Goal: Task Accomplishment & Management: Use online tool/utility

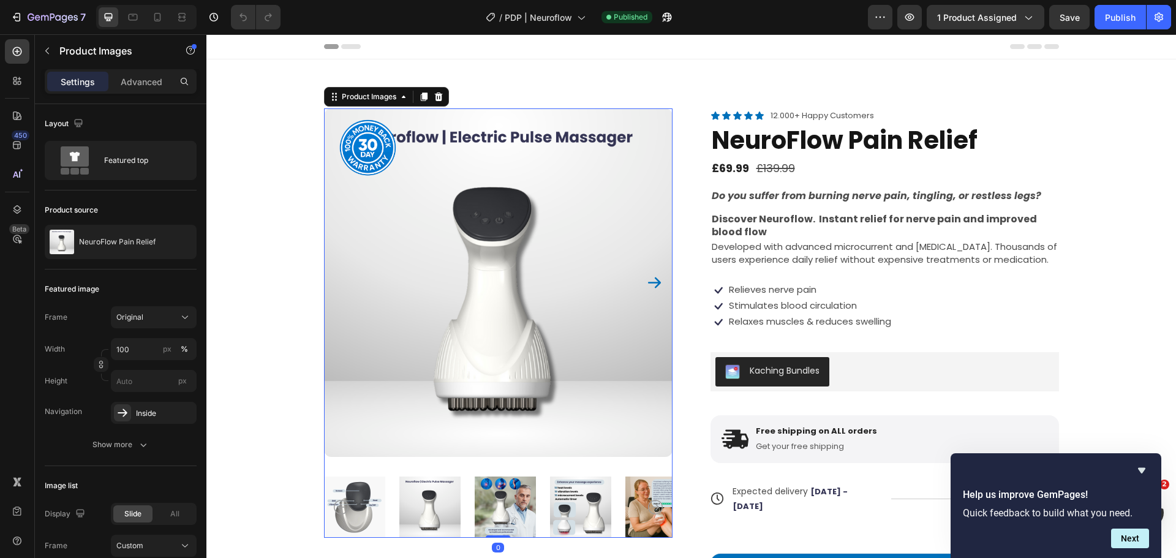
click at [498, 495] on img at bounding box center [504, 506] width 61 height 61
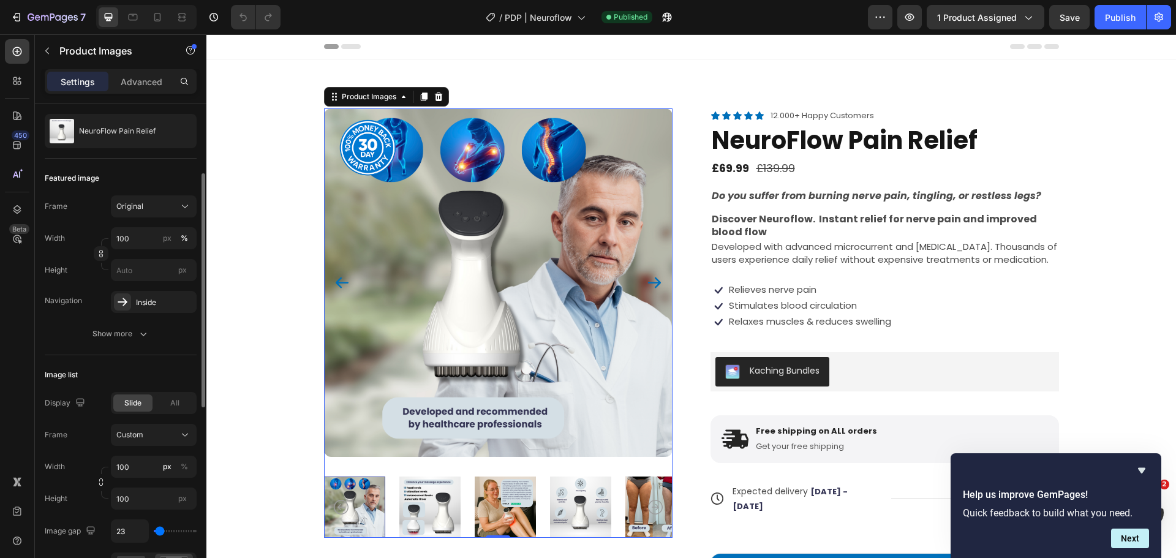
scroll to position [123, 0]
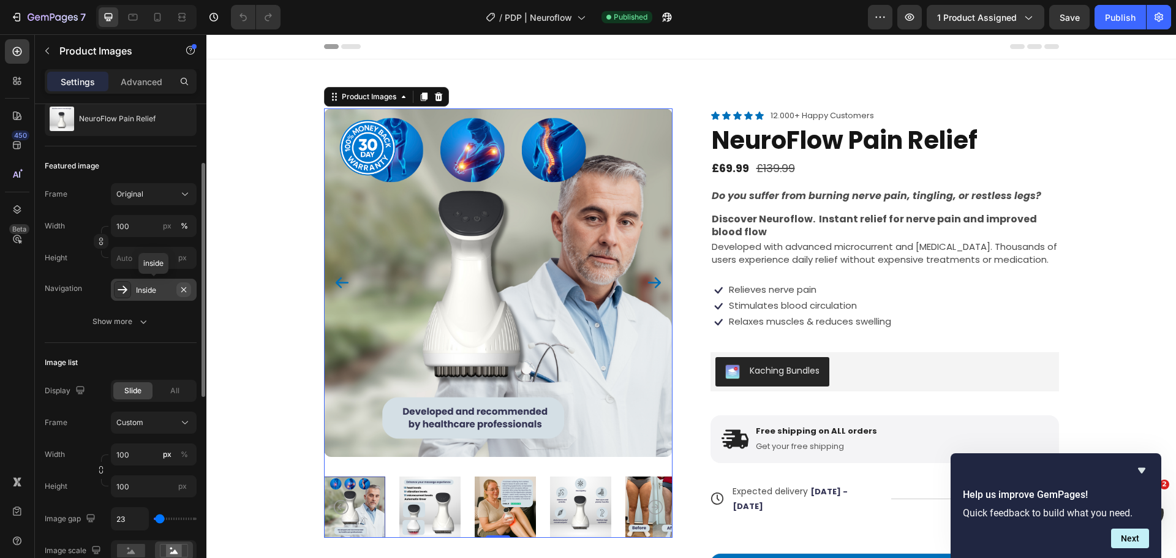
click at [184, 287] on icon "button" at bounding box center [184, 290] width 10 height 10
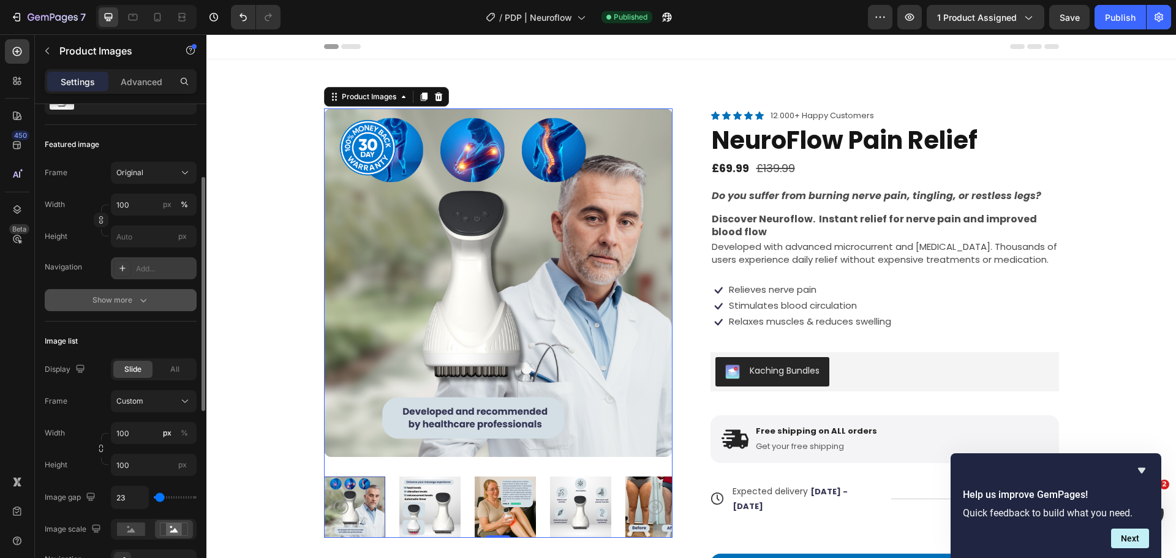
scroll to position [143, 0]
click at [167, 271] on div "Add..." at bounding box center [165, 270] width 58 height 11
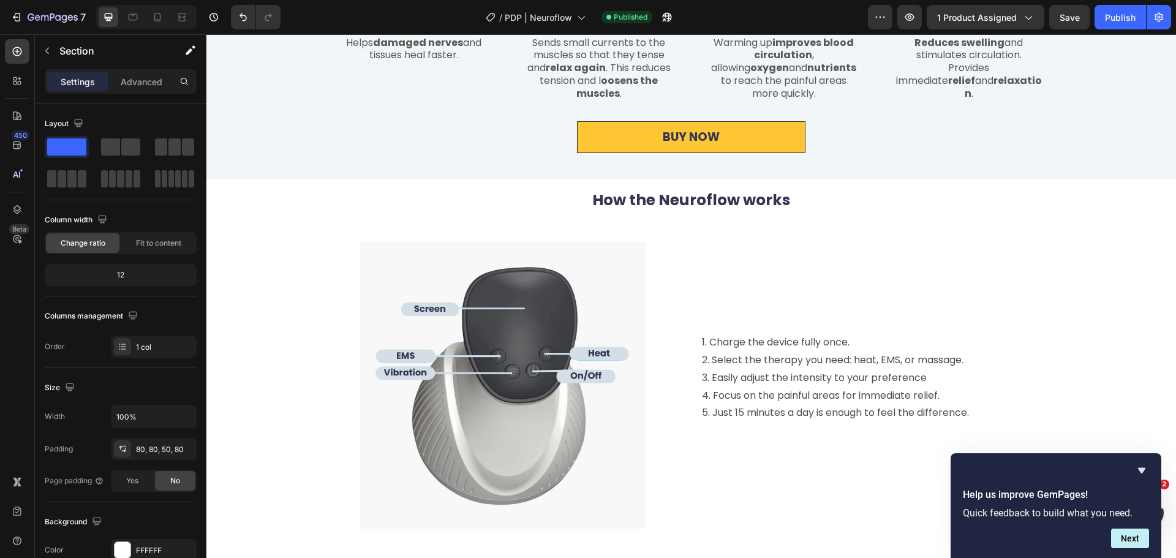
scroll to position [2641, 0]
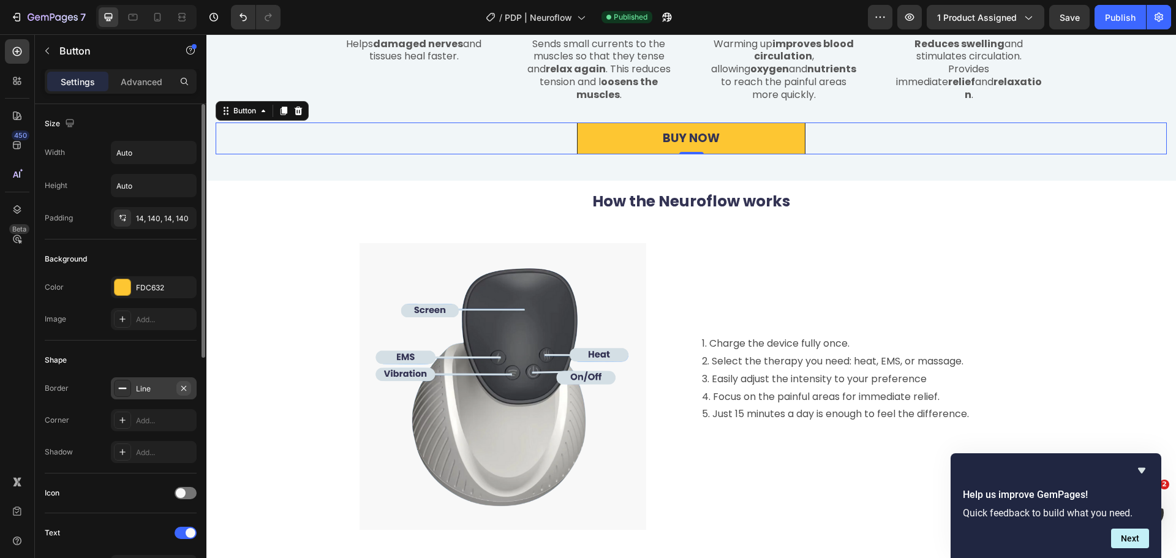
click at [187, 388] on icon "button" at bounding box center [184, 388] width 10 height 10
click at [152, 290] on div "FDC632" at bounding box center [154, 287] width 36 height 11
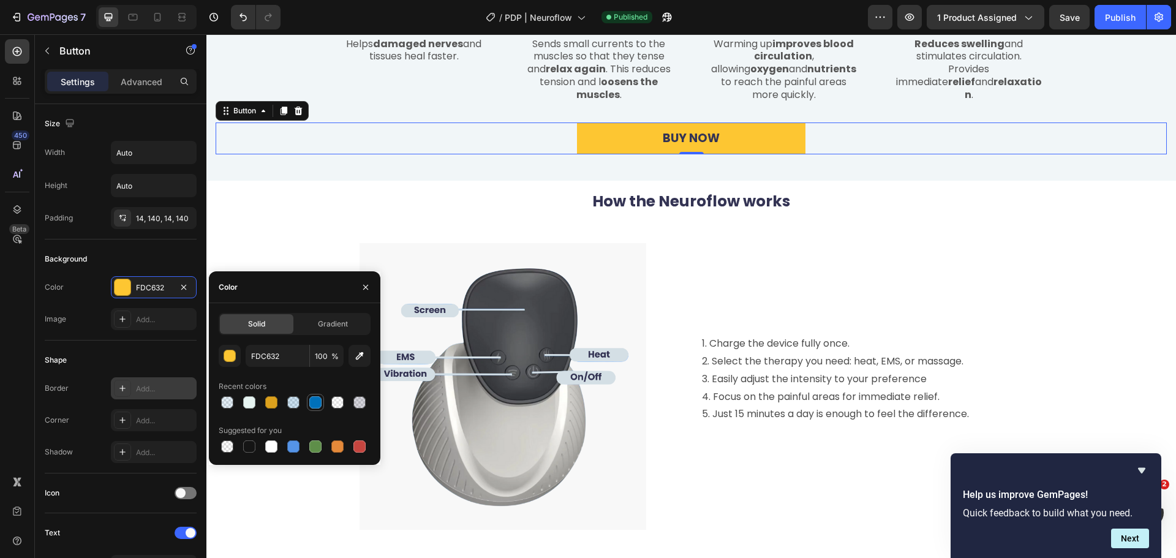
click at [321, 402] on div at bounding box center [315, 402] width 12 height 12
type input "0070BA"
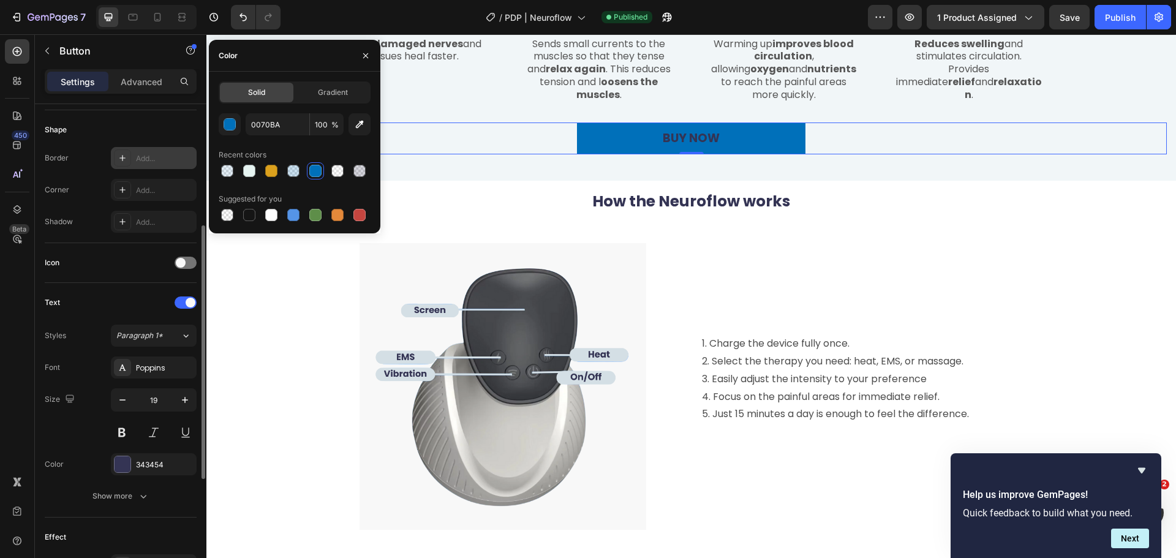
scroll to position [231, 0]
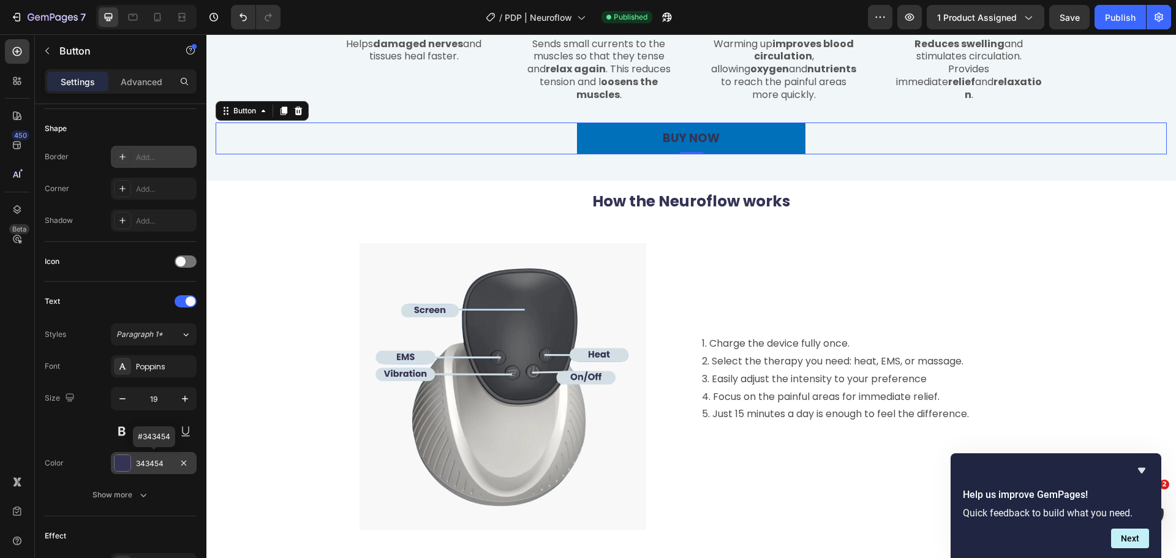
click at [128, 467] on div at bounding box center [123, 463] width 16 height 16
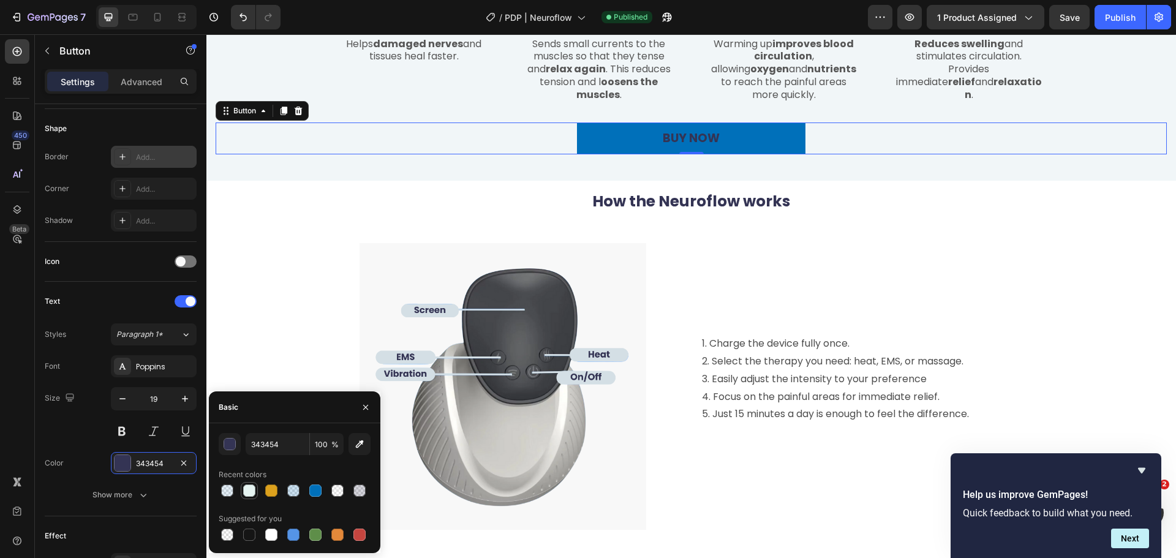
click at [249, 486] on div at bounding box center [249, 490] width 12 height 12
type input "E6F4F1"
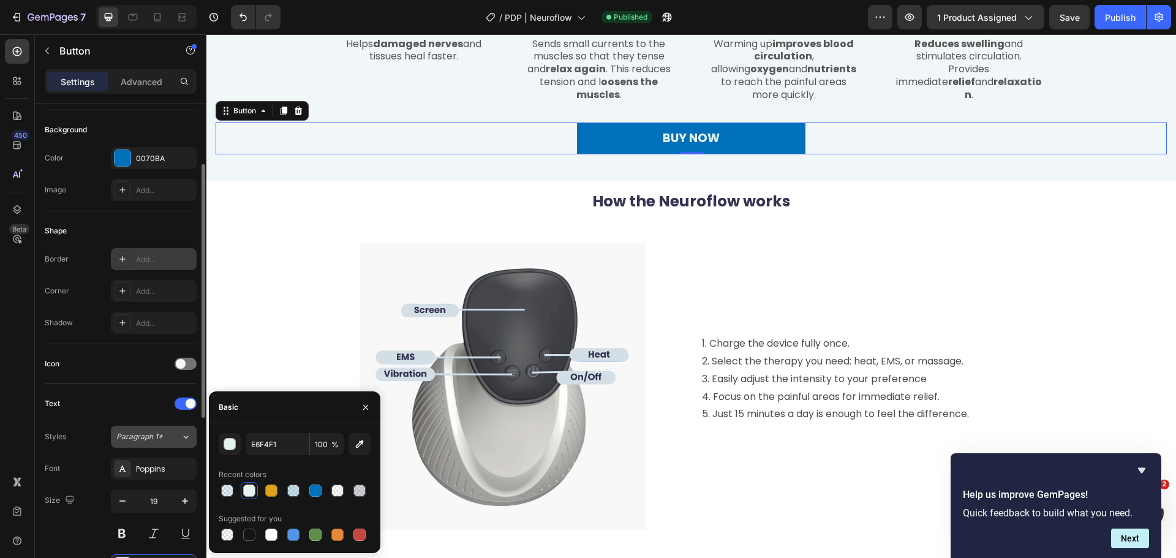
scroll to position [124, 0]
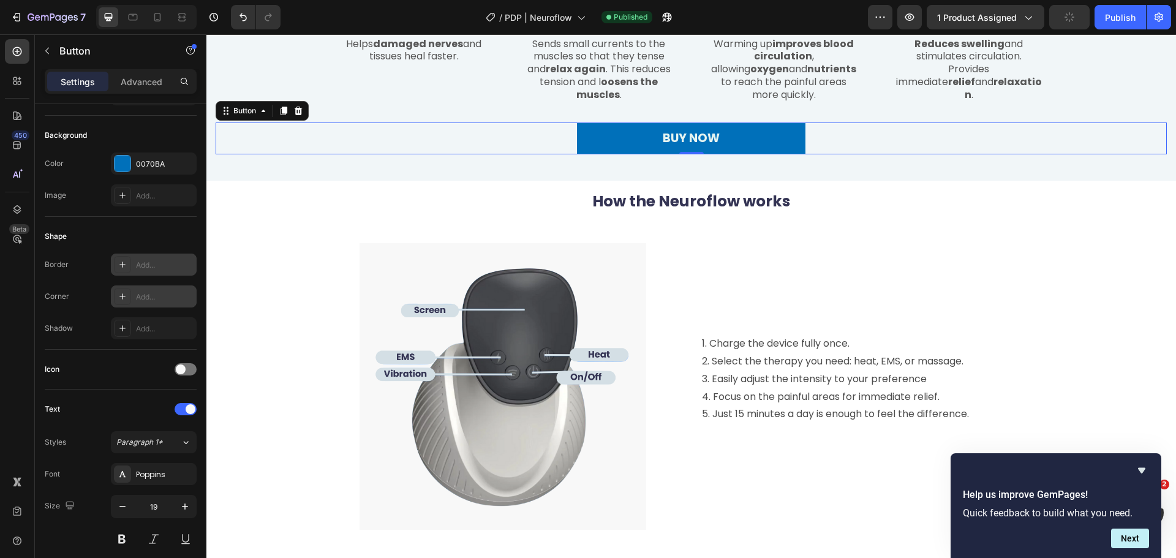
click at [143, 298] on div "Add..." at bounding box center [165, 297] width 58 height 11
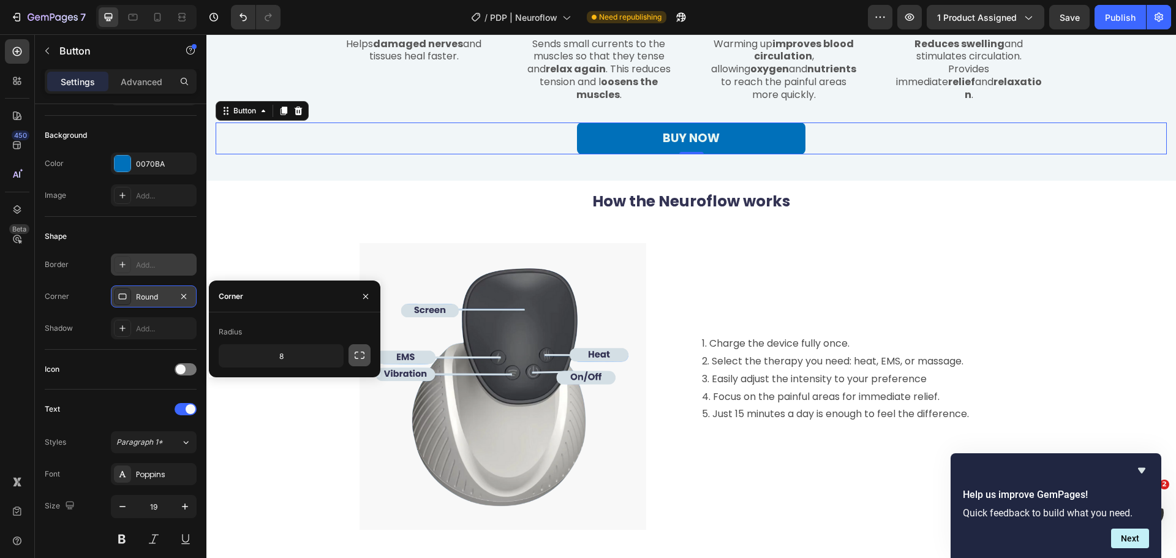
click at [359, 354] on icon "button" at bounding box center [359, 355] width 12 height 12
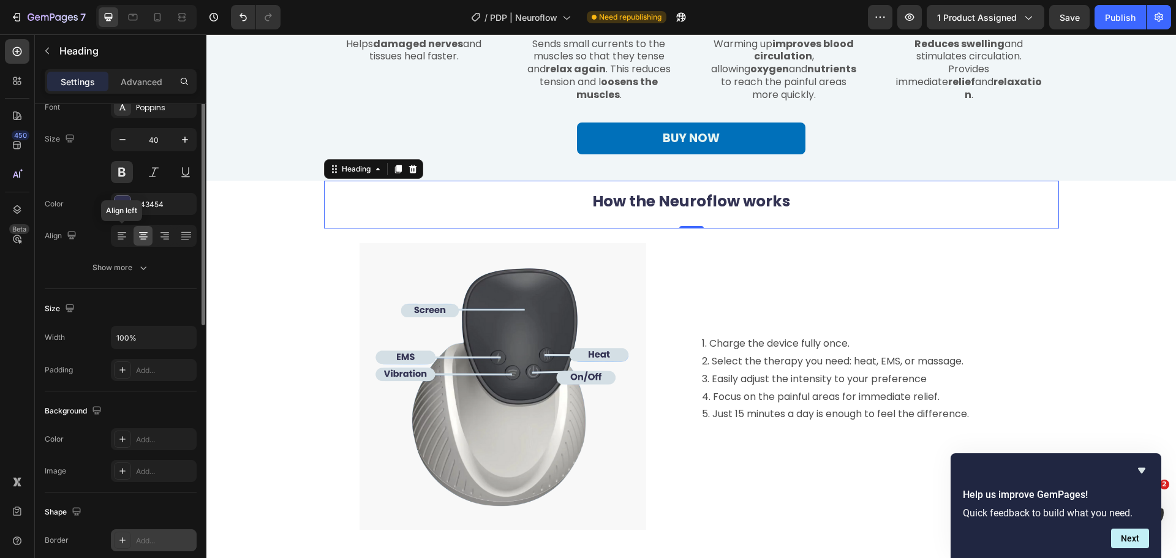
scroll to position [0, 0]
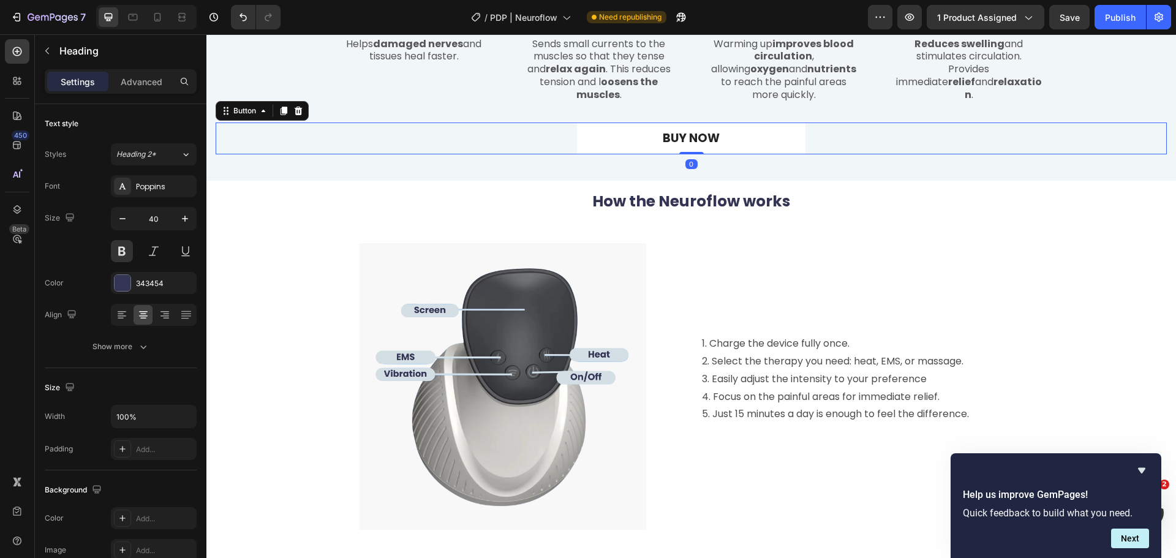
click at [612, 155] on link "BUY NOW" at bounding box center [691, 138] width 228 height 32
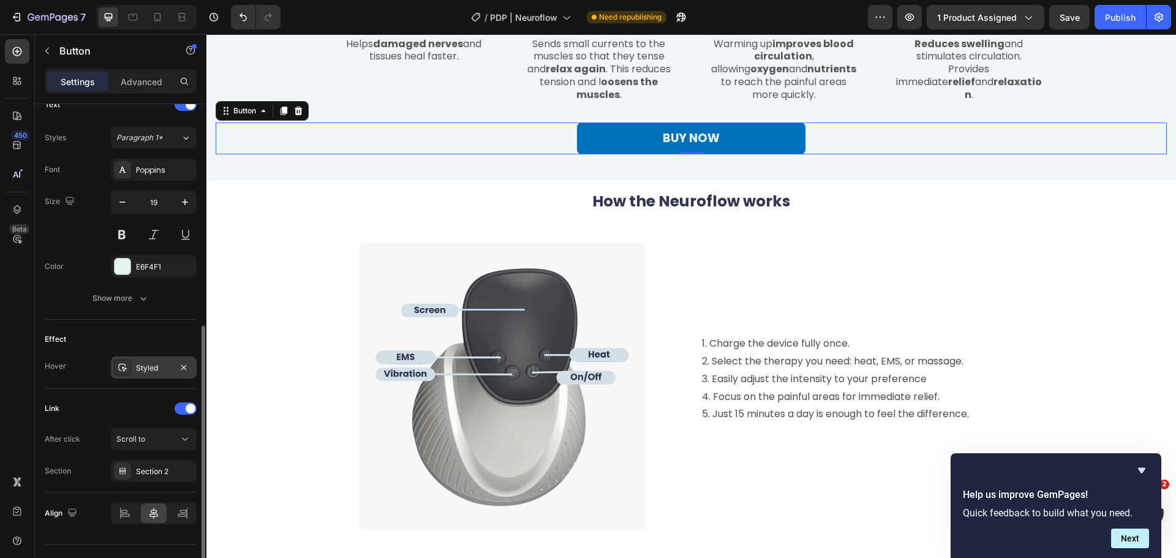
scroll to position [429, 0]
click at [185, 363] on icon "button" at bounding box center [184, 367] width 10 height 10
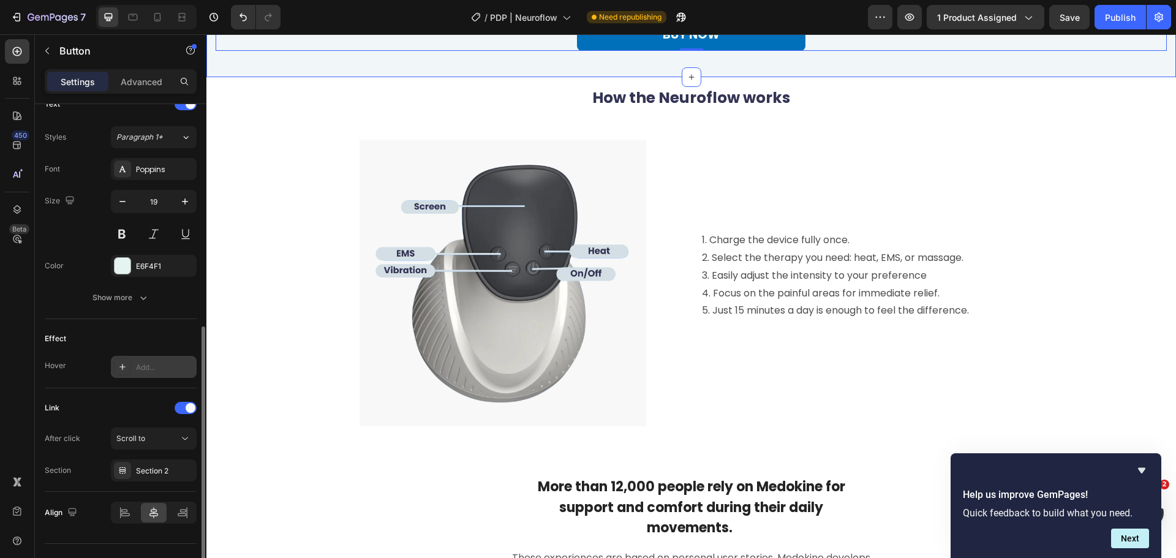
scroll to position [2760, 0]
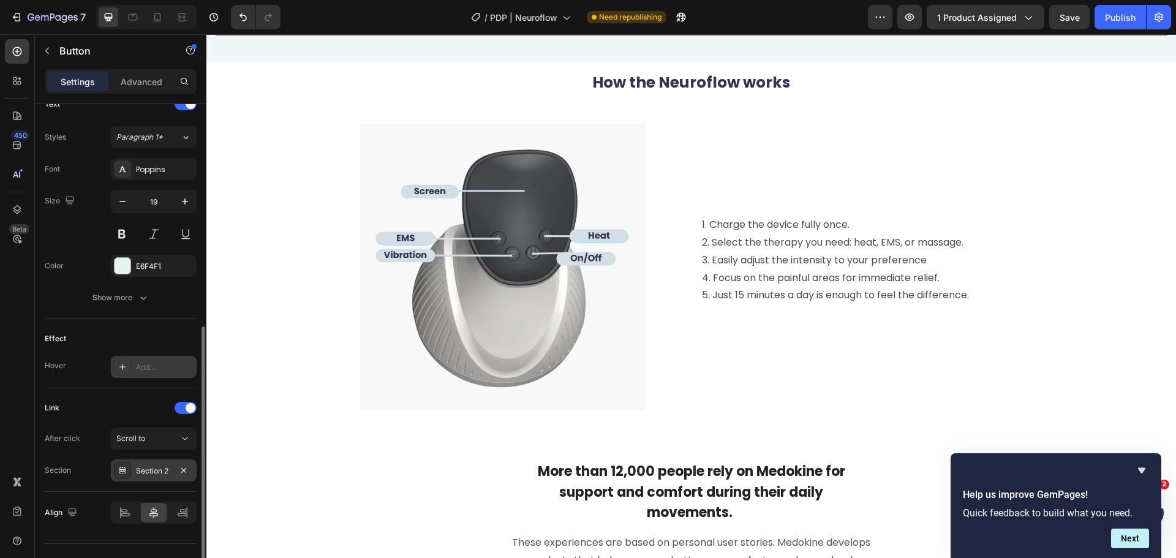
click at [152, 469] on div "Section 2" at bounding box center [154, 470] width 36 height 11
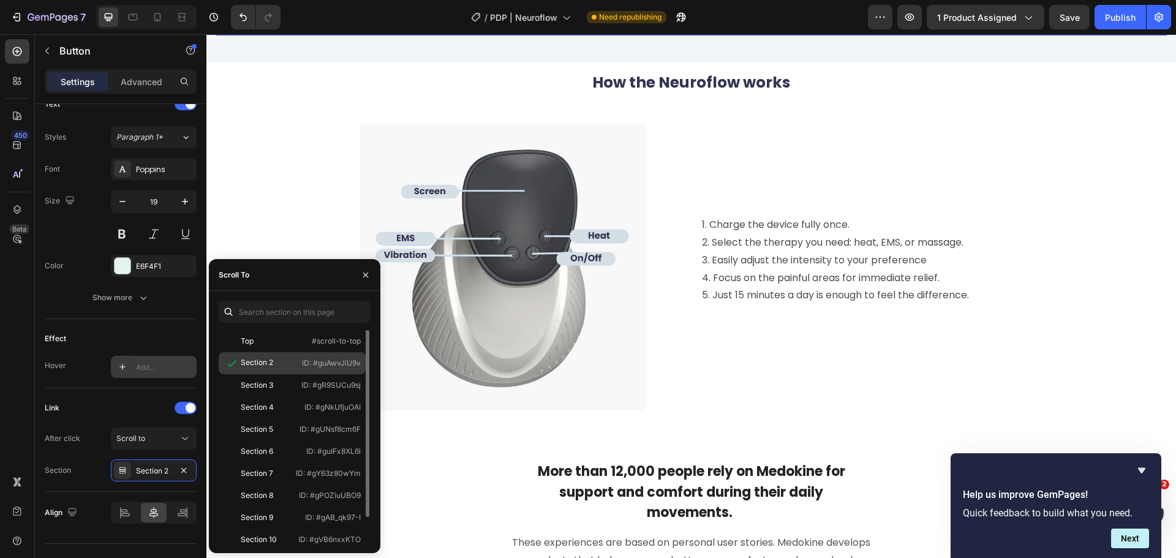
click at [299, 360] on div "Section 2 ID: #guAwvJiU9v" at bounding box center [292, 363] width 147 height 22
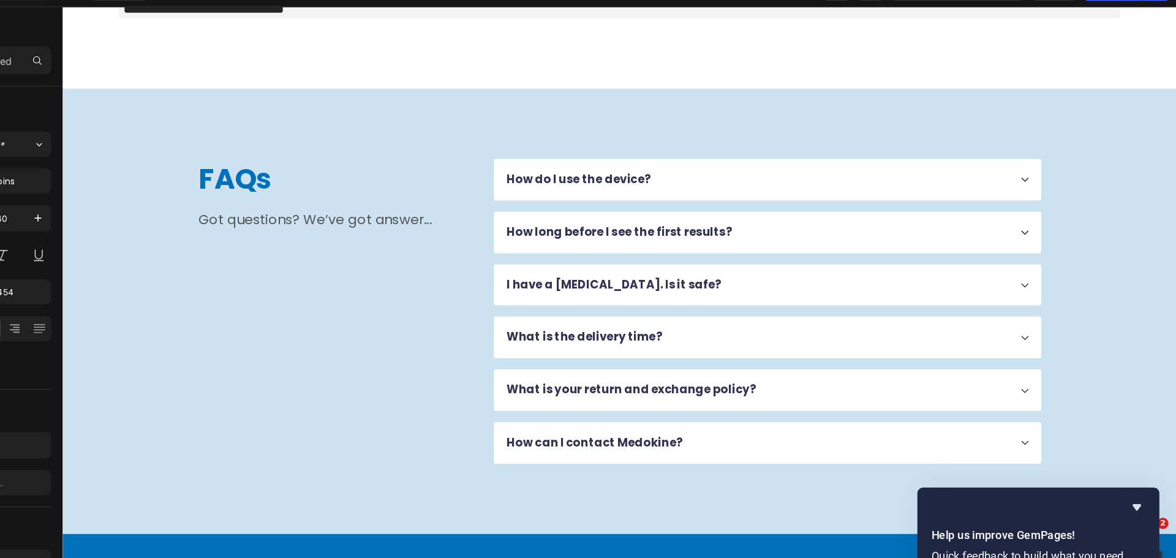
scroll to position [3550, 0]
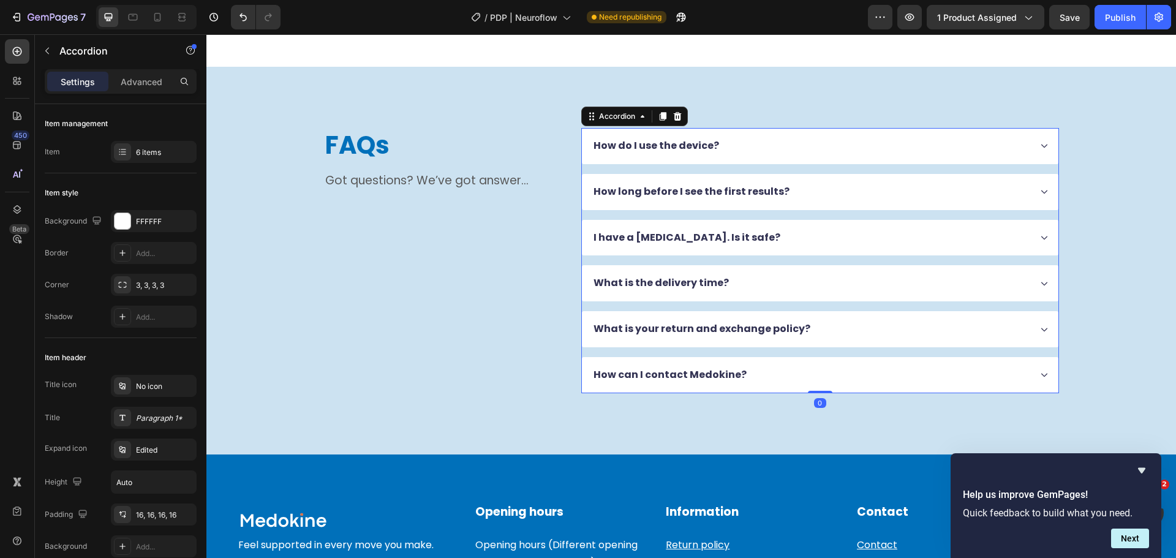
click at [1042, 157] on div "How do I use the device?" at bounding box center [820, 146] width 476 height 36
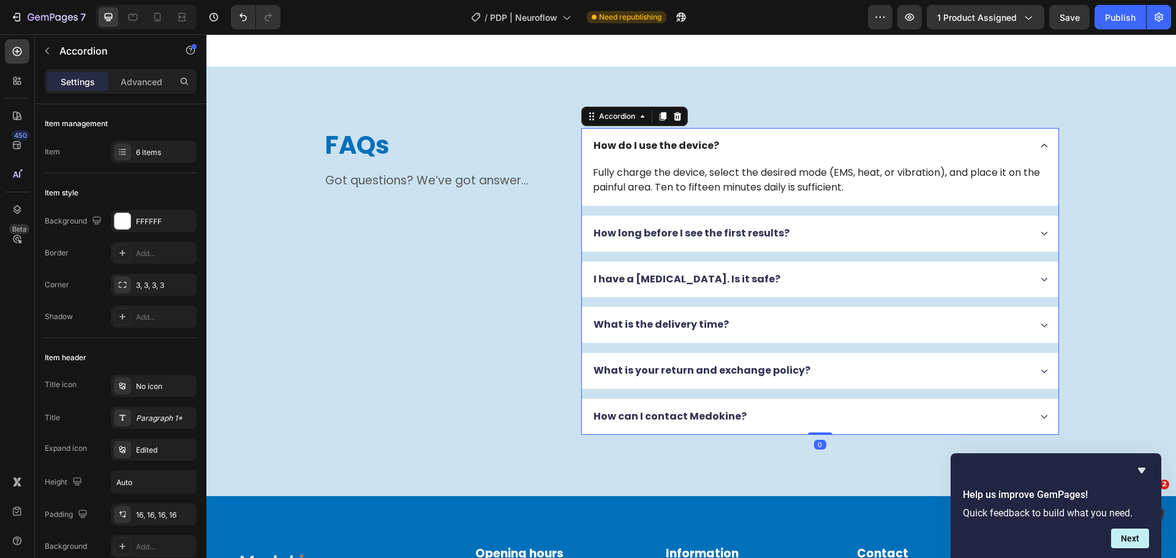
click at [1042, 157] on div "How do I use the device?" at bounding box center [820, 146] width 476 height 36
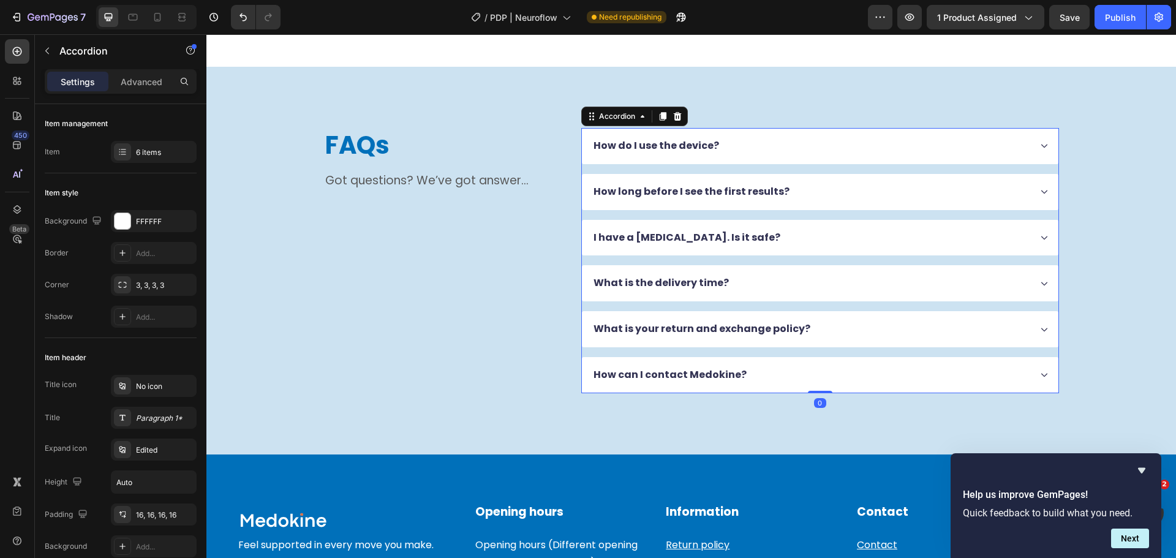
click at [1042, 157] on div "How do I use the device?" at bounding box center [820, 146] width 476 height 36
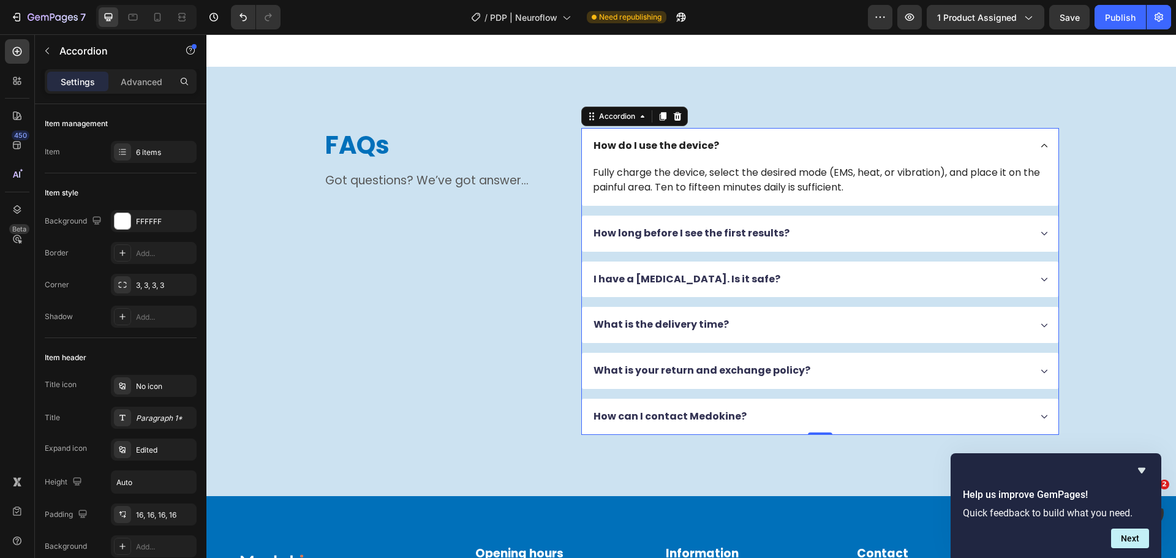
click at [1042, 157] on div "How do I use the device?" at bounding box center [820, 146] width 476 height 36
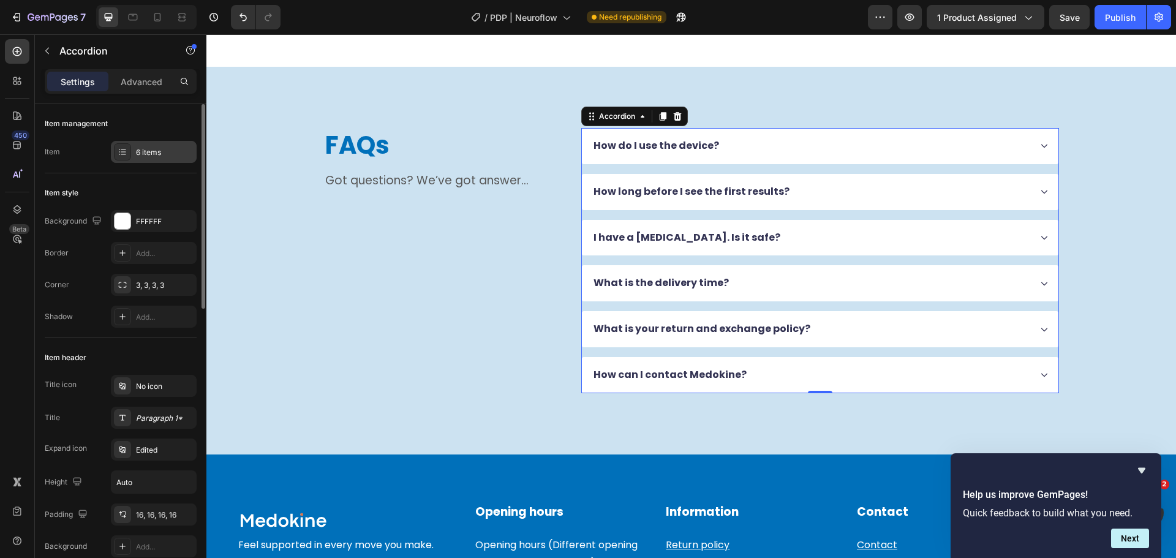
click at [143, 154] on div "6 items" at bounding box center [165, 152] width 58 height 11
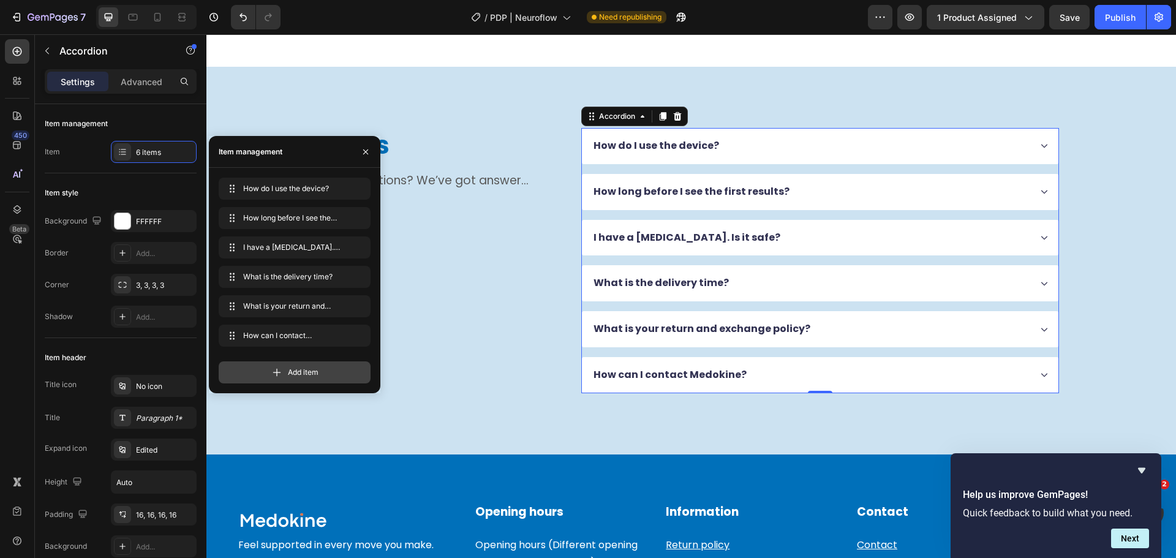
click at [282, 367] on icon at bounding box center [277, 372] width 12 height 12
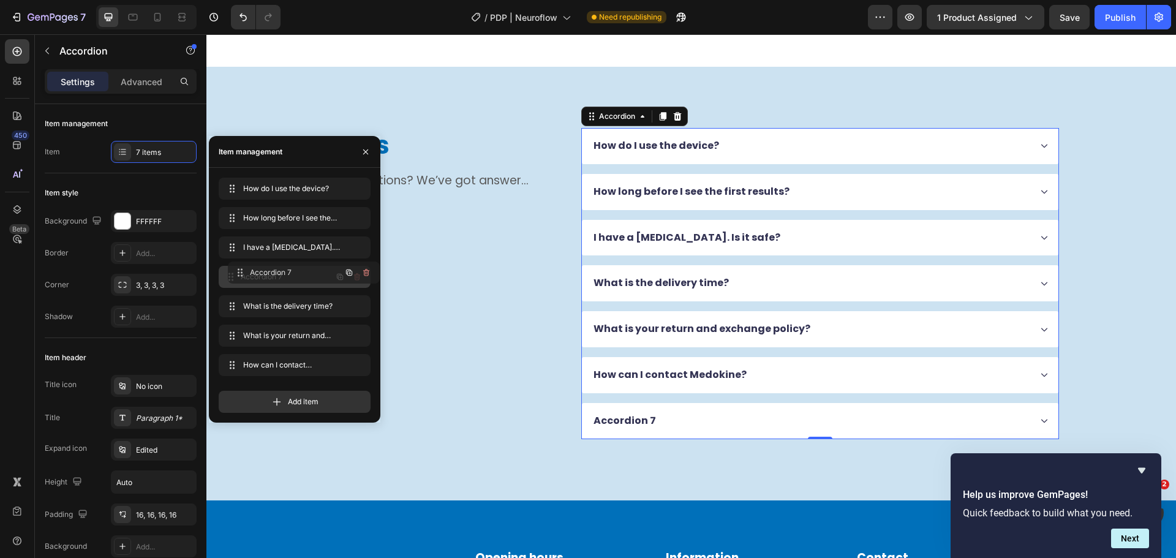
drag, startPoint x: 230, startPoint y: 365, endPoint x: 239, endPoint y: 269, distance: 96.5
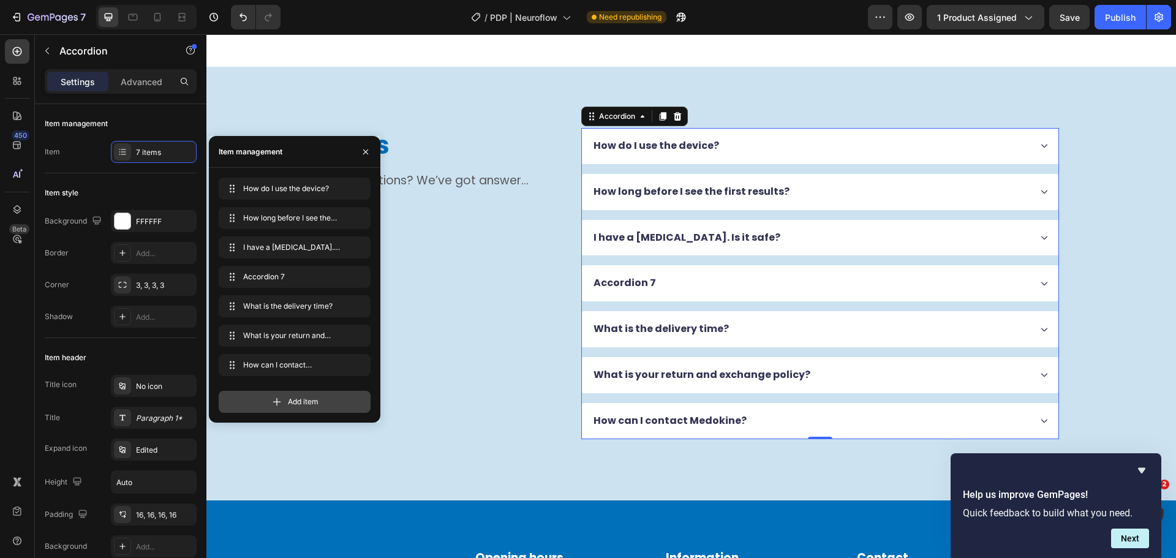
click at [252, 402] on div "Add item" at bounding box center [295, 402] width 152 height 22
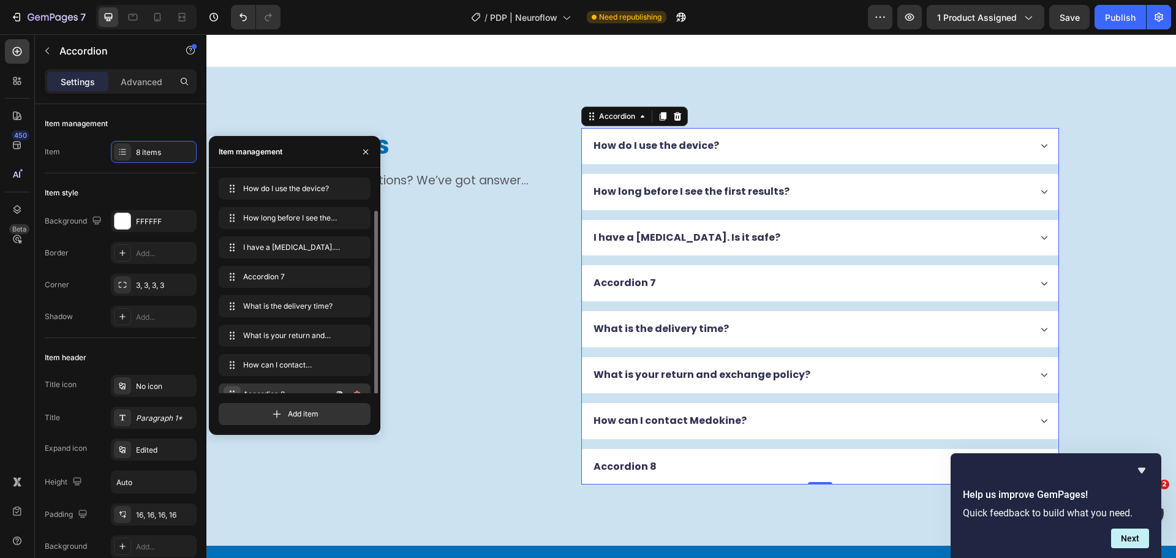
scroll to position [17, 0]
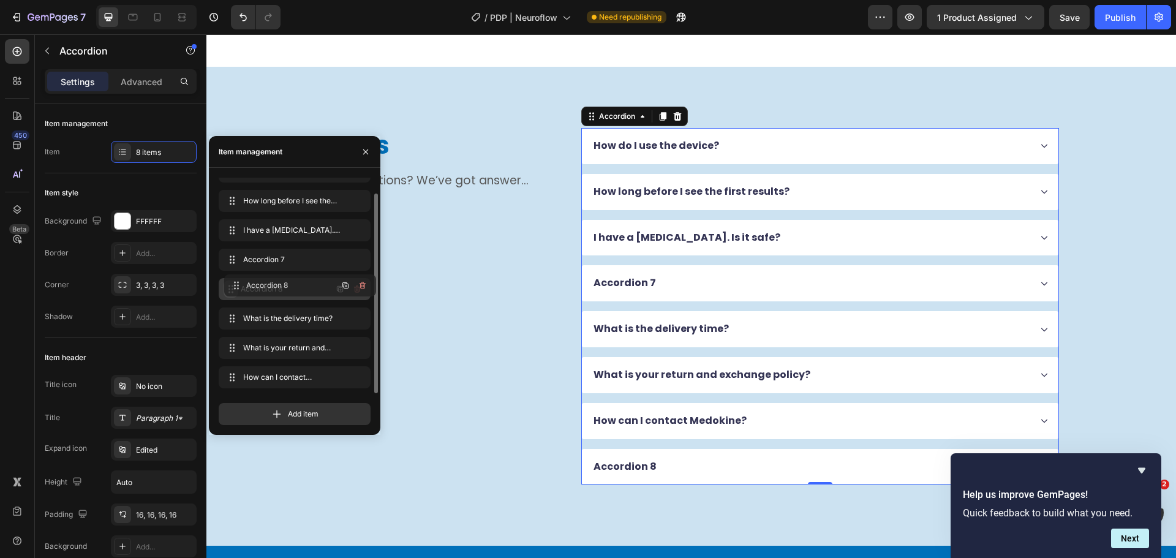
drag, startPoint x: 230, startPoint y: 377, endPoint x: 236, endPoint y: 283, distance: 93.9
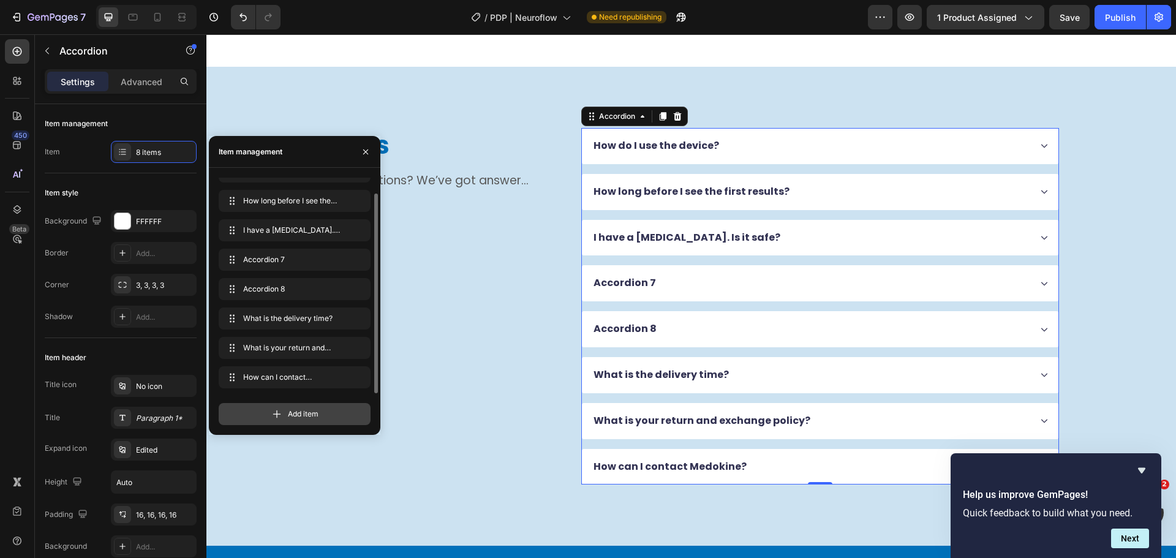
click at [261, 416] on div "Add item" at bounding box center [295, 414] width 152 height 22
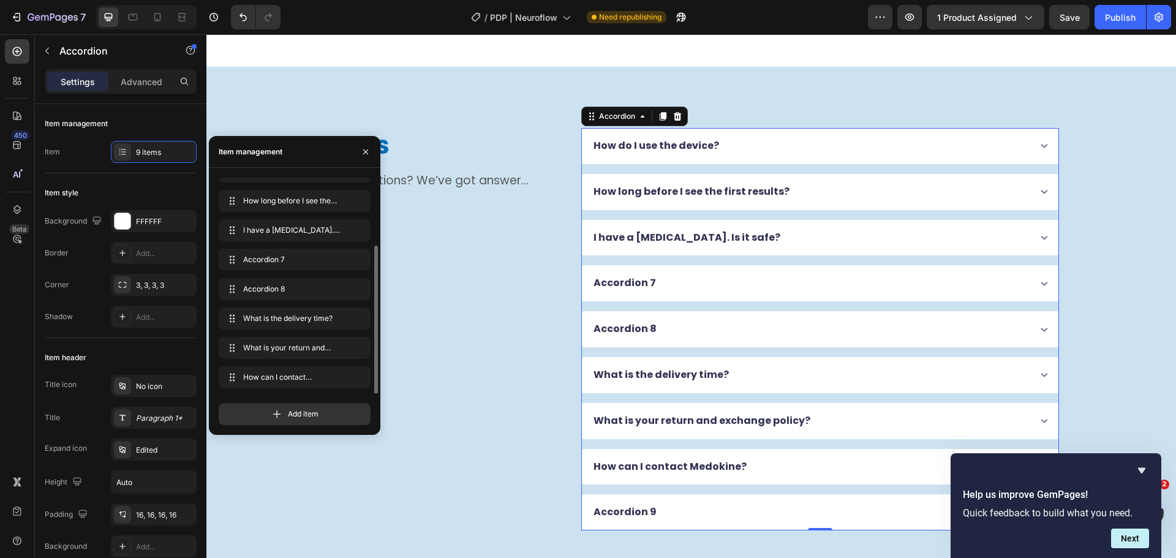
scroll to position [47, 0]
drag, startPoint x: 233, startPoint y: 378, endPoint x: 239, endPoint y: 284, distance: 95.1
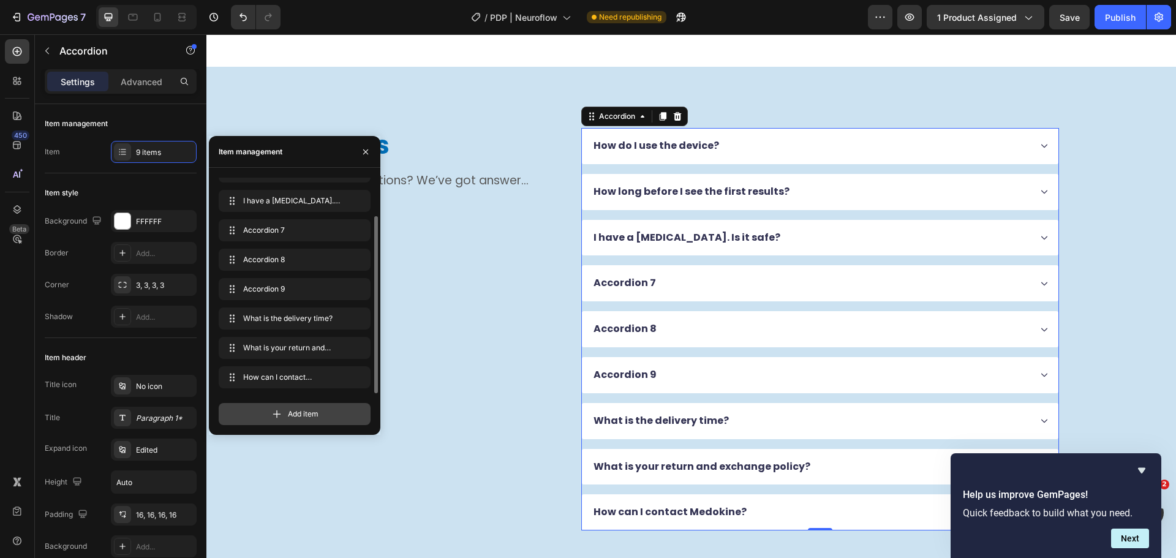
click at [255, 415] on div "Add item" at bounding box center [295, 414] width 152 height 22
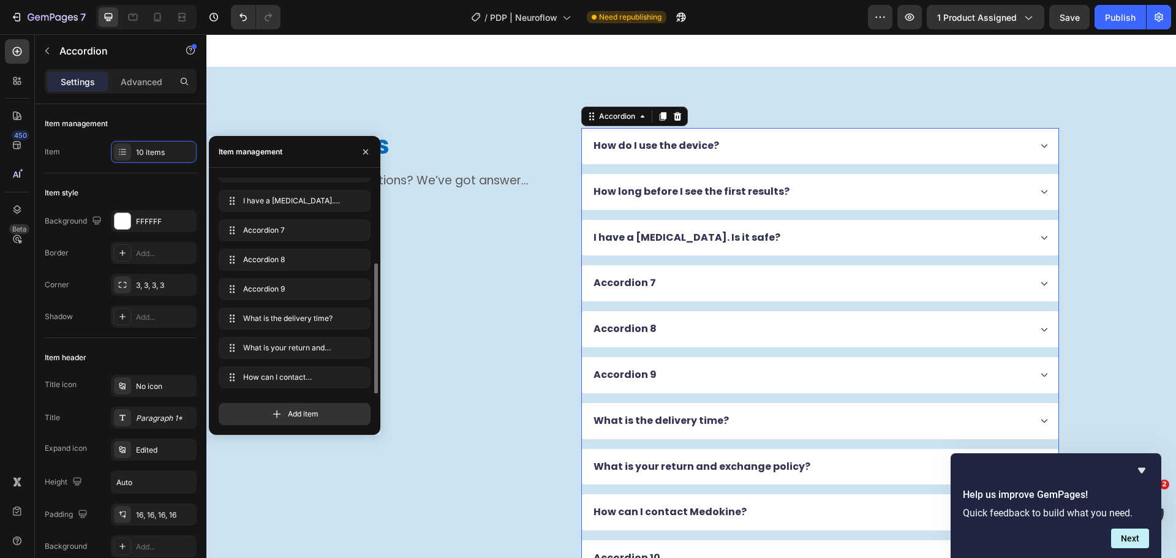
scroll to position [76, 0]
drag, startPoint x: 228, startPoint y: 377, endPoint x: 238, endPoint y: 284, distance: 93.6
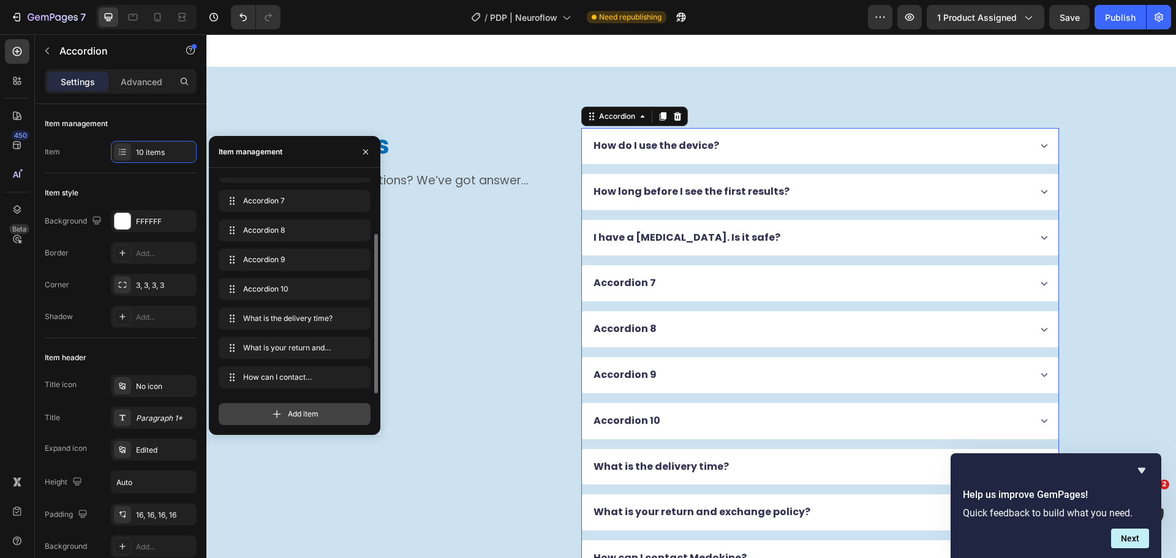
click at [254, 412] on div "Add item" at bounding box center [295, 414] width 152 height 22
drag, startPoint x: 229, startPoint y: 377, endPoint x: 252, endPoint y: 420, distance: 47.9
click at [252, 420] on div "Add item" at bounding box center [295, 414] width 152 height 22
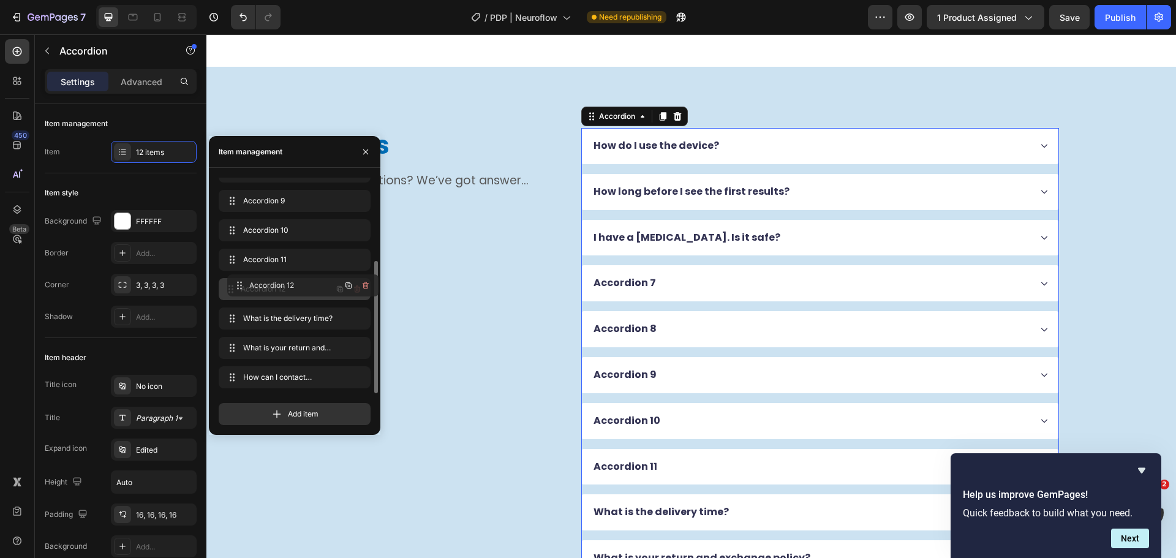
drag, startPoint x: 233, startPoint y: 378, endPoint x: 241, endPoint y: 287, distance: 92.3
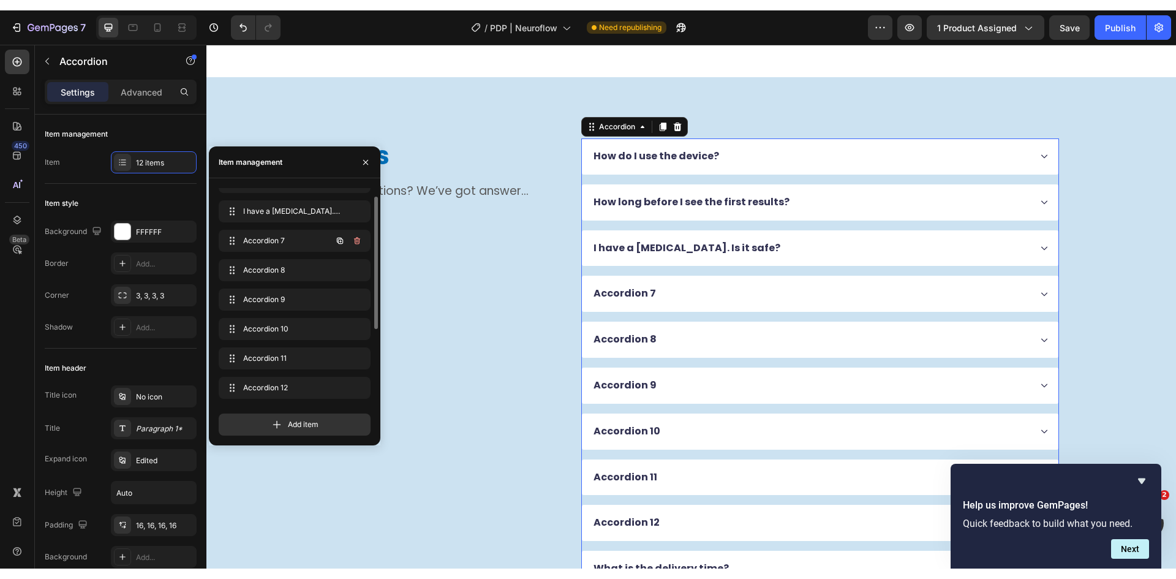
scroll to position [26, 0]
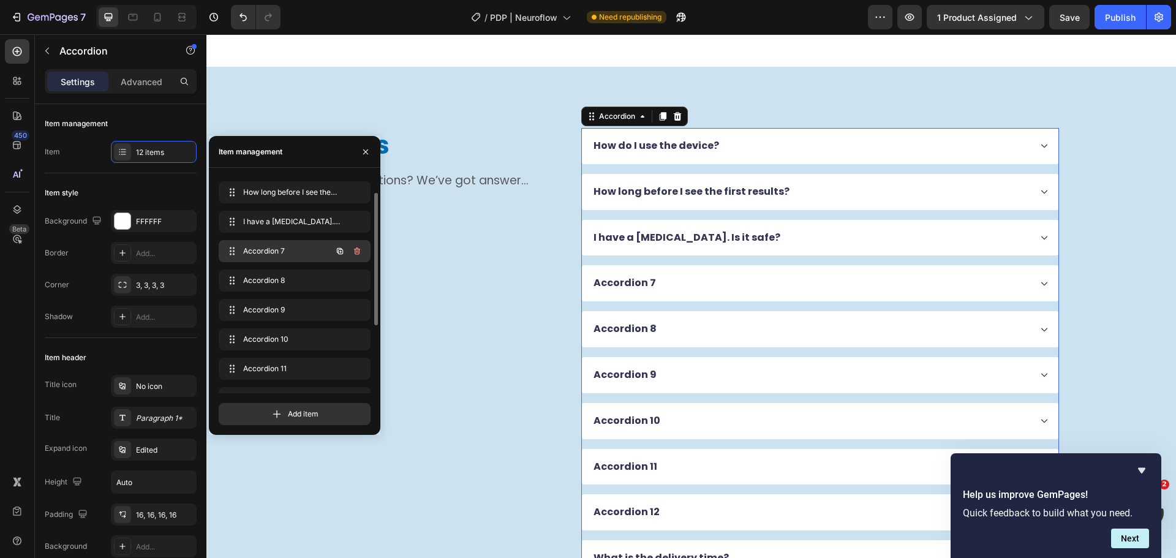
click at [282, 250] on span "Accordion 7" at bounding box center [277, 251] width 69 height 11
click at [633, 279] on div "Accordion 7" at bounding box center [625, 283] width 66 height 17
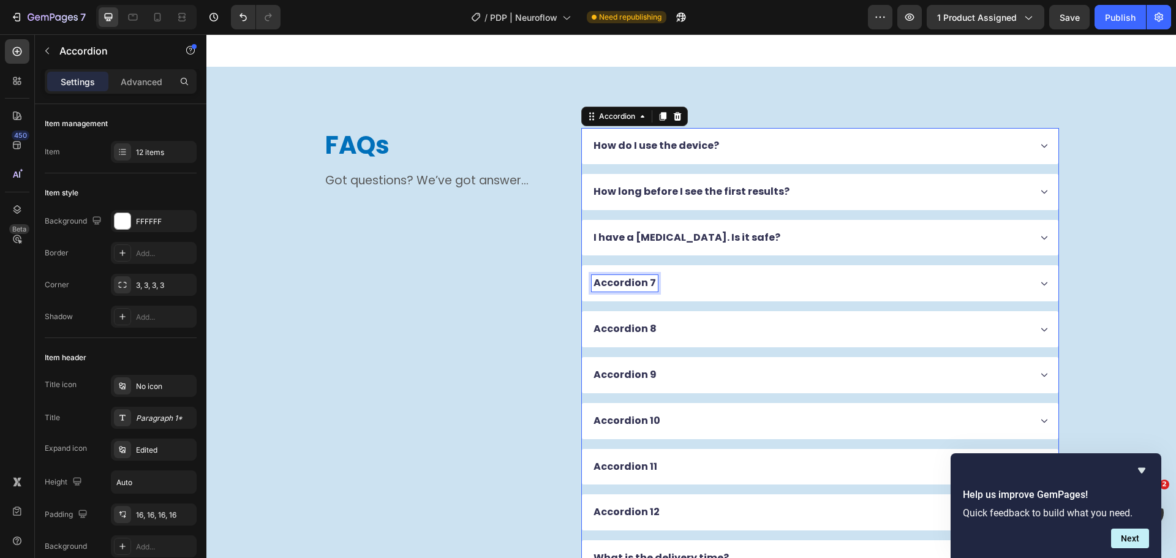
click at [633, 279] on p "Accordion 7" at bounding box center [624, 283] width 62 height 13
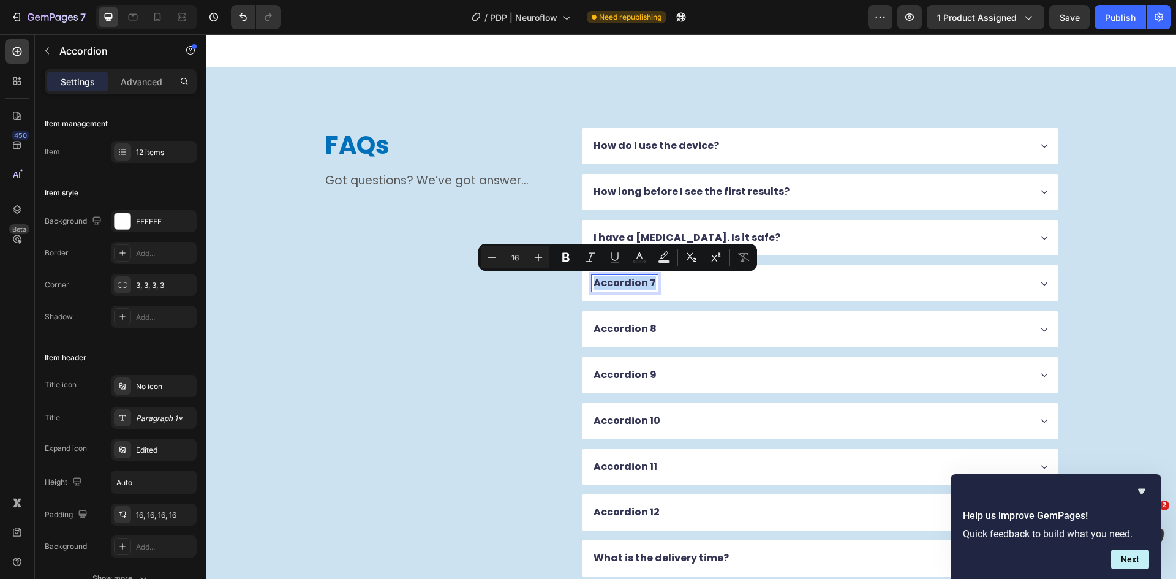
click at [619, 287] on p "Accordion 7" at bounding box center [624, 283] width 62 height 13
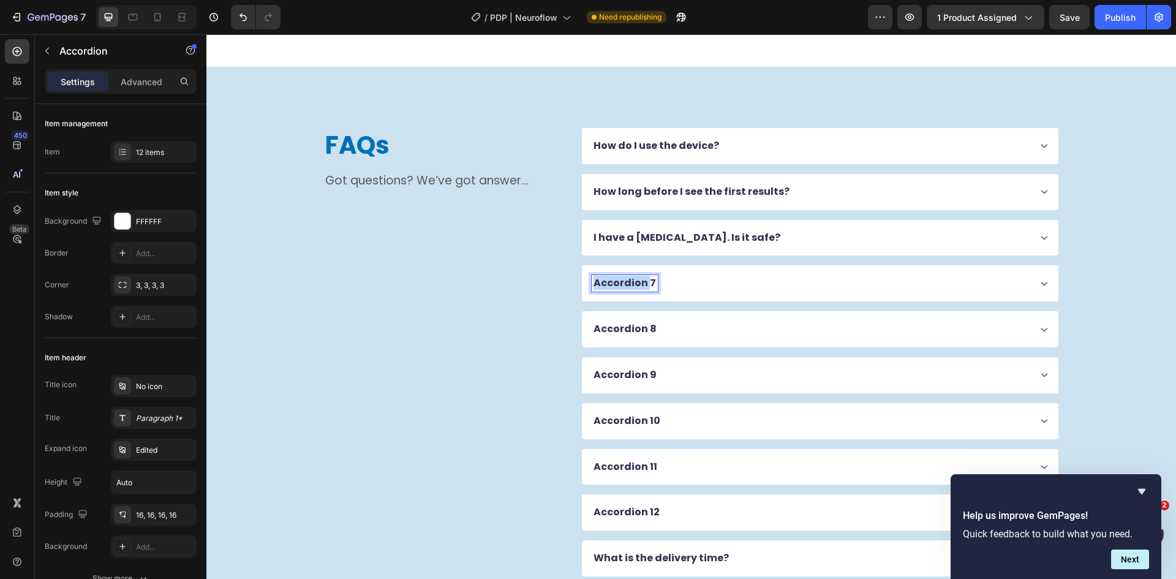
click at [619, 287] on p "Accordion 7" at bounding box center [624, 283] width 62 height 13
click at [832, 292] on div "Is Neuroflow safe to use every day?" at bounding box center [811, 283] width 438 height 17
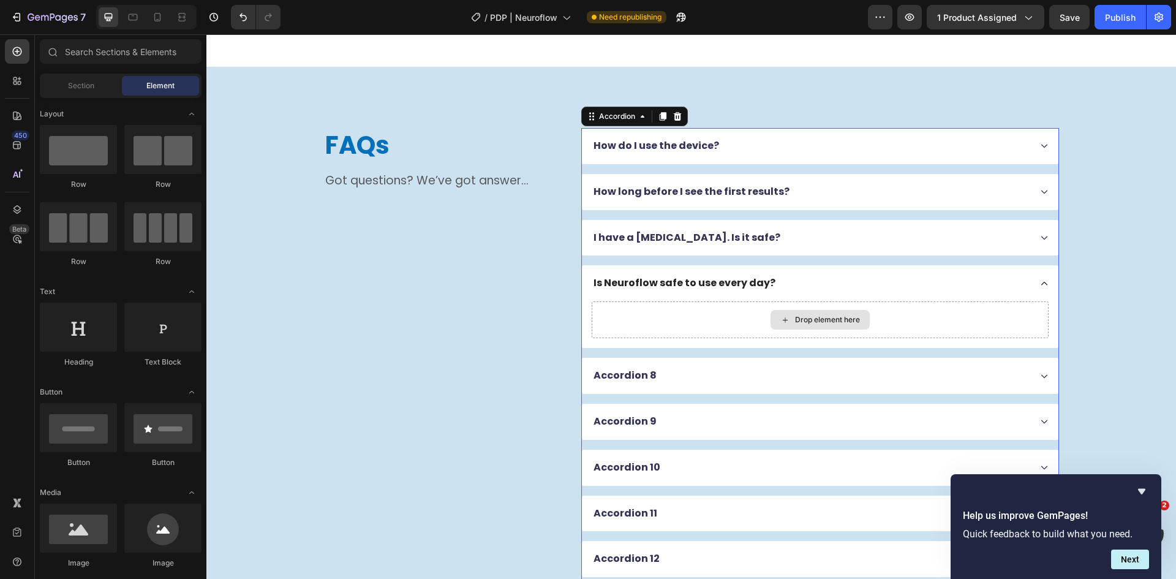
click at [797, 323] on div "Drop element here" at bounding box center [827, 320] width 65 height 10
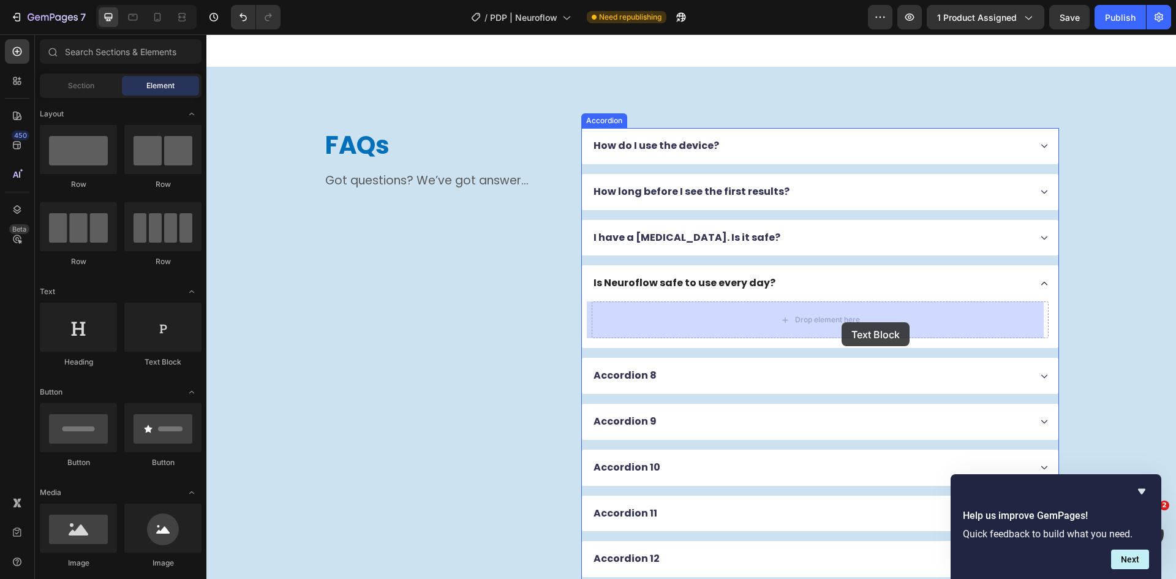
drag, startPoint x: 347, startPoint y: 375, endPoint x: 841, endPoint y: 322, distance: 497.1
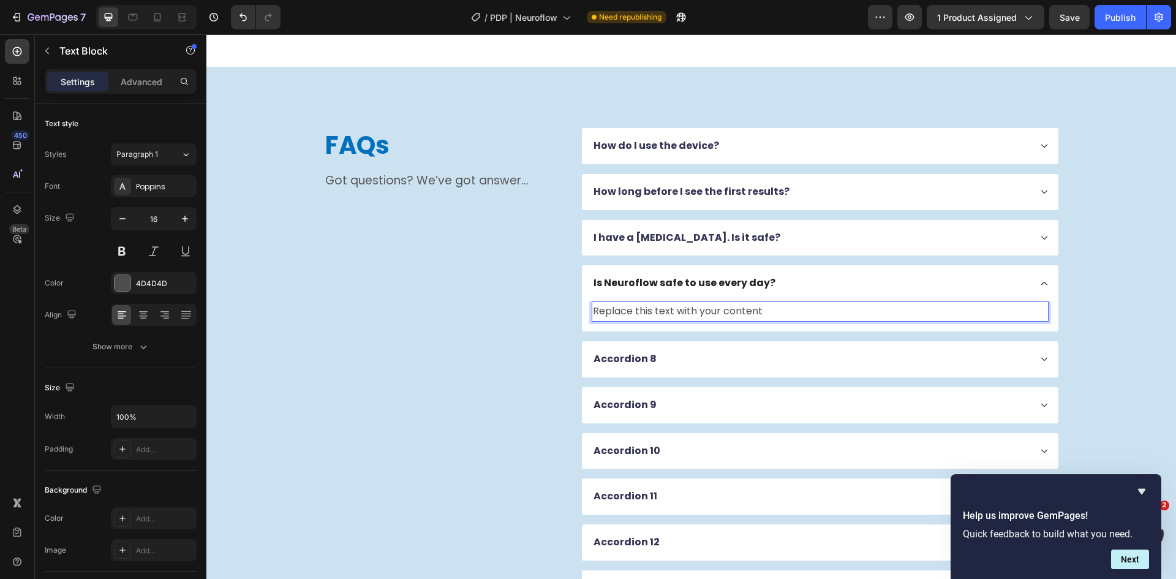
click at [666, 310] on div "Replace this text with your content" at bounding box center [820, 311] width 457 height 20
click at [666, 310] on p "Replace this text with your content" at bounding box center [820, 312] width 454 height 18
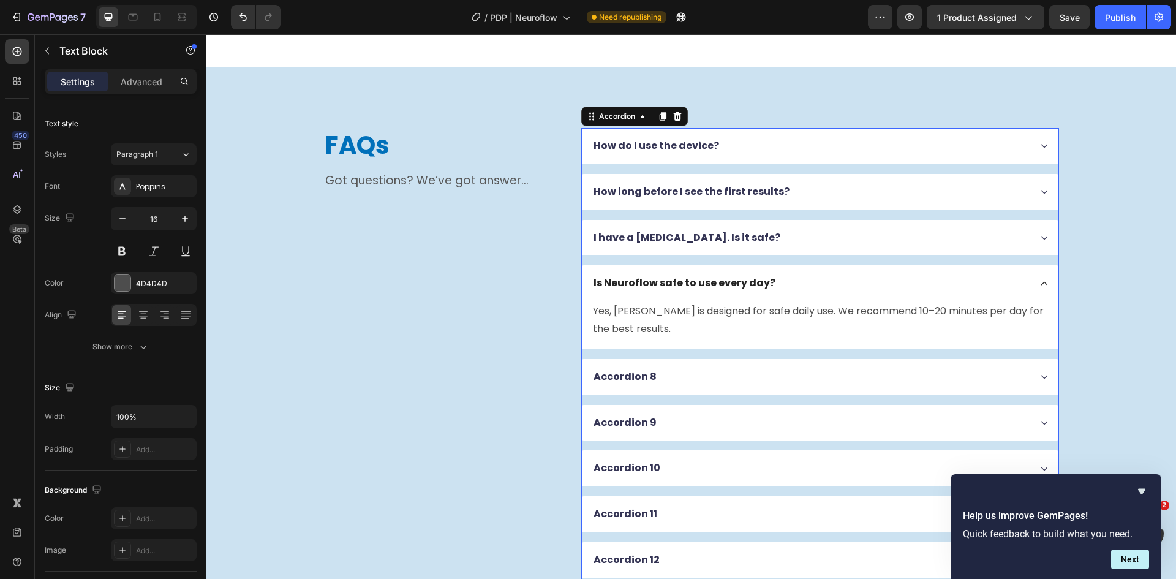
click at [821, 282] on div "Is Neuroflow safe to use every day?" at bounding box center [811, 283] width 438 height 17
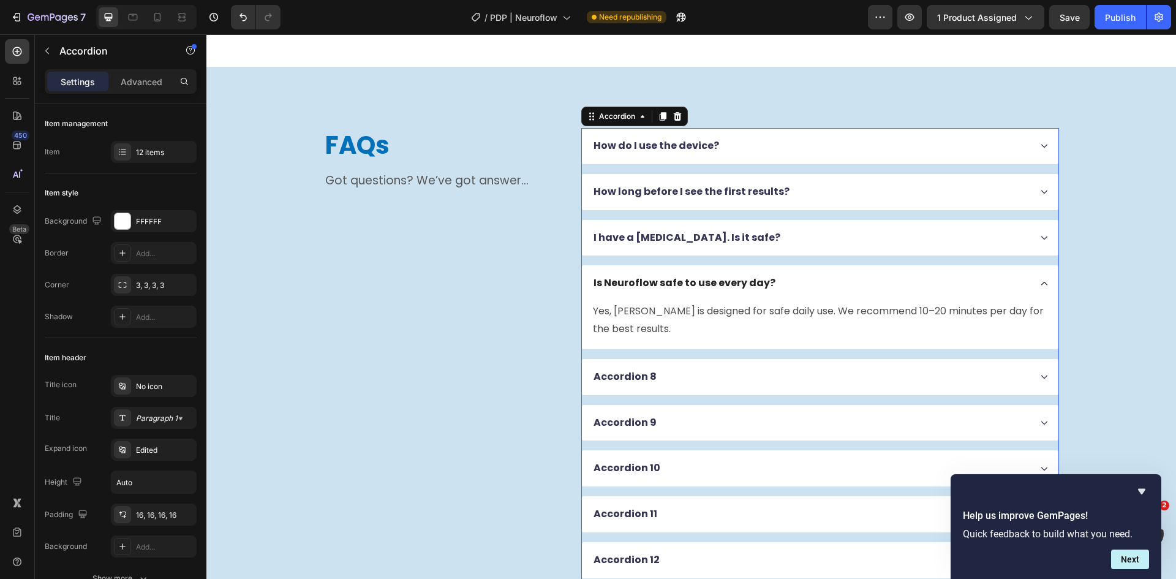
click at [715, 369] on div "Accordion 8" at bounding box center [811, 377] width 438 height 17
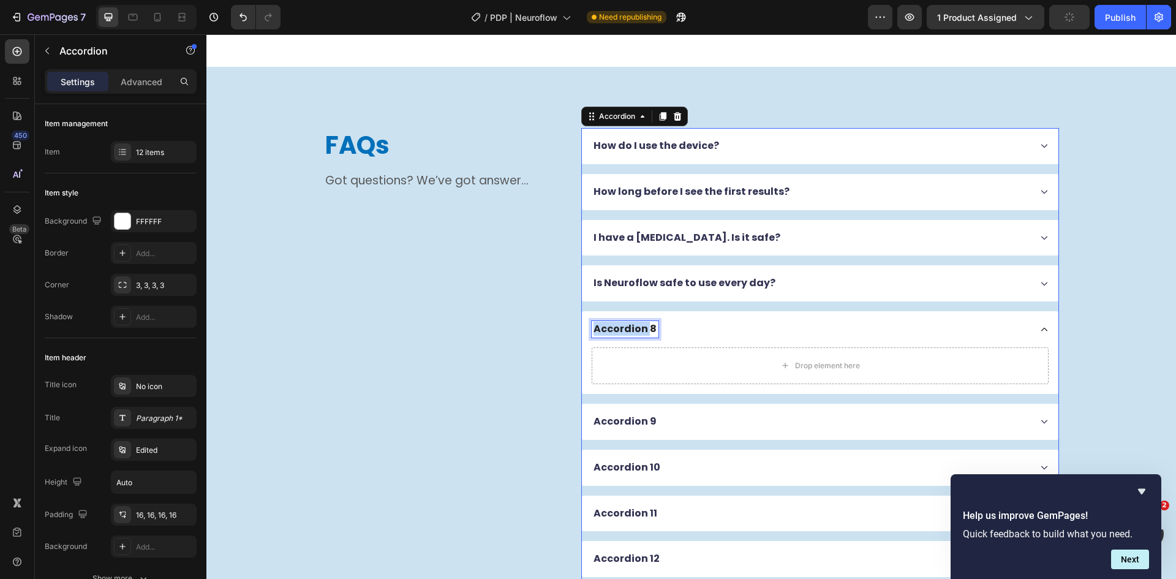
click at [628, 328] on p "Accordion 8" at bounding box center [624, 329] width 63 height 13
click at [802, 356] on div "Drop element here" at bounding box center [819, 366] width 99 height 20
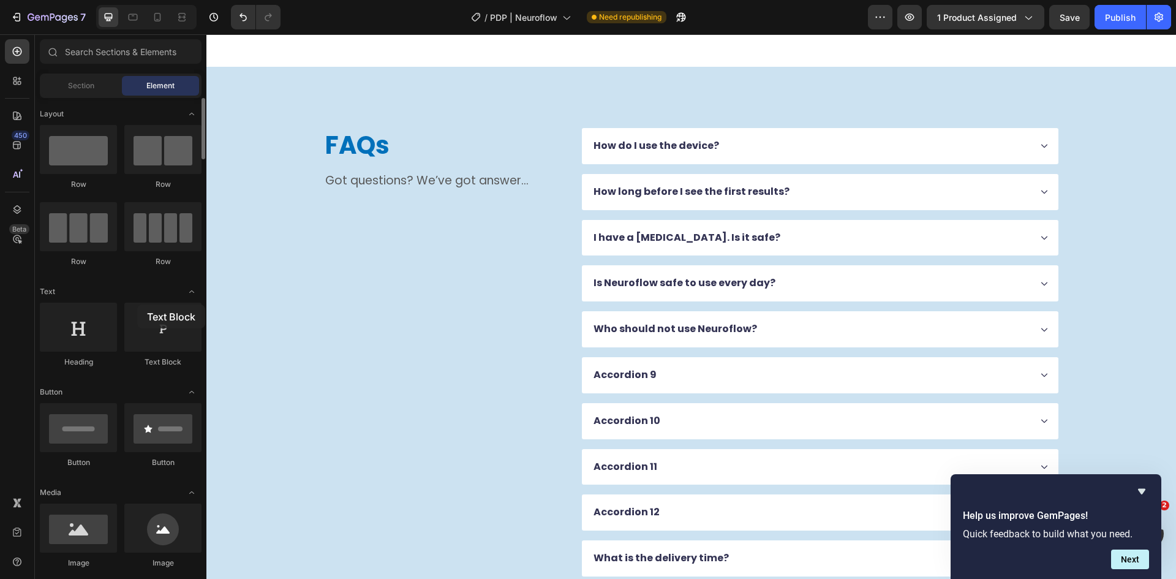
drag, startPoint x: 150, startPoint y: 332, endPoint x: 136, endPoint y: 298, distance: 37.1
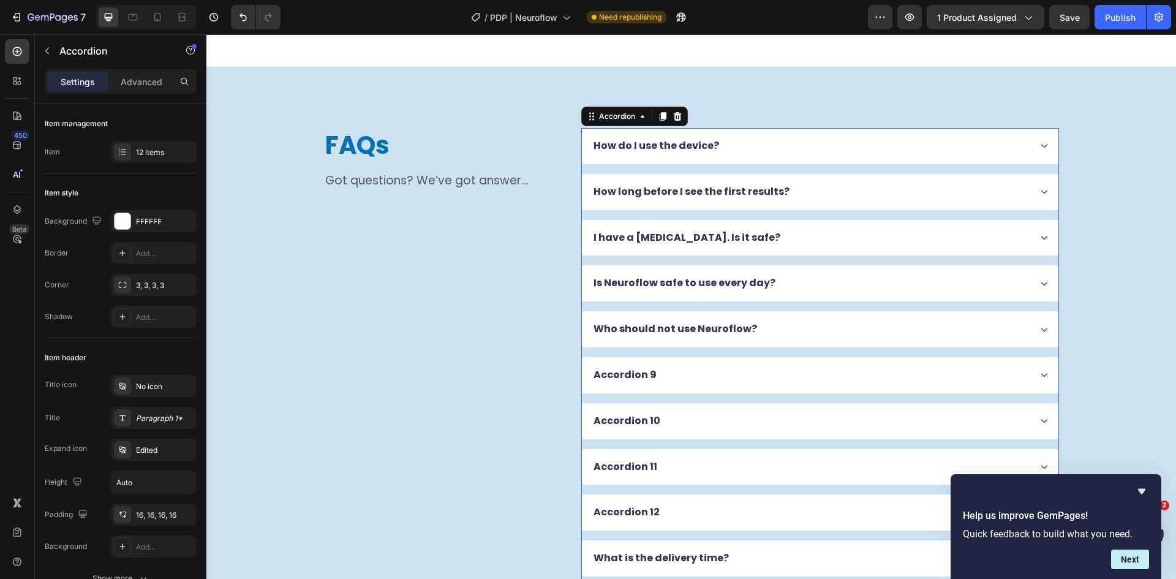
click at [823, 333] on div "Who should not use Neuroflow?" at bounding box center [811, 329] width 438 height 17
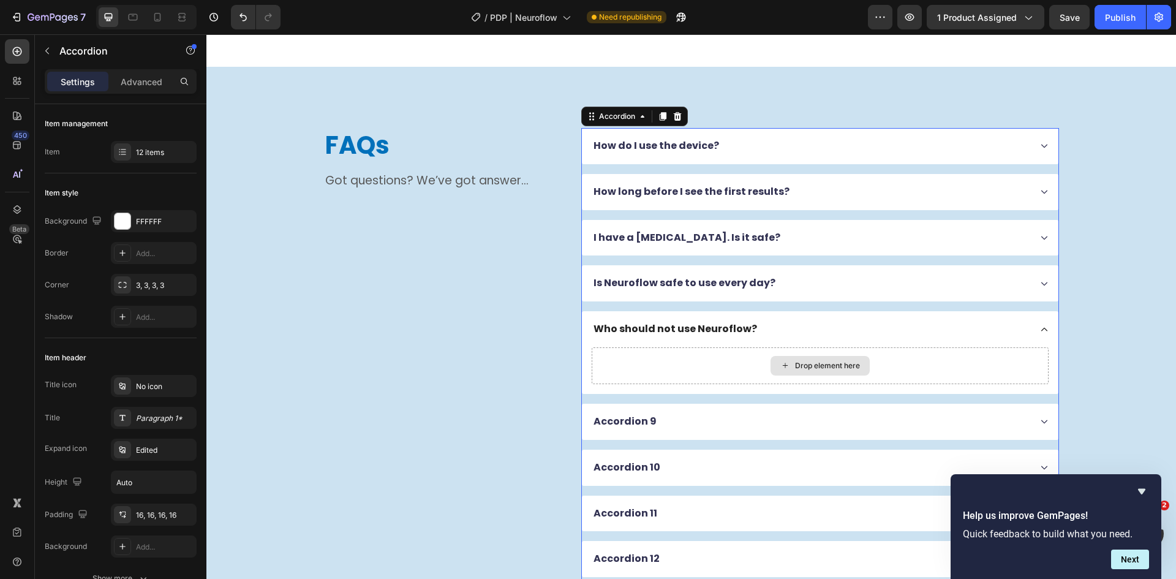
click at [785, 366] on div "Drop element here" at bounding box center [819, 366] width 99 height 20
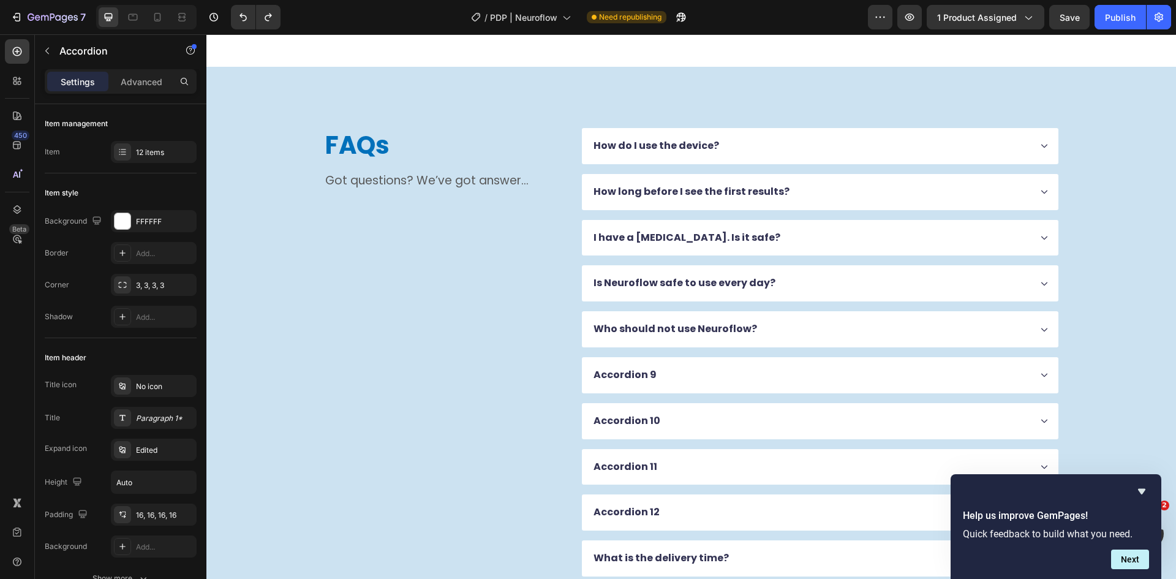
click at [825, 338] on div "Who should not use Neuroflow?" at bounding box center [820, 329] width 476 height 36
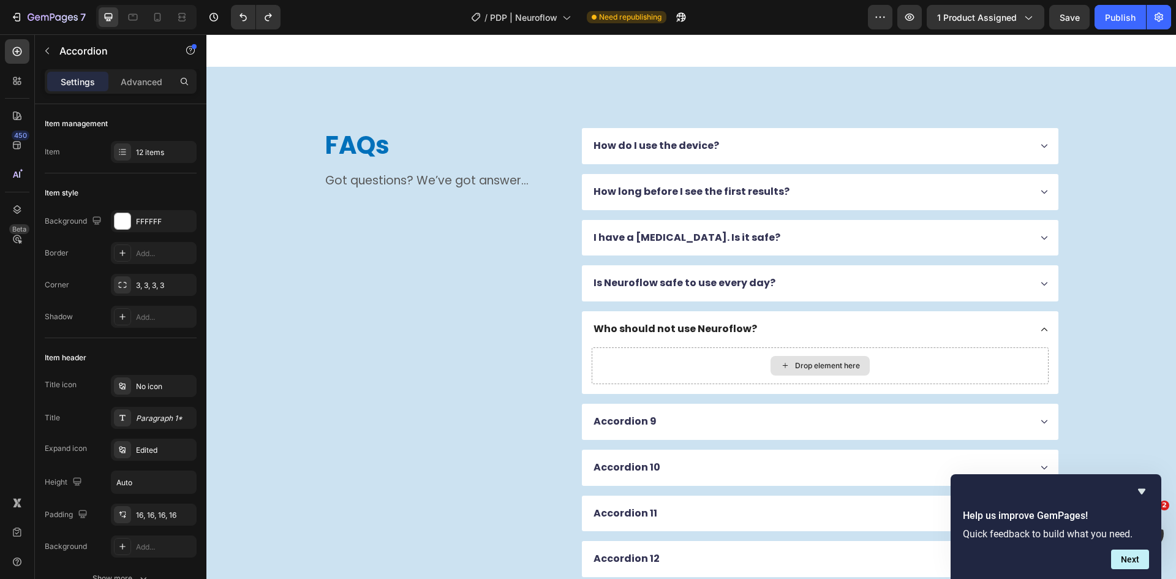
click at [796, 363] on div "Drop element here" at bounding box center [827, 366] width 65 height 10
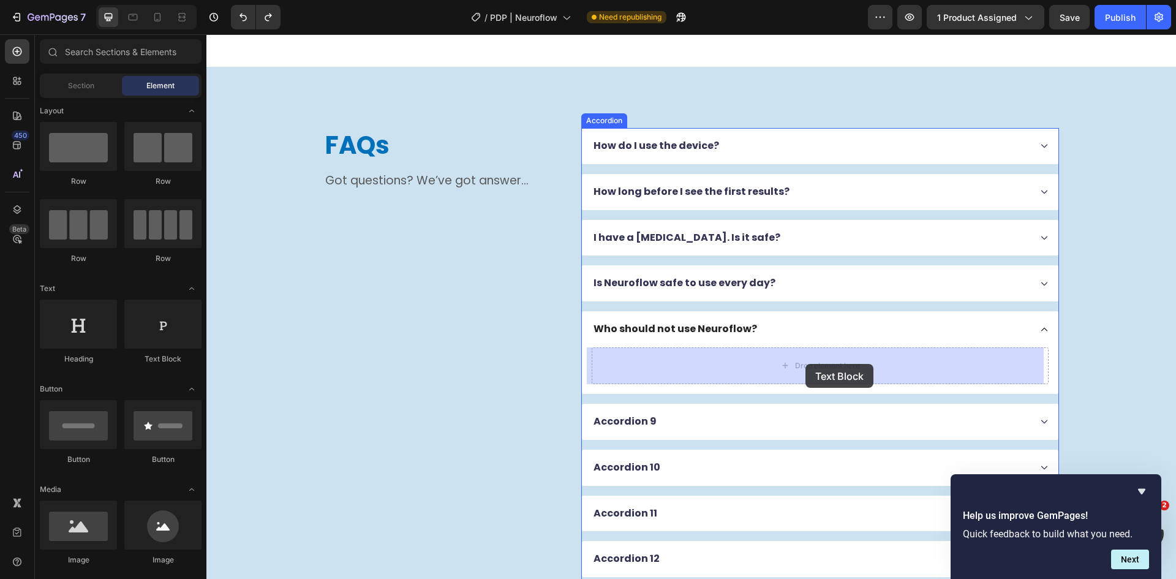
drag, startPoint x: 378, startPoint y: 364, endPoint x: 805, endPoint y: 364, distance: 426.9
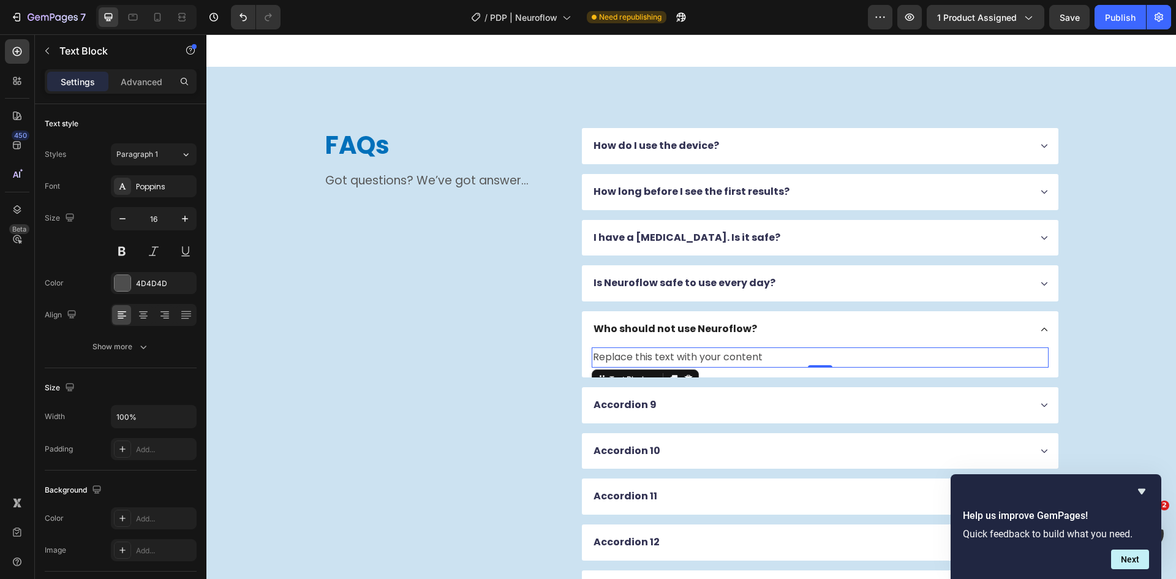
click at [686, 348] on div "Replace this text with your content" at bounding box center [820, 357] width 457 height 20
click at [686, 348] on p "Replace this text with your content" at bounding box center [820, 357] width 454 height 18
click at [687, 348] on p "Replace this text with your content" at bounding box center [820, 357] width 454 height 18
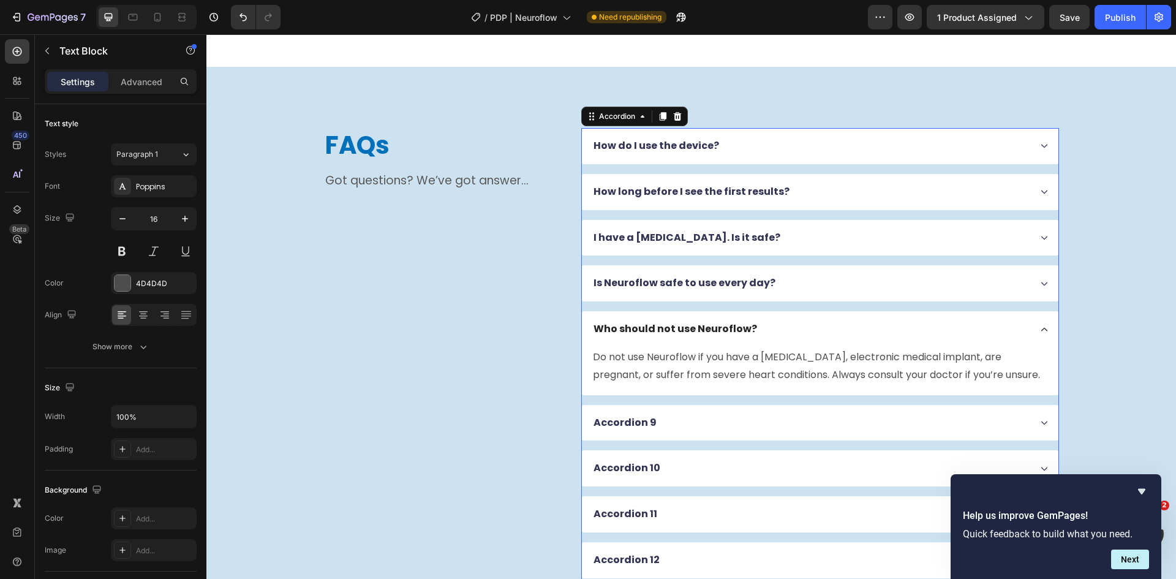
click at [808, 322] on div "Who should not use Neuroflow?" at bounding box center [811, 329] width 438 height 17
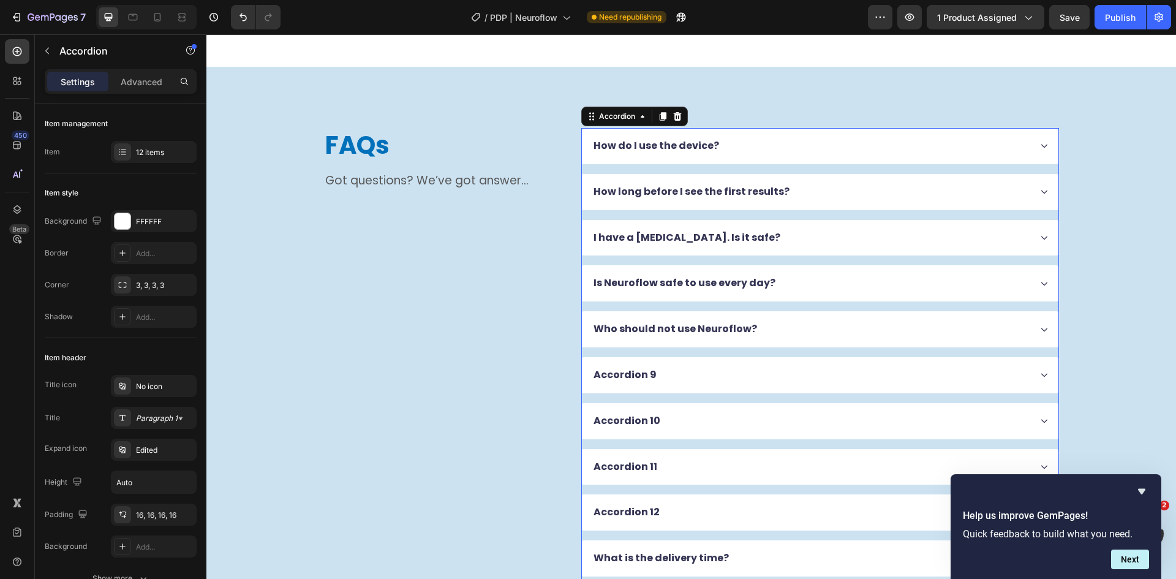
click at [724, 375] on div "Accordion 9" at bounding box center [811, 375] width 438 height 17
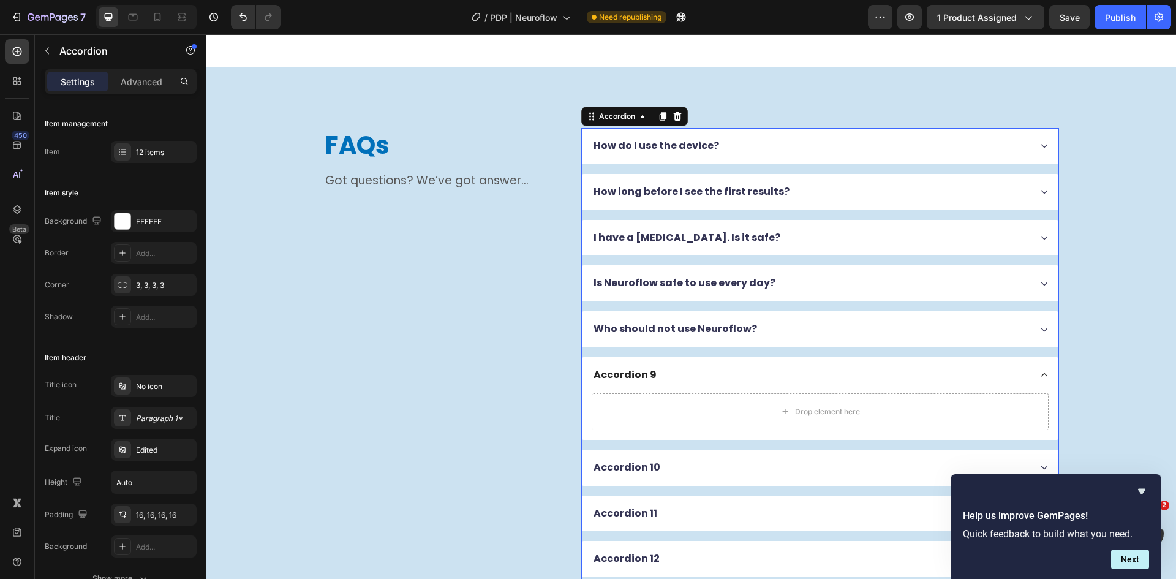
click at [640, 385] on div "Accordion 9" at bounding box center [820, 375] width 476 height 36
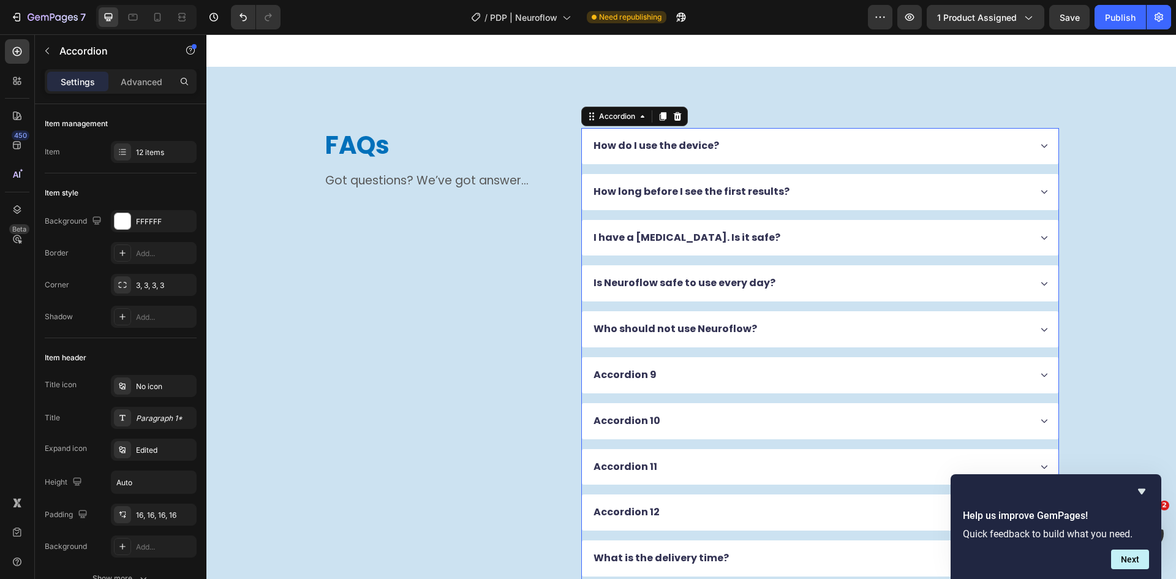
click at [625, 374] on p "Accordion 9" at bounding box center [624, 375] width 63 height 13
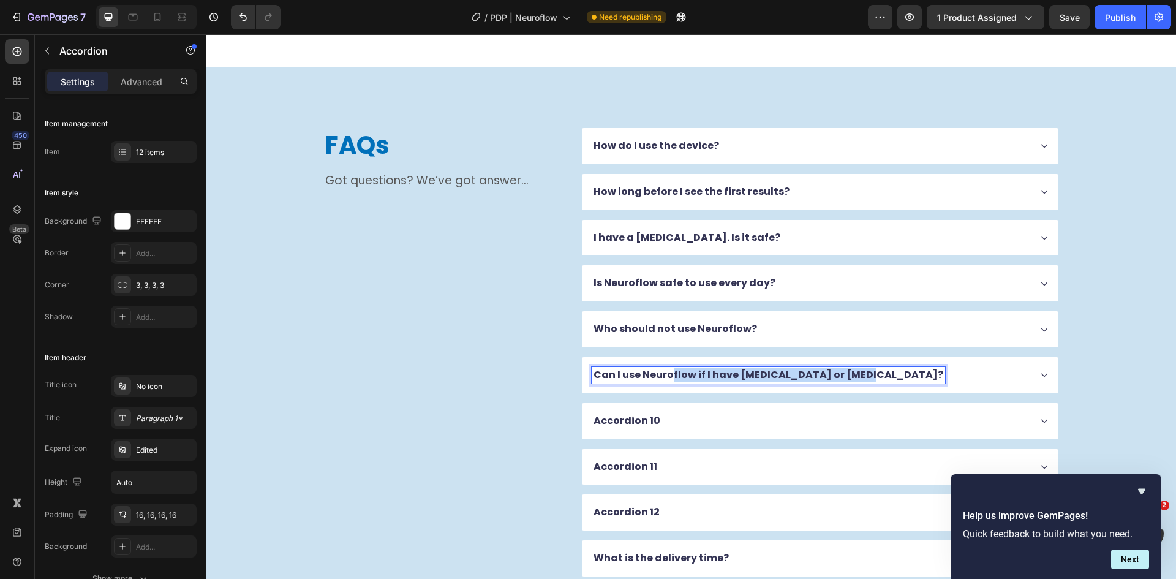
drag, startPoint x: 626, startPoint y: 378, endPoint x: 729, endPoint y: 386, distance: 103.2
click at [713, 388] on div "Can I use Neuroflow if I have [MEDICAL_DATA] or [MEDICAL_DATA]?" at bounding box center [820, 375] width 476 height 36
click at [938, 367] on div "Can I use Neuroflow if I have [MEDICAL_DATA] or [MEDICAL_DATA]?" at bounding box center [811, 375] width 438 height 17
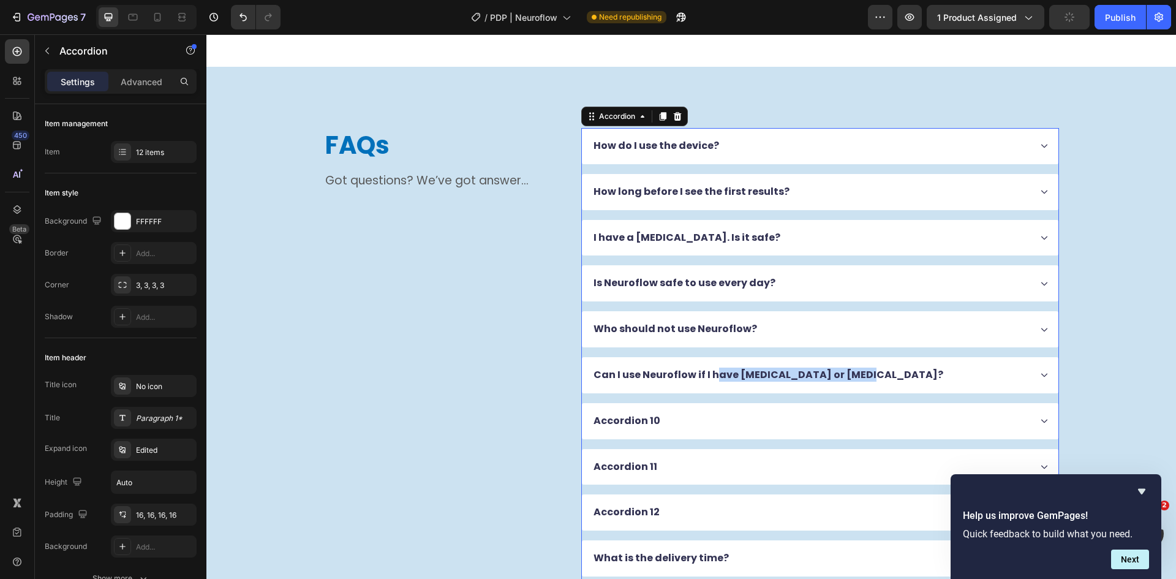
click at [936, 369] on div "Can I use Neuroflow if I have [MEDICAL_DATA] or [MEDICAL_DATA]?" at bounding box center [811, 375] width 438 height 17
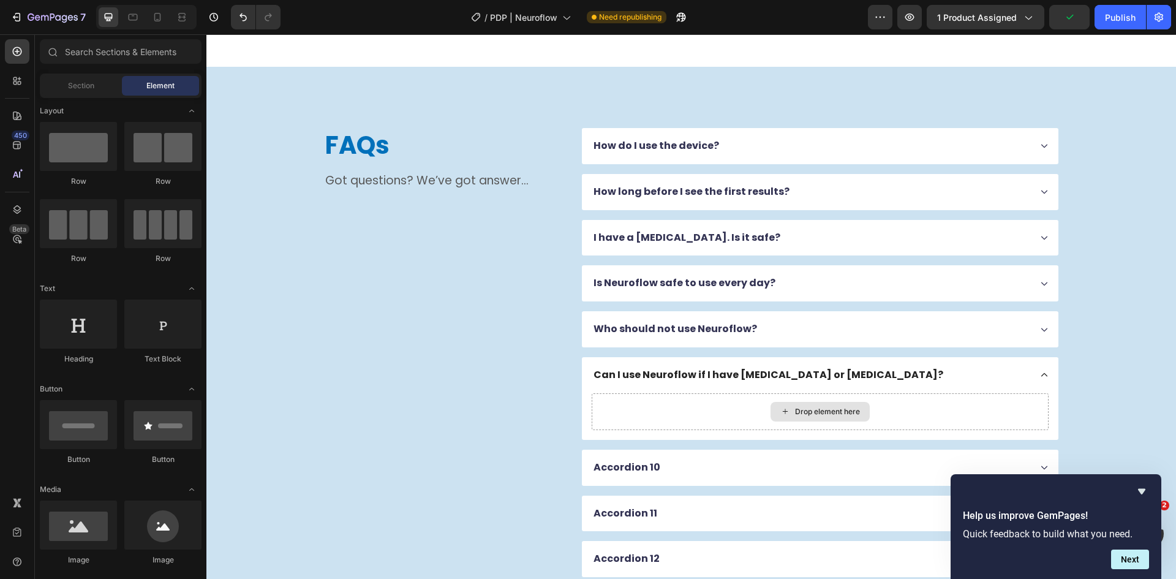
click at [843, 405] on div "Drop element here" at bounding box center [819, 412] width 99 height 20
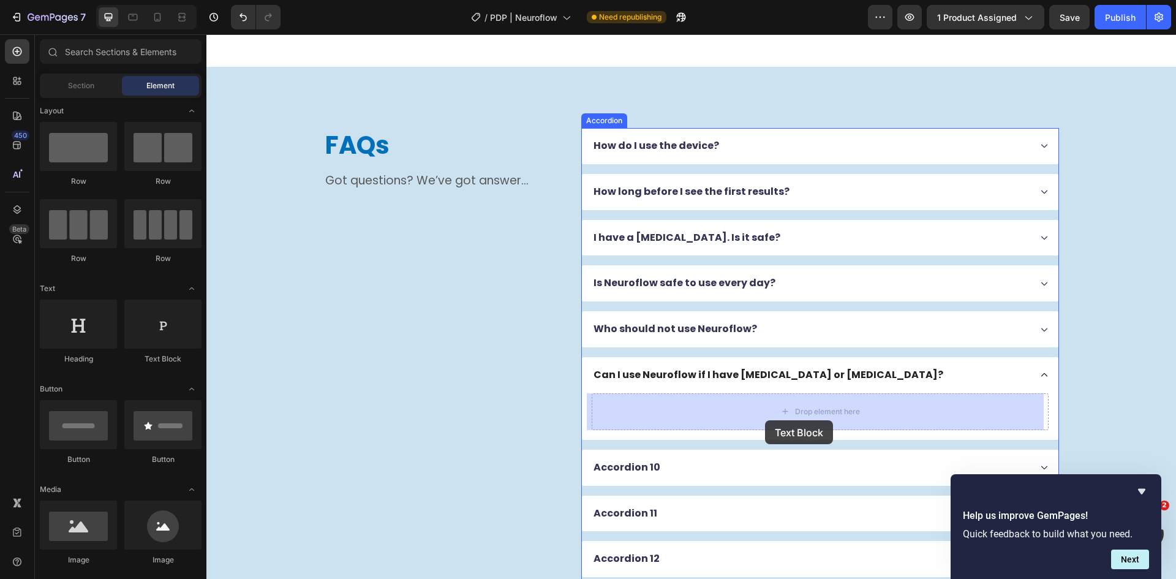
drag, startPoint x: 368, startPoint y: 363, endPoint x: 765, endPoint y: 420, distance: 400.9
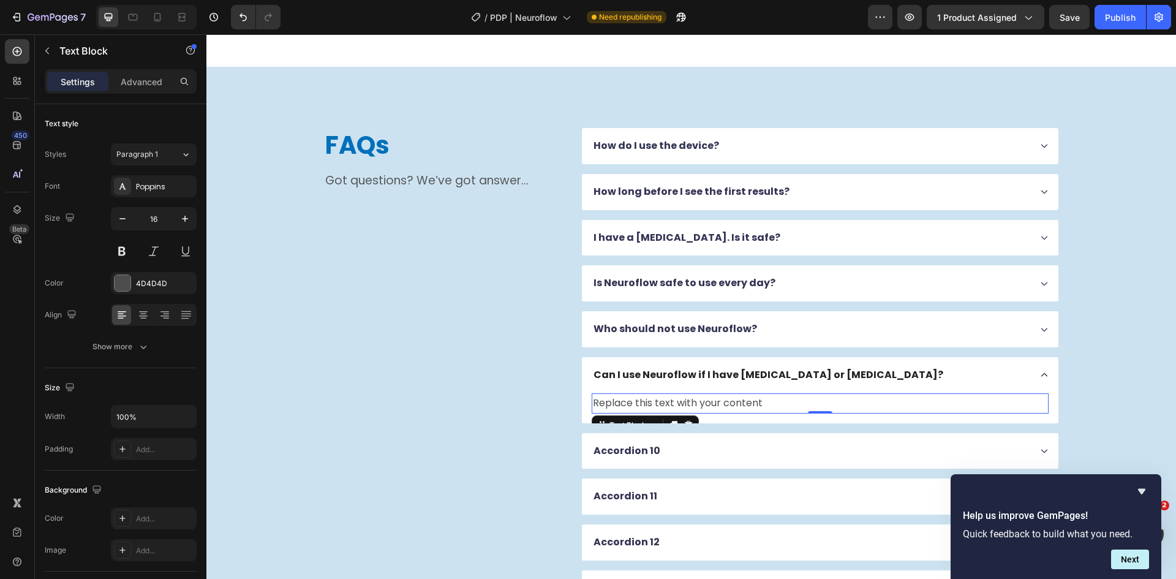
click at [666, 412] on div "Replace this text with your content" at bounding box center [820, 403] width 457 height 20
click at [668, 401] on p "Replace this text with your content" at bounding box center [820, 403] width 454 height 18
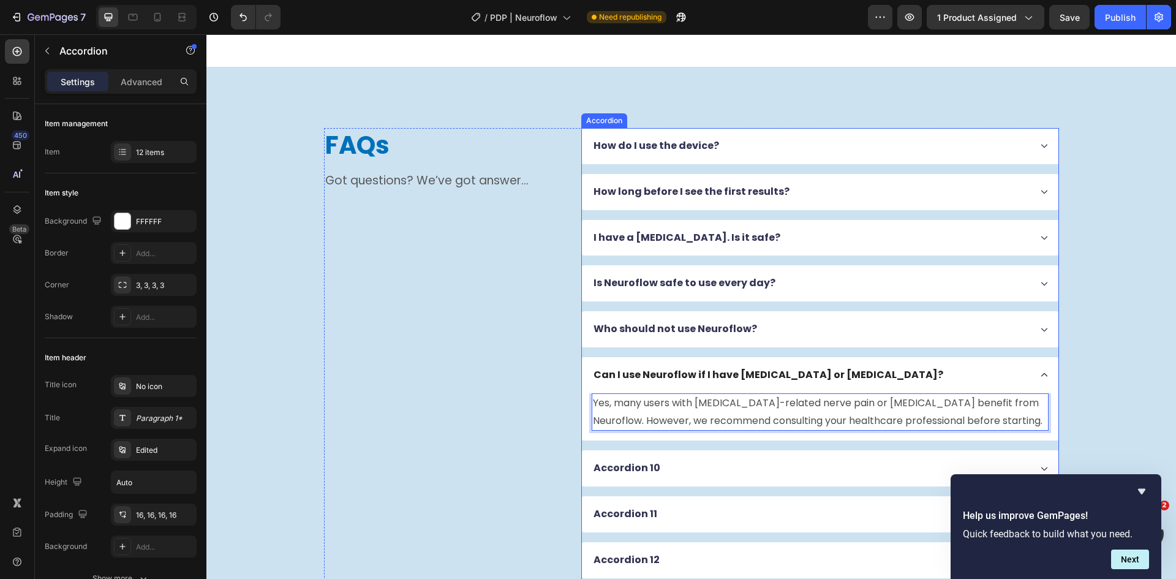
click at [925, 374] on div "Can I use Neuroflow if I have [MEDICAL_DATA] or [MEDICAL_DATA]?" at bounding box center [811, 375] width 438 height 17
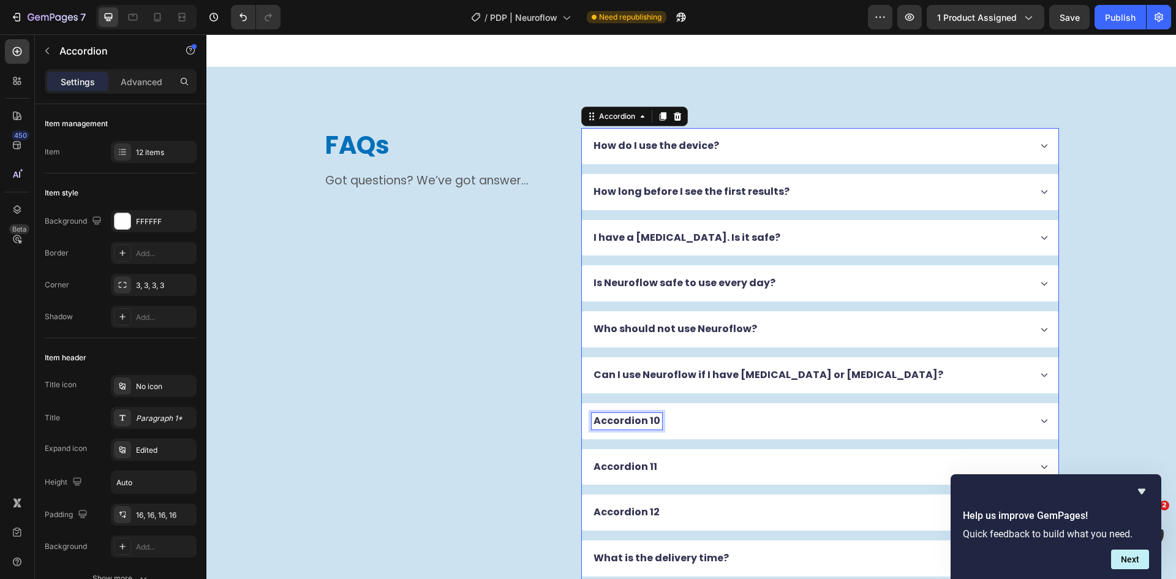
click at [639, 415] on p "Accordion 10" at bounding box center [626, 421] width 67 height 13
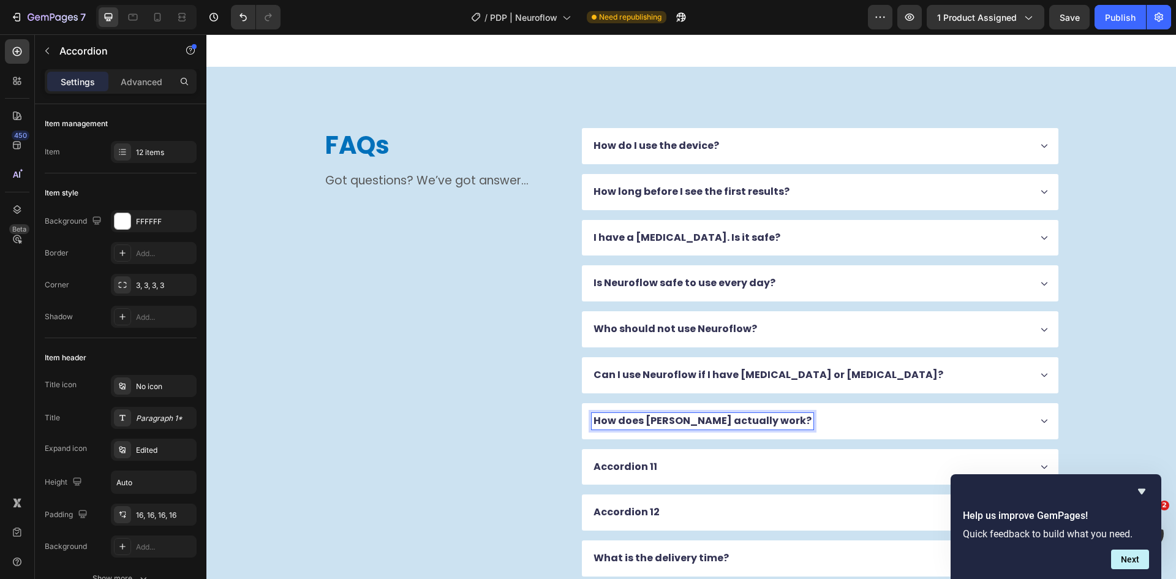
click at [797, 401] on div "How do I use the device? How long before I see the first results? I have a [MED…" at bounding box center [820, 398] width 478 height 540
click at [810, 427] on div "How does [PERSON_NAME] actually work?" at bounding box center [811, 421] width 438 height 17
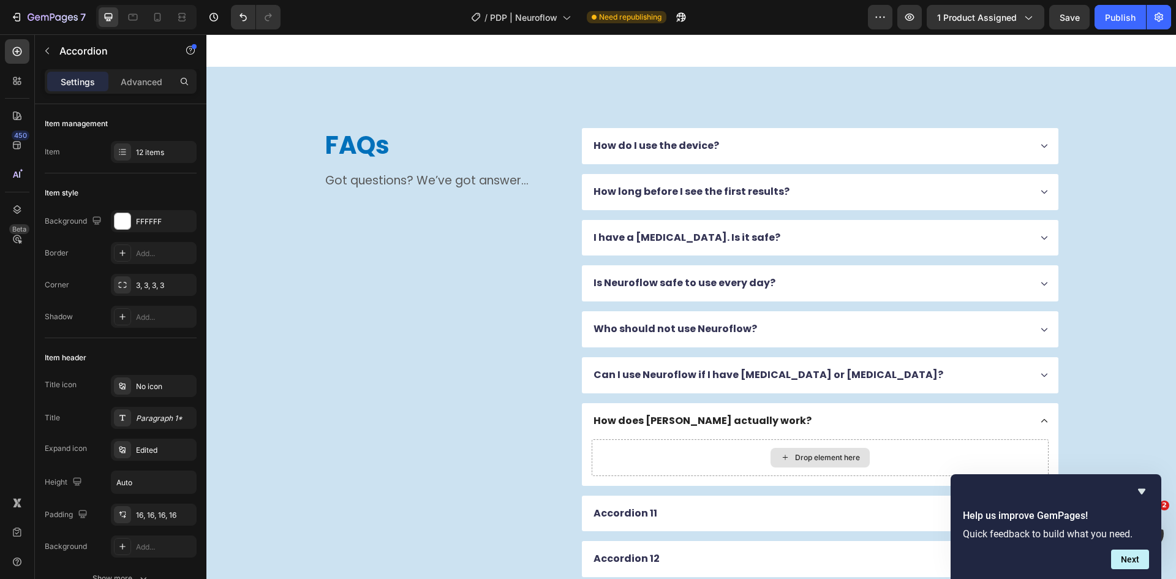
click at [796, 464] on div "Drop element here" at bounding box center [819, 458] width 99 height 20
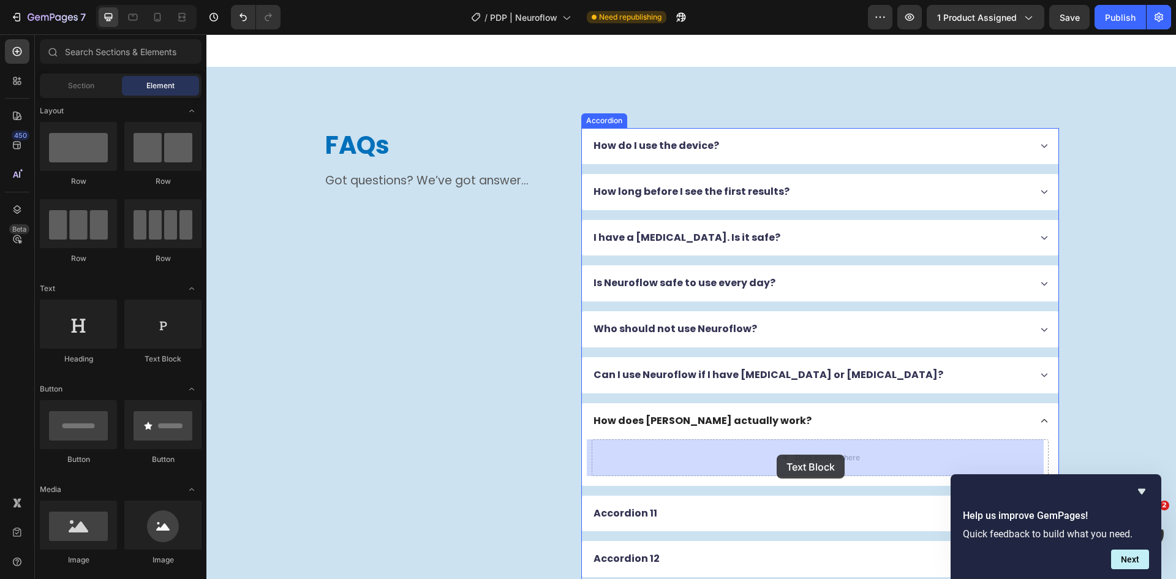
drag, startPoint x: 382, startPoint y: 369, endPoint x: 777, endPoint y: 455, distance: 403.7
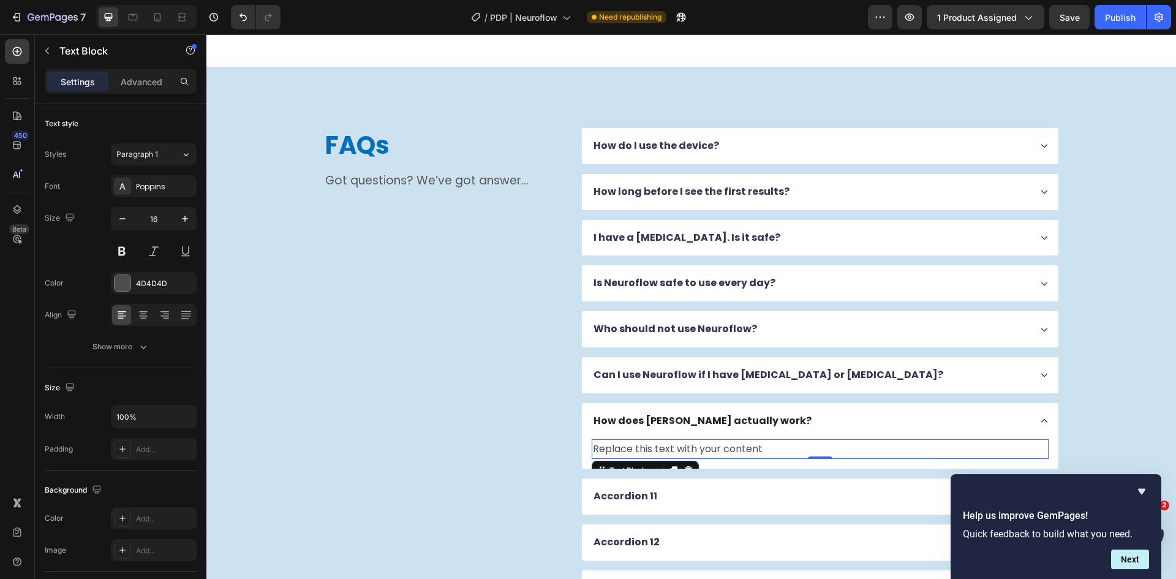
click at [636, 452] on div "Replace this text with your content" at bounding box center [820, 449] width 457 height 20
click at [636, 452] on p "Replace this text with your content" at bounding box center [820, 449] width 454 height 18
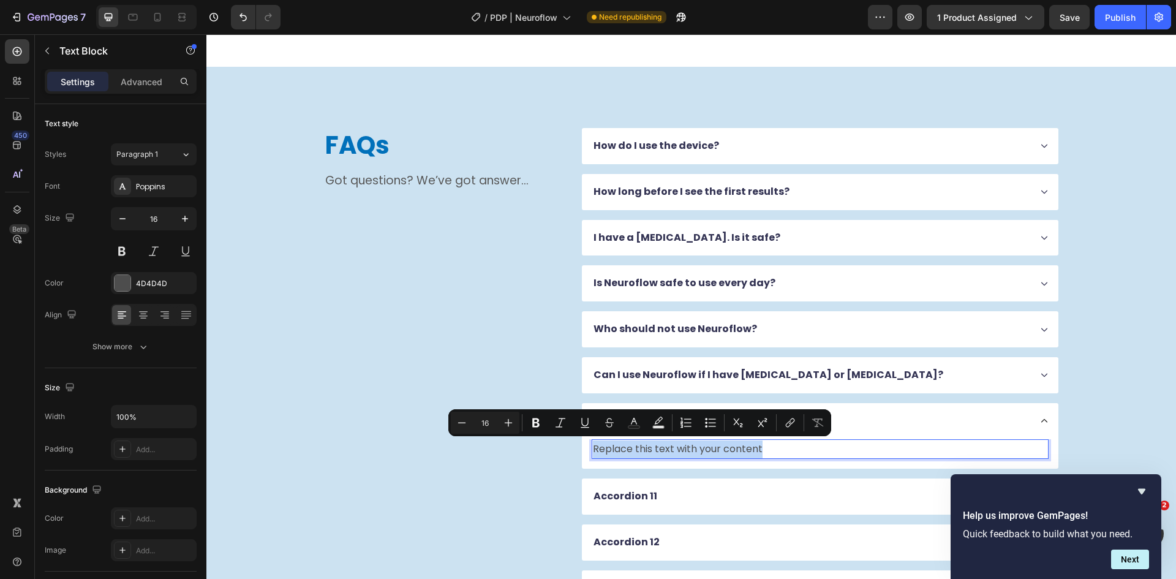
click at [636, 452] on p "Replace this text with your content" at bounding box center [820, 449] width 454 height 18
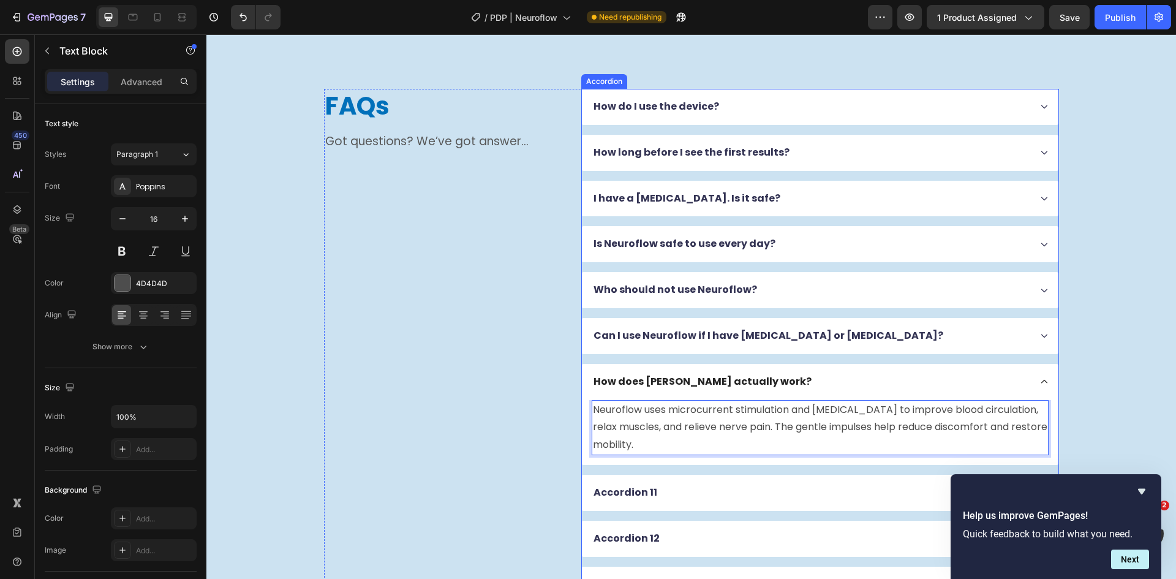
scroll to position [3611, 0]
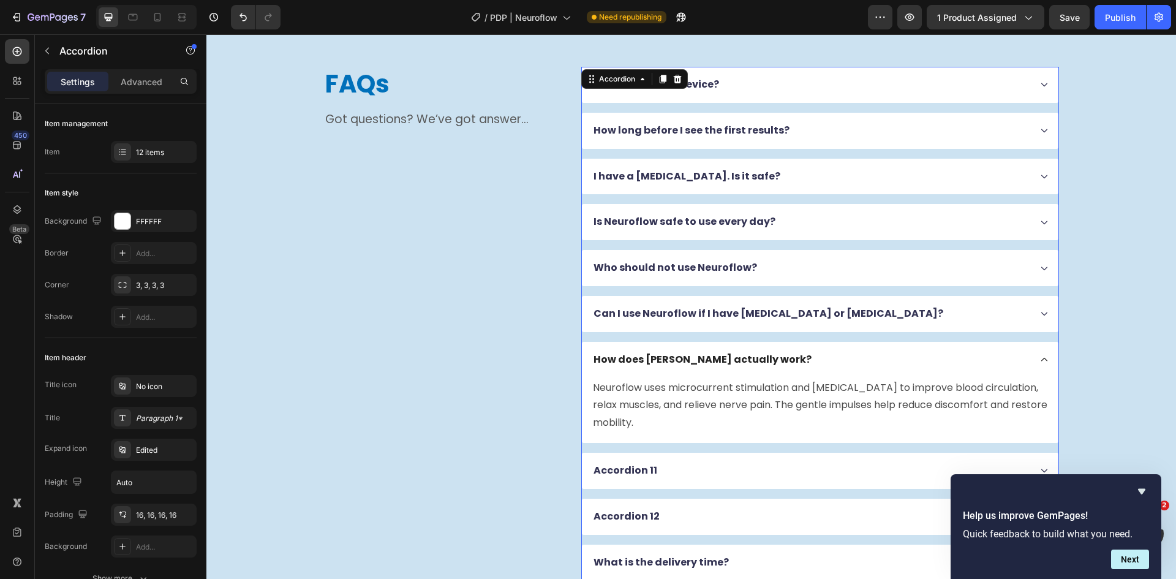
click at [830, 349] on div "How does [PERSON_NAME] actually work?" at bounding box center [820, 360] width 476 height 36
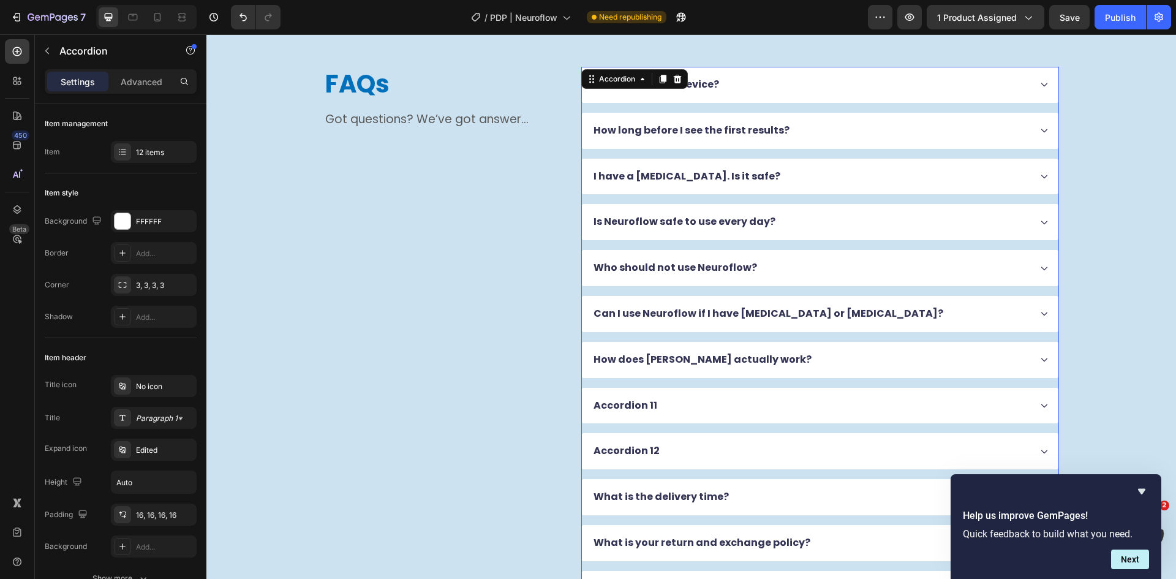
click at [628, 417] on div "Accordion 11" at bounding box center [820, 406] width 476 height 36
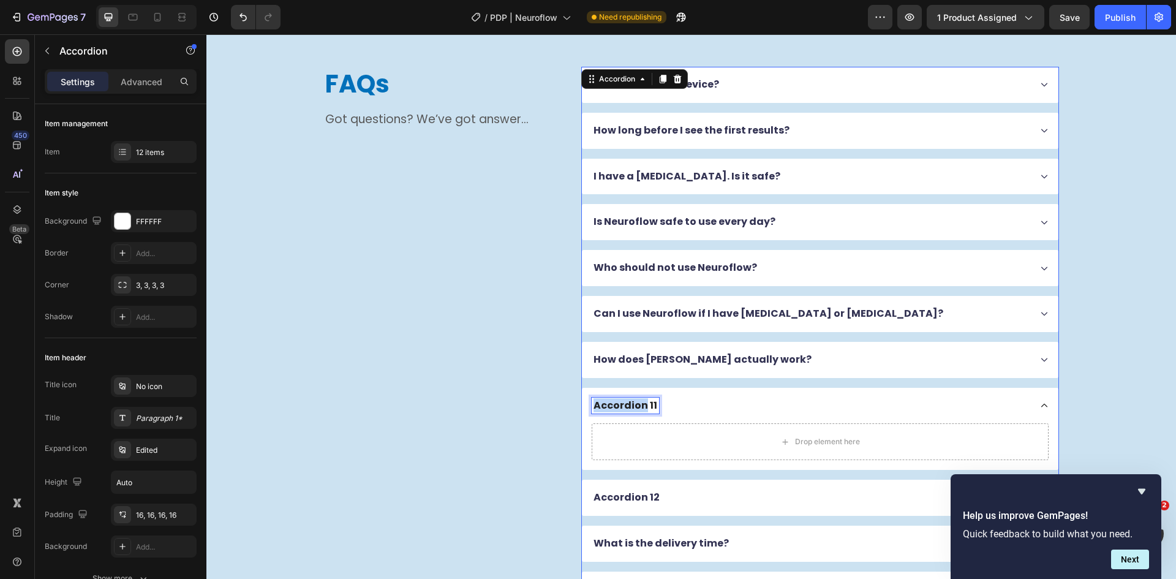
click at [628, 407] on p "Accordion 11" at bounding box center [625, 405] width 64 height 13
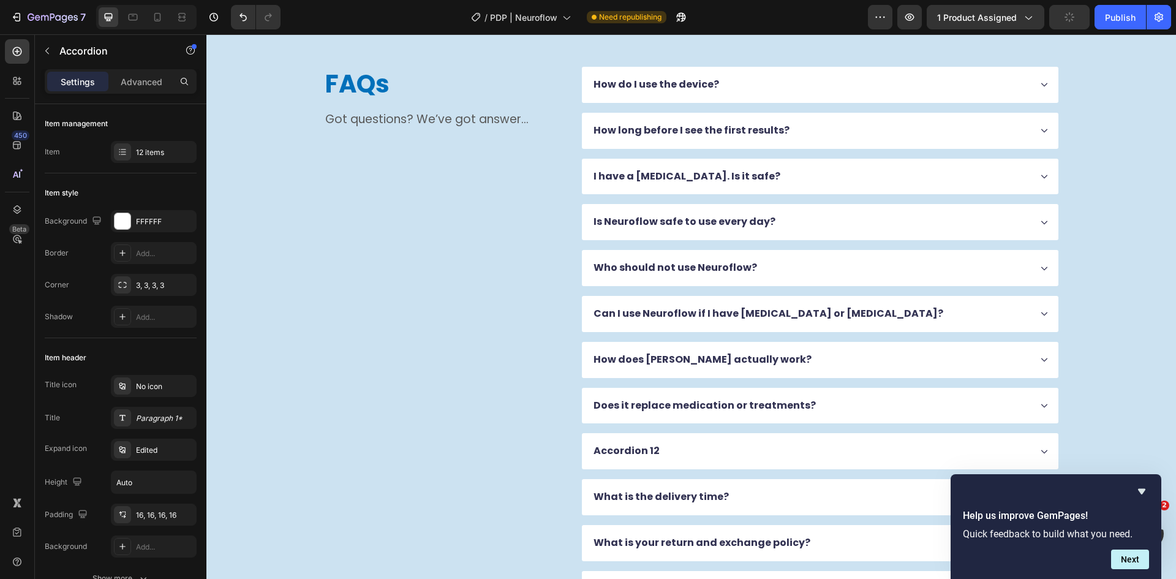
click at [794, 437] on div "How do I use the device? How long before I see the first results? I have a [MED…" at bounding box center [820, 337] width 478 height 540
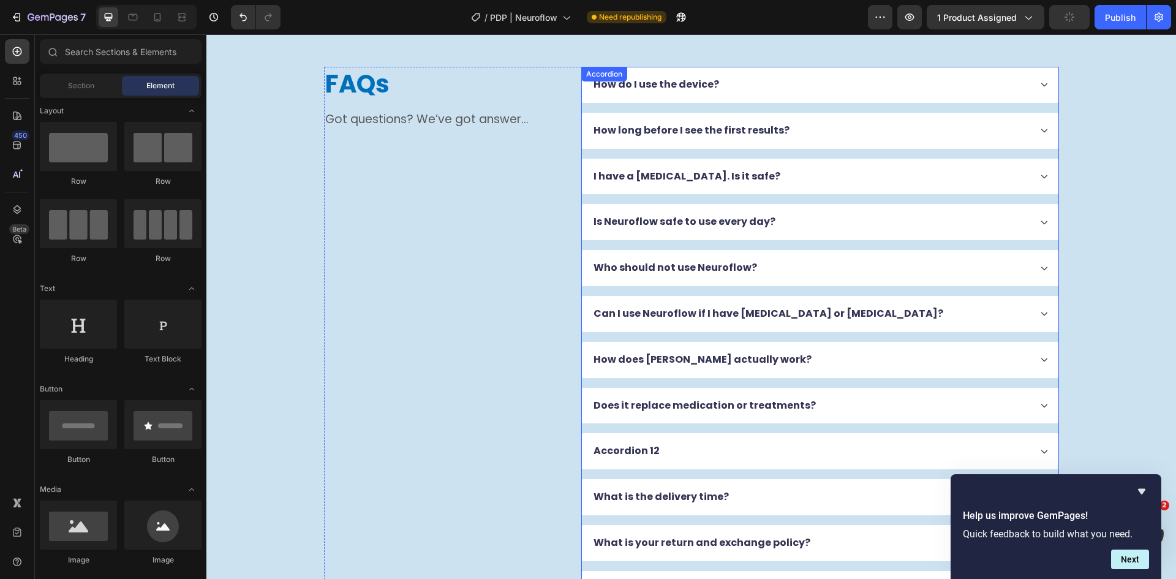
click at [838, 386] on div "How do I use the device? How long before I see the first results? I have a [MED…" at bounding box center [820, 337] width 478 height 540
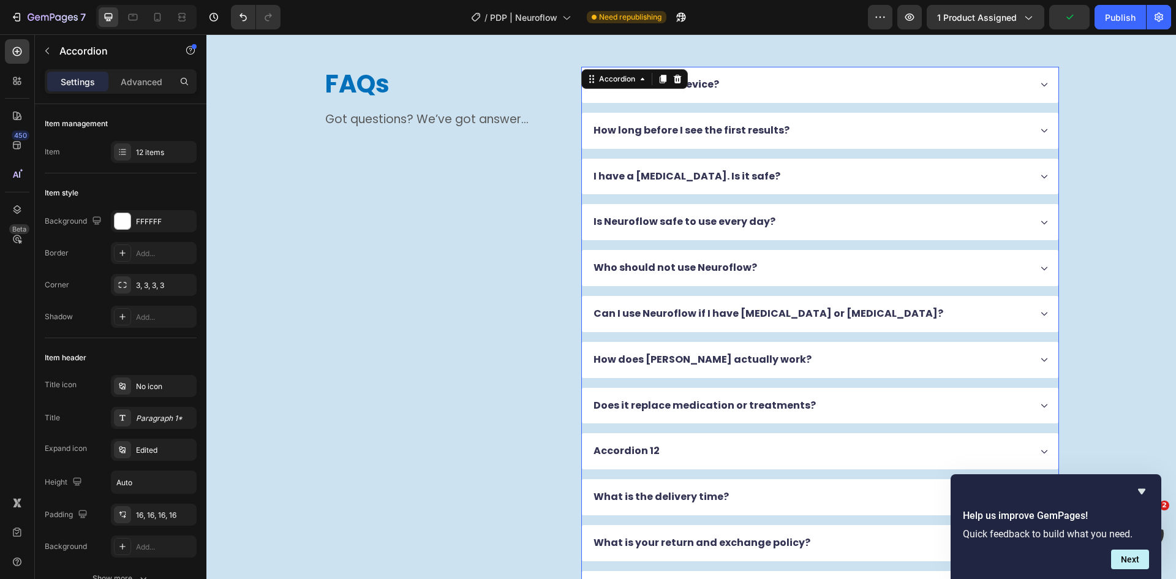
click at [851, 407] on div "Does it replace medication or treatments?" at bounding box center [811, 405] width 438 height 17
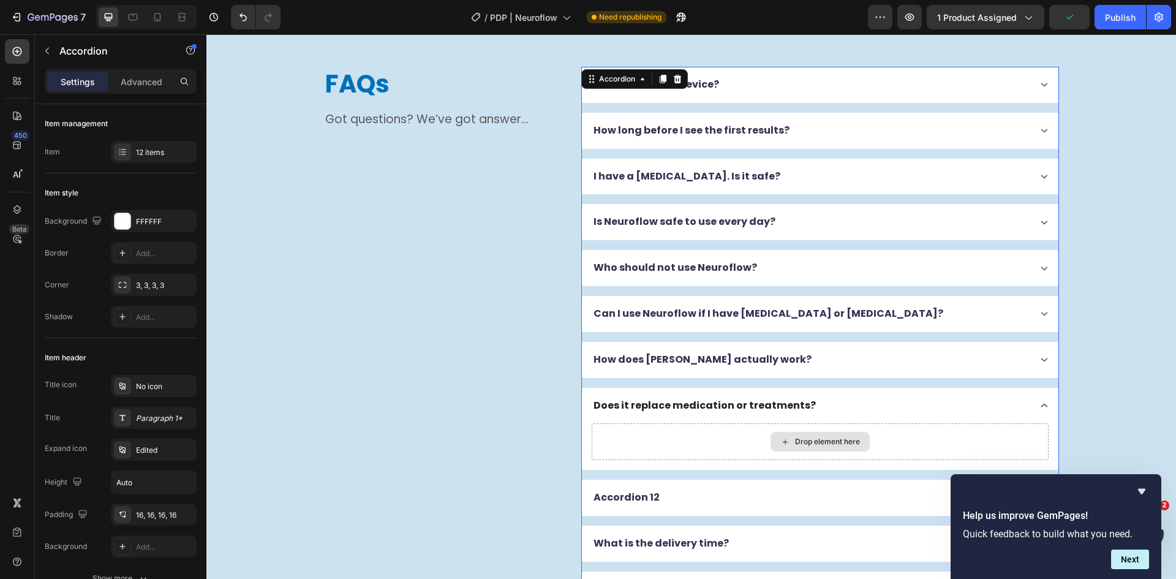
click at [795, 445] on div "Drop element here" at bounding box center [827, 442] width 65 height 10
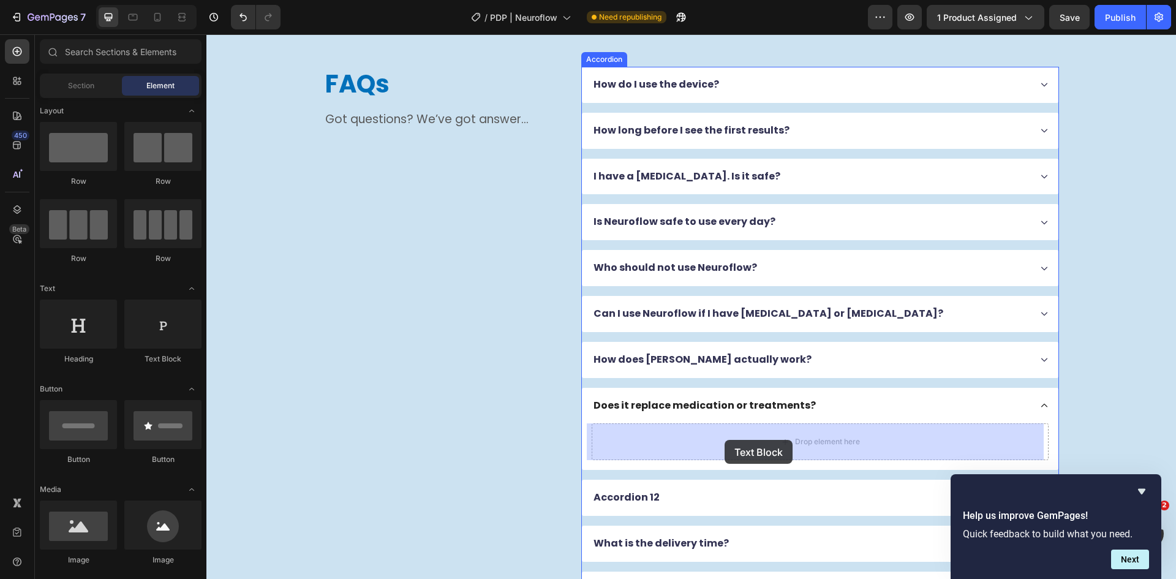
drag, startPoint x: 359, startPoint y: 351, endPoint x: 724, endPoint y: 440, distance: 376.2
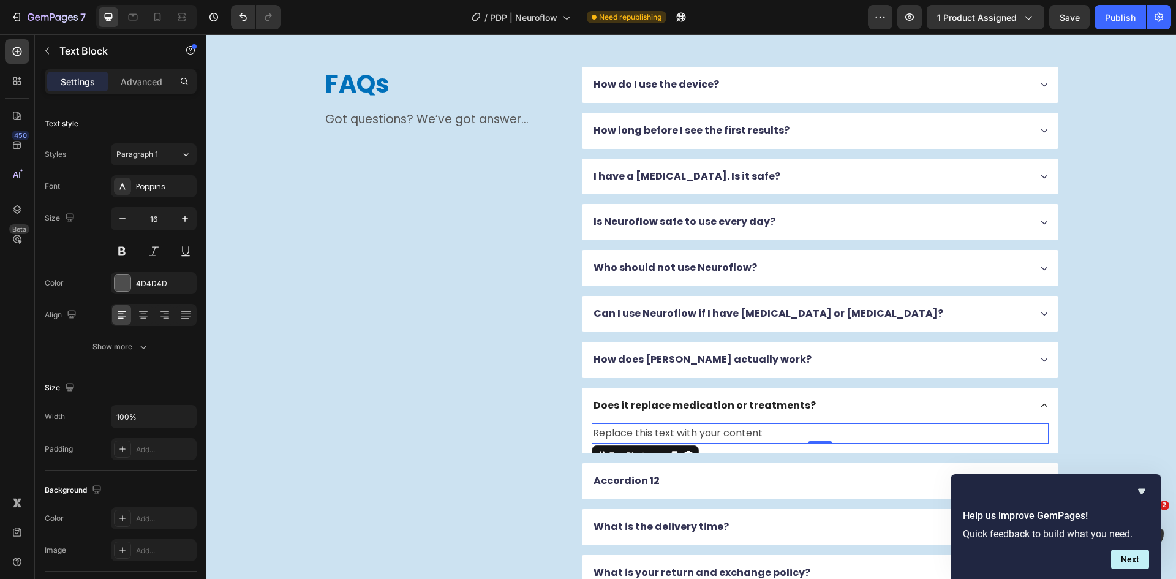
click at [701, 432] on div "Replace this text with your content" at bounding box center [820, 433] width 457 height 20
click at [701, 432] on p "Replace this text with your content" at bounding box center [820, 433] width 454 height 18
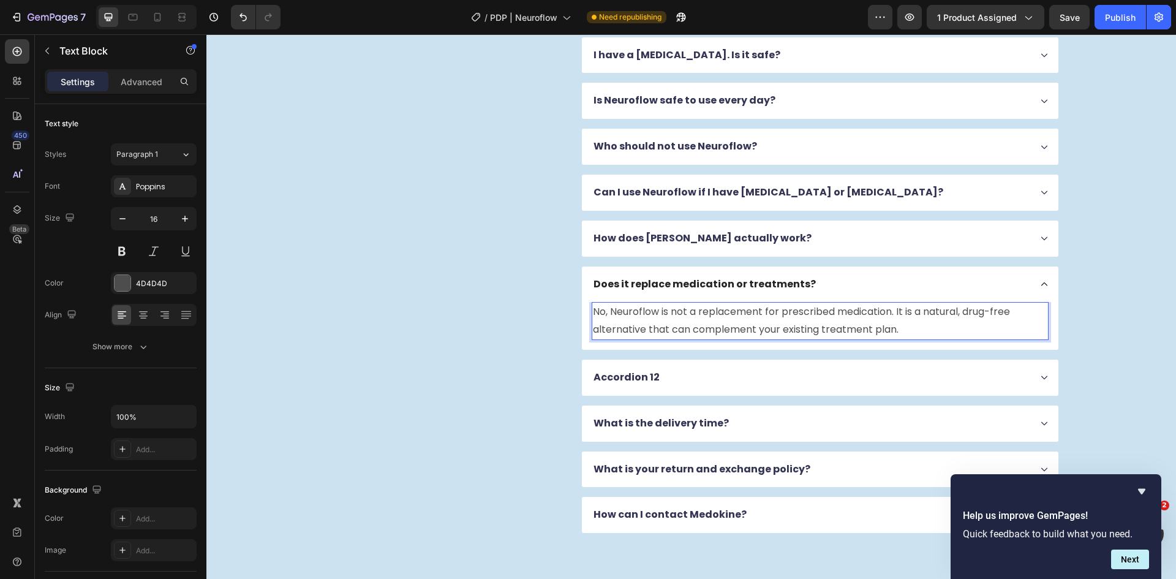
scroll to position [3733, 0]
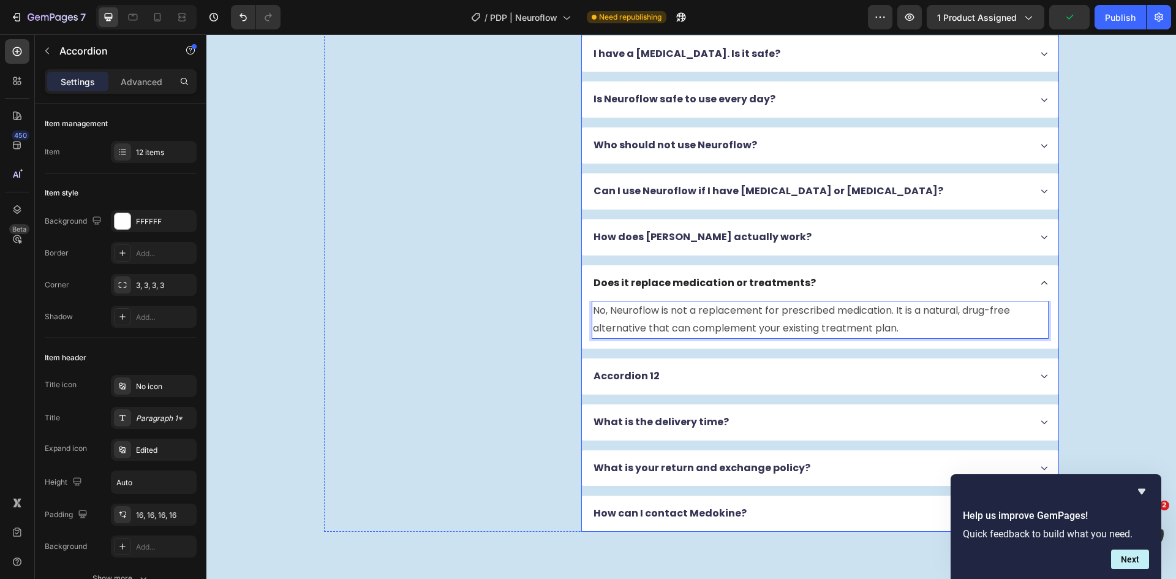
click at [739, 382] on div "Accordion 12" at bounding box center [811, 376] width 438 height 17
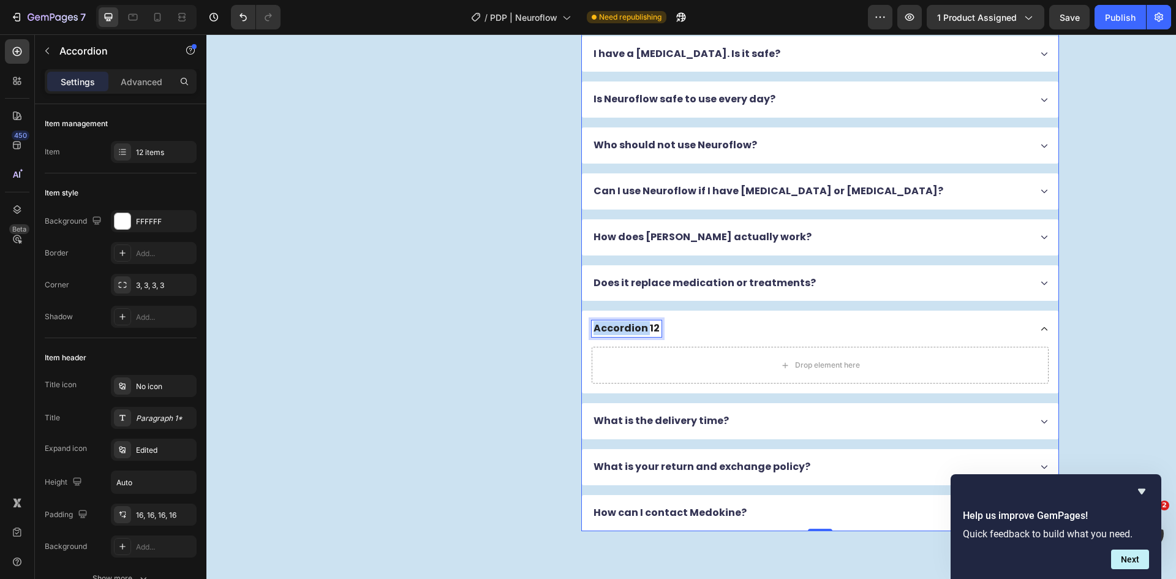
click at [636, 331] on p "Accordion 12" at bounding box center [626, 328] width 66 height 13
click at [667, 364] on div "Drop element here" at bounding box center [820, 365] width 457 height 37
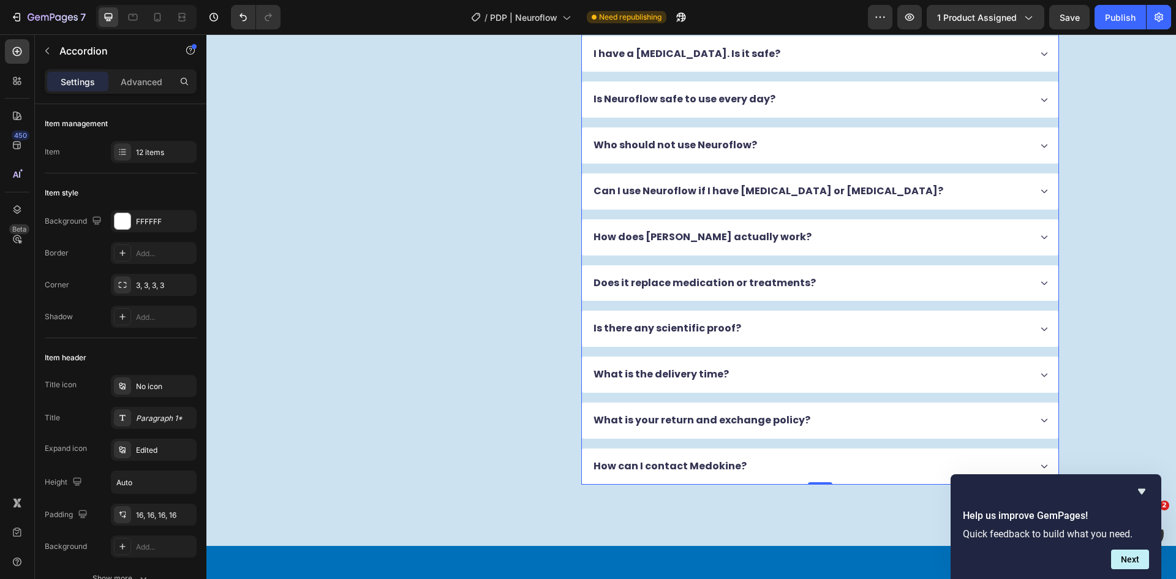
click at [780, 331] on div "Is there any scientific proof?" at bounding box center [811, 328] width 438 height 17
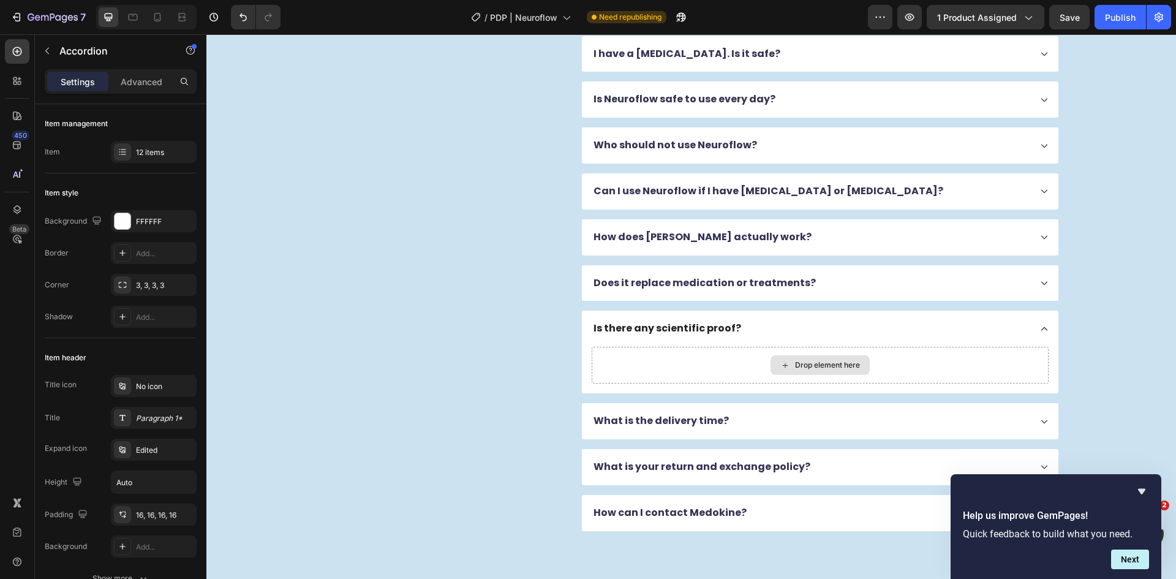
click at [795, 363] on div "Drop element here" at bounding box center [827, 365] width 65 height 10
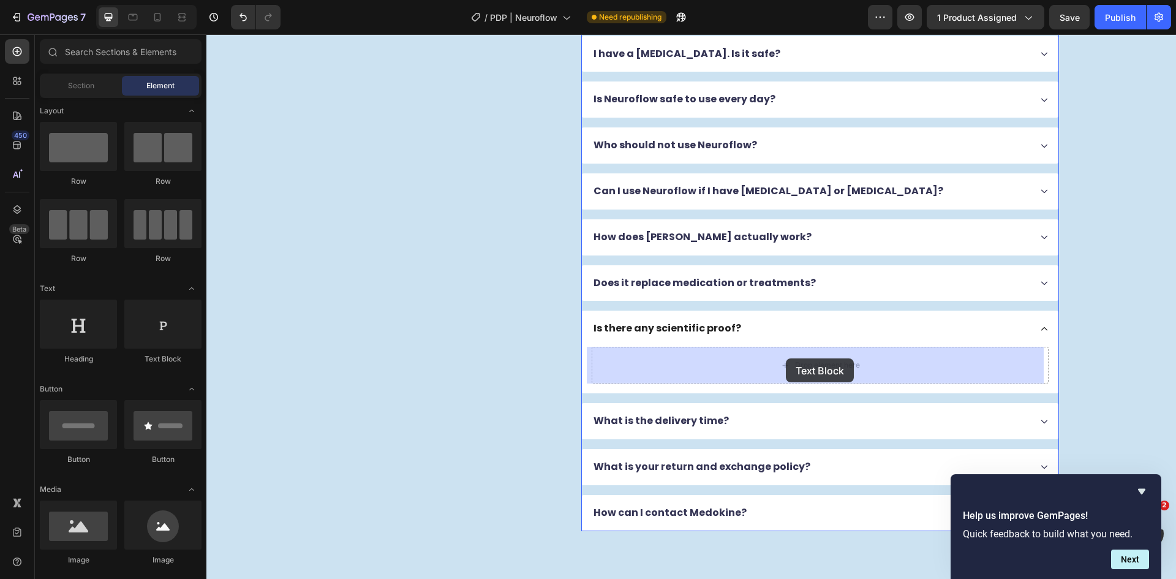
drag, startPoint x: 371, startPoint y: 381, endPoint x: 786, endPoint y: 358, distance: 415.2
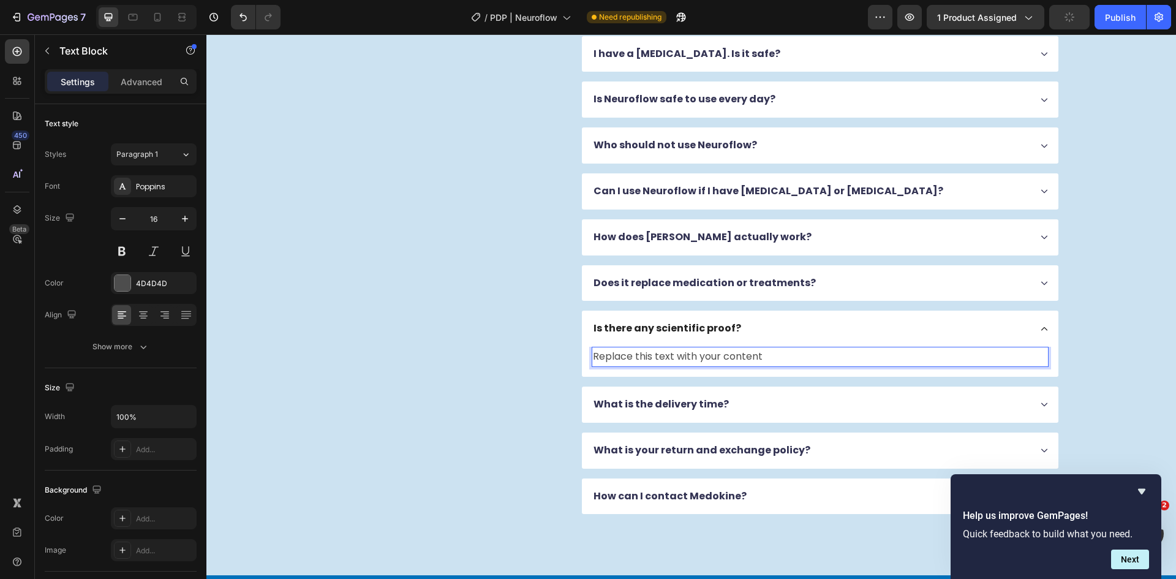
click at [659, 357] on div "Replace this text with your content" at bounding box center [820, 357] width 457 height 20
click at [659, 357] on p "Replace this text with your content" at bounding box center [820, 357] width 454 height 18
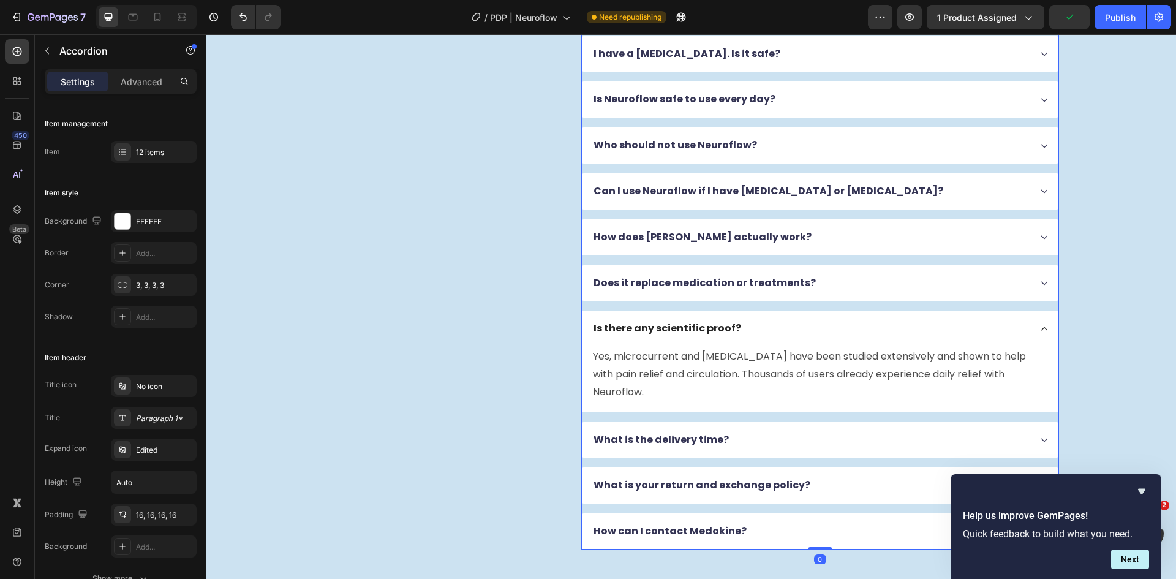
click at [772, 322] on div "Is there any scientific proof?" at bounding box center [811, 328] width 438 height 17
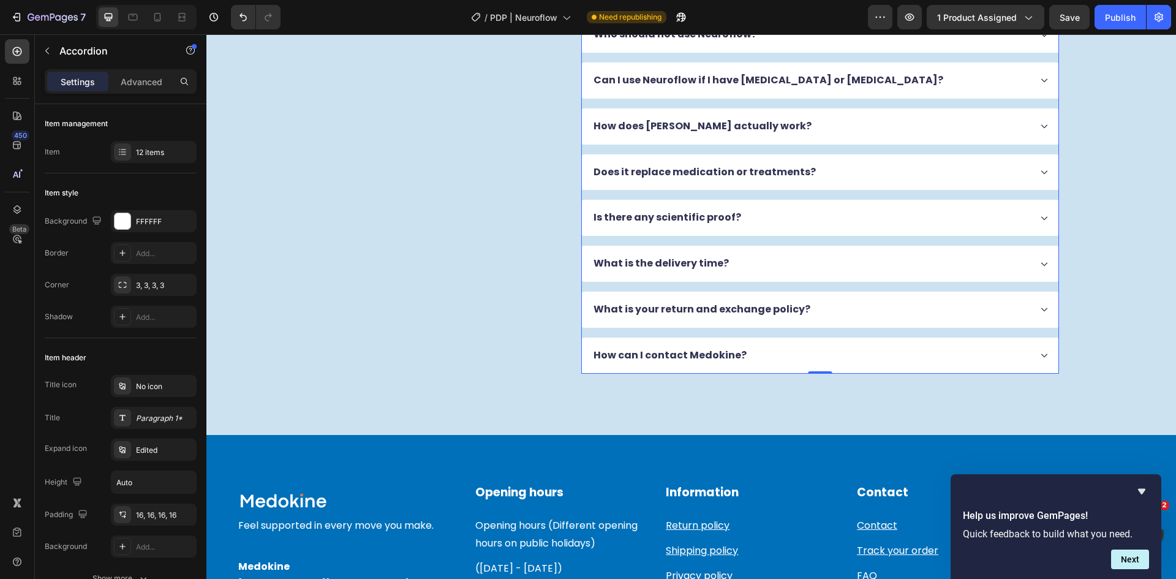
scroll to position [3856, 0]
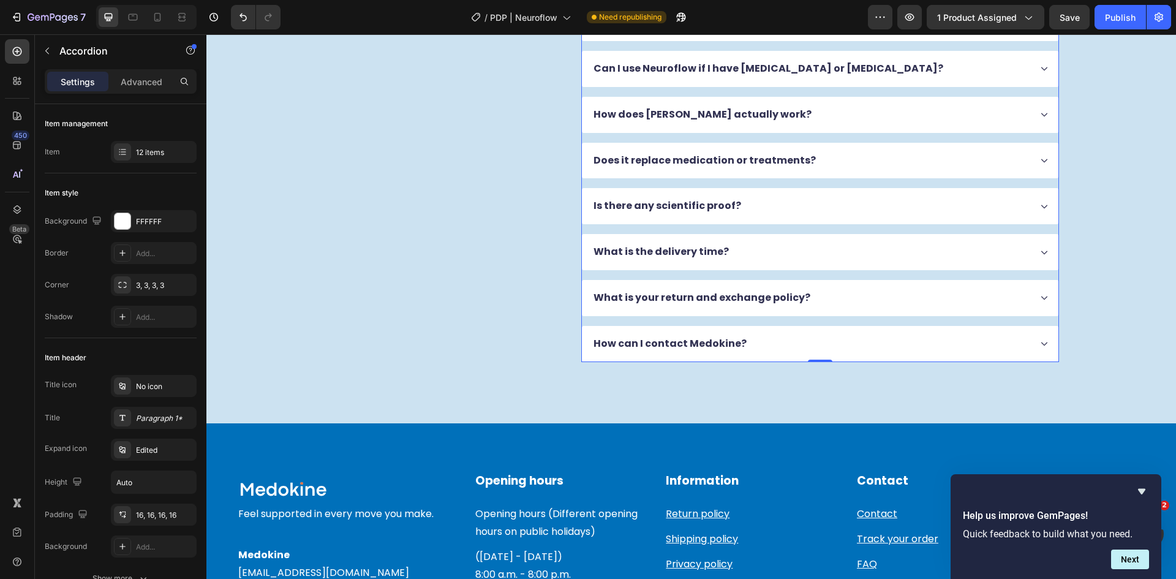
click at [585, 182] on div "How do I use the device? How long before I see the first results? I have a [MED…" at bounding box center [820, 92] width 478 height 540
click at [153, 149] on div "12 items" at bounding box center [165, 152] width 58 height 11
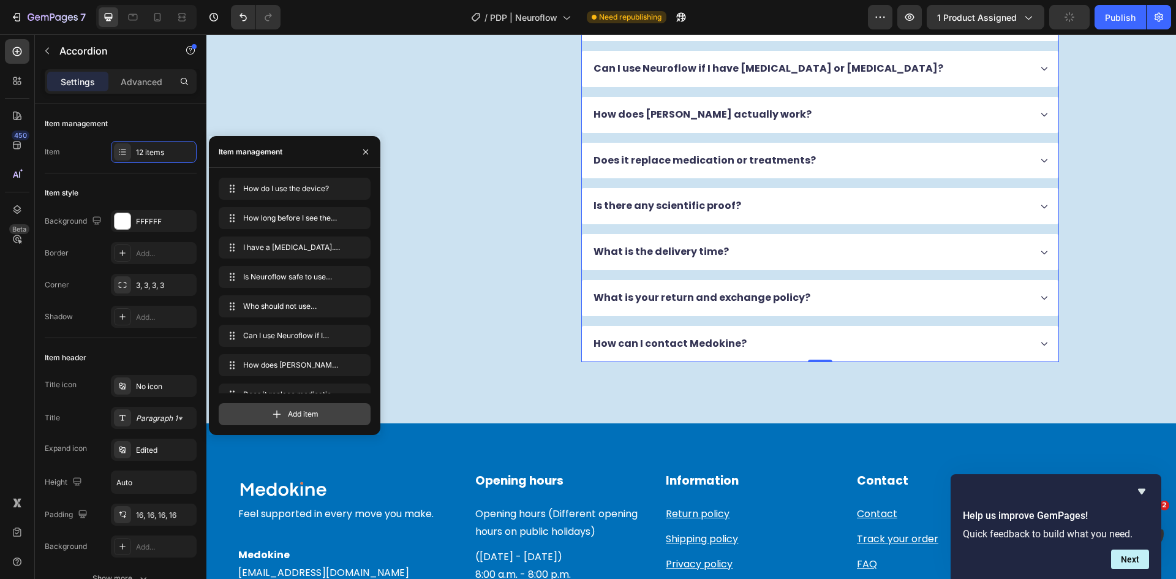
click at [297, 422] on div "Add item" at bounding box center [295, 414] width 152 height 22
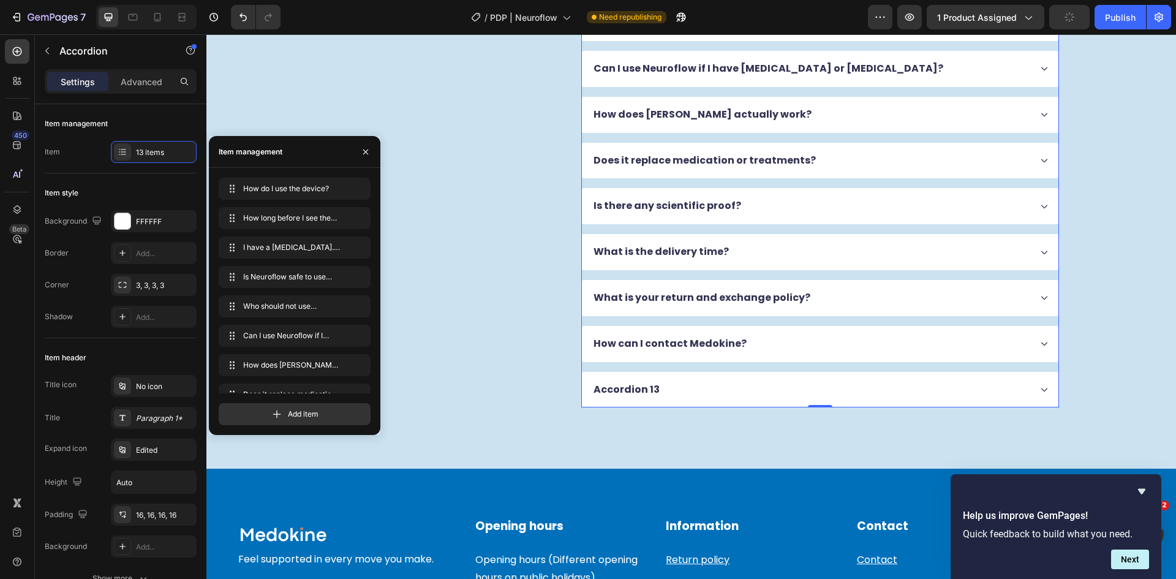
scroll to position [164, 0]
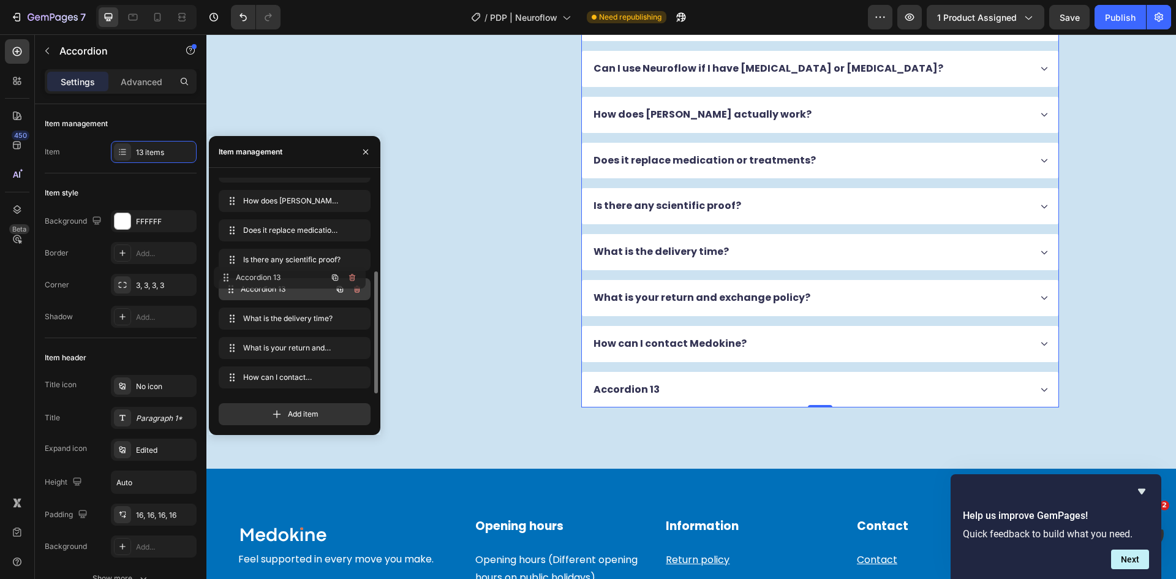
drag, startPoint x: 230, startPoint y: 378, endPoint x: 225, endPoint y: 278, distance: 99.9
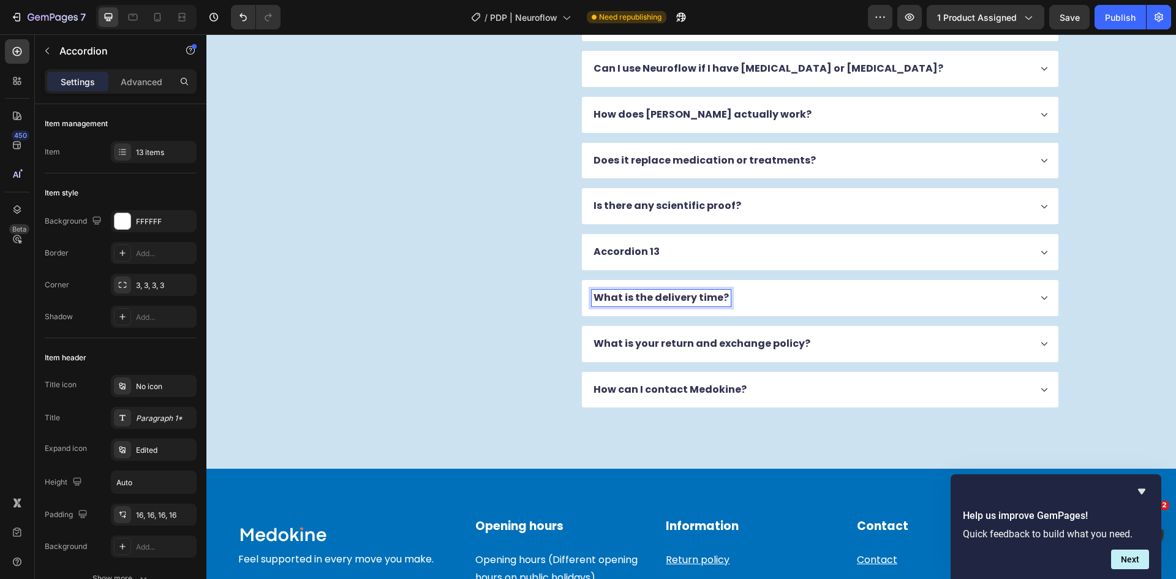
click at [625, 251] on p "Accordion 13" at bounding box center [626, 252] width 66 height 13
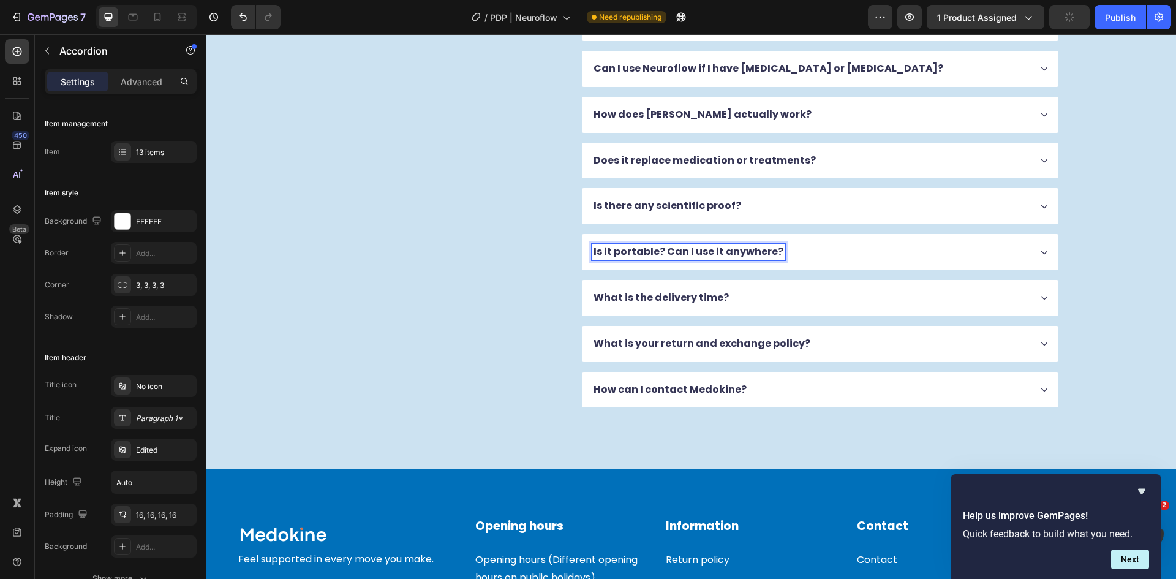
click at [839, 250] on div "Is it portable? Can I use it anywhere?" at bounding box center [811, 252] width 438 height 17
click at [850, 241] on div "Is it portable? Can I use it anywhere?" at bounding box center [820, 252] width 476 height 36
click at [1028, 246] on div "Is it portable? Can I use it anywhere?" at bounding box center [820, 252] width 476 height 36
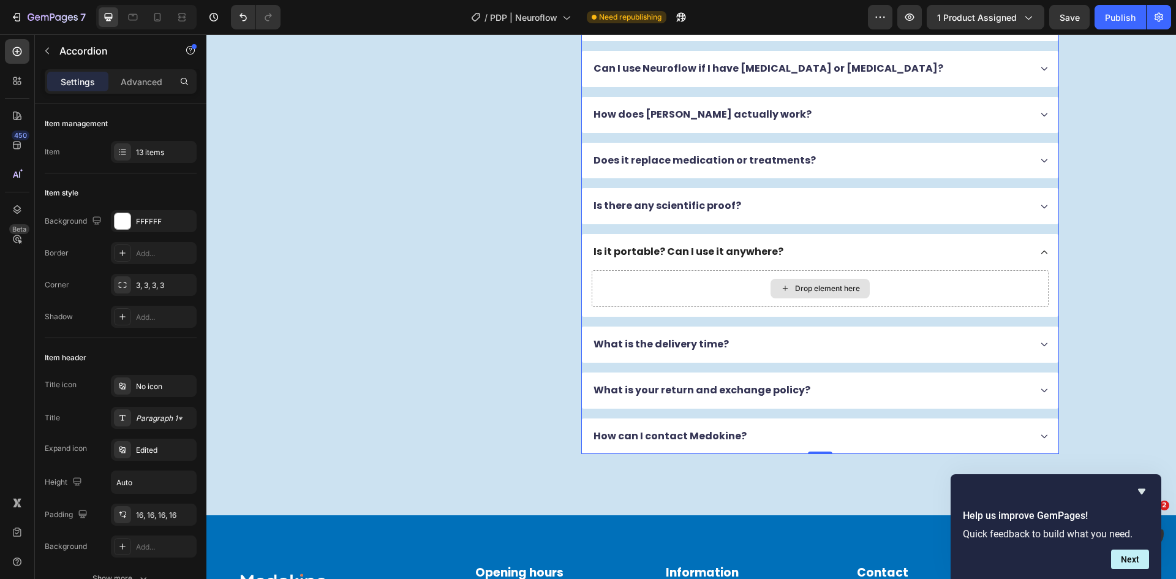
click at [784, 276] on div "Drop element here" at bounding box center [820, 288] width 457 height 37
click at [780, 284] on icon at bounding box center [785, 288] width 10 height 10
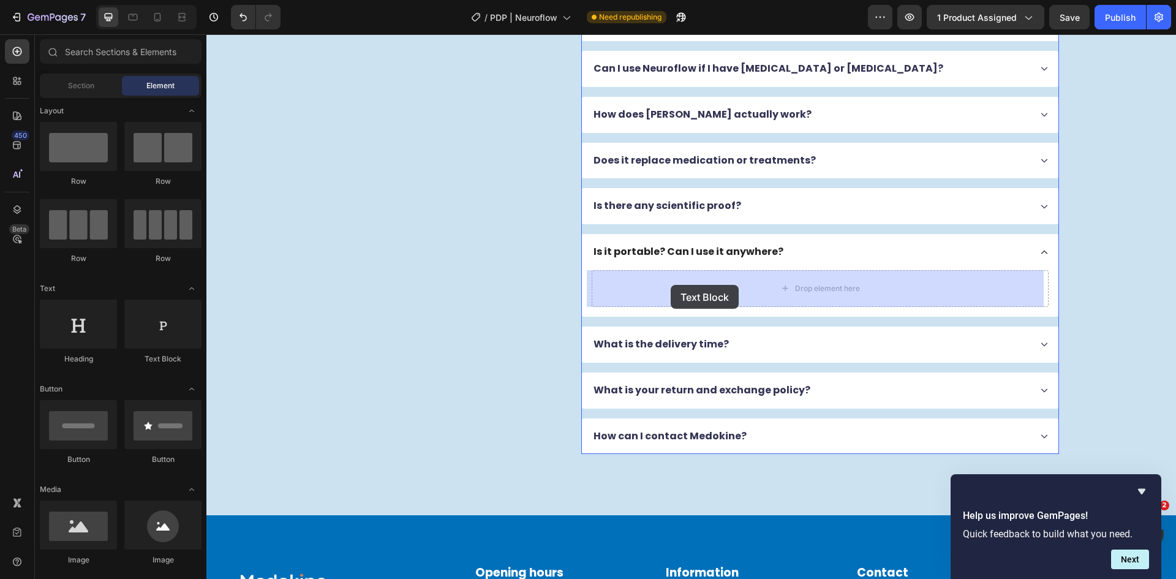
drag, startPoint x: 378, startPoint y: 371, endPoint x: 672, endPoint y: 284, distance: 307.1
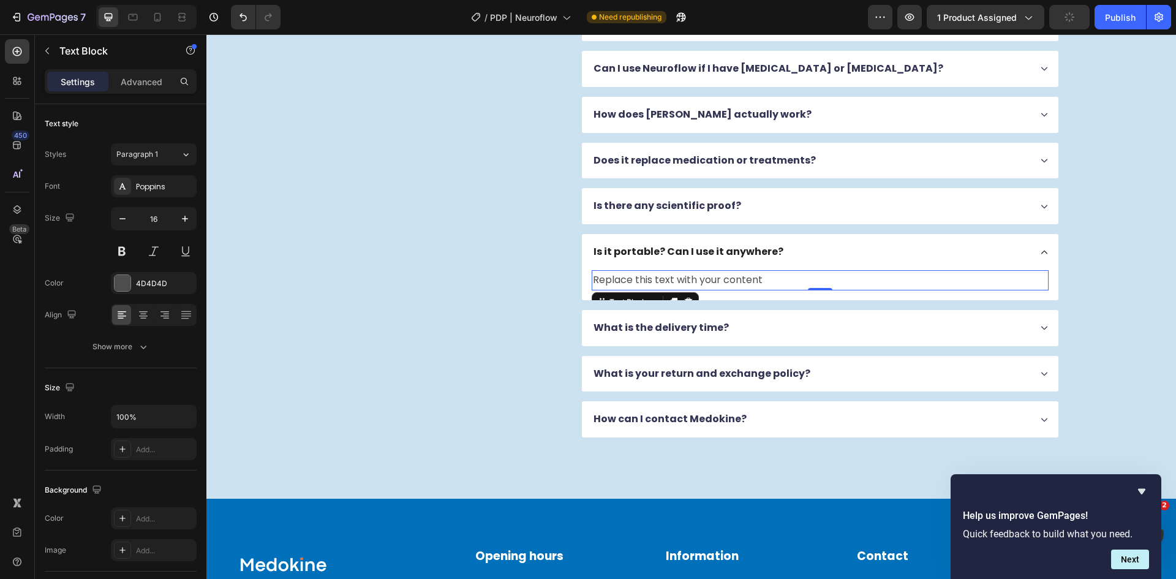
click at [690, 283] on div "Replace this text with your content" at bounding box center [820, 280] width 457 height 20
click at [690, 283] on p "Replace this text with your content" at bounding box center [820, 280] width 454 height 18
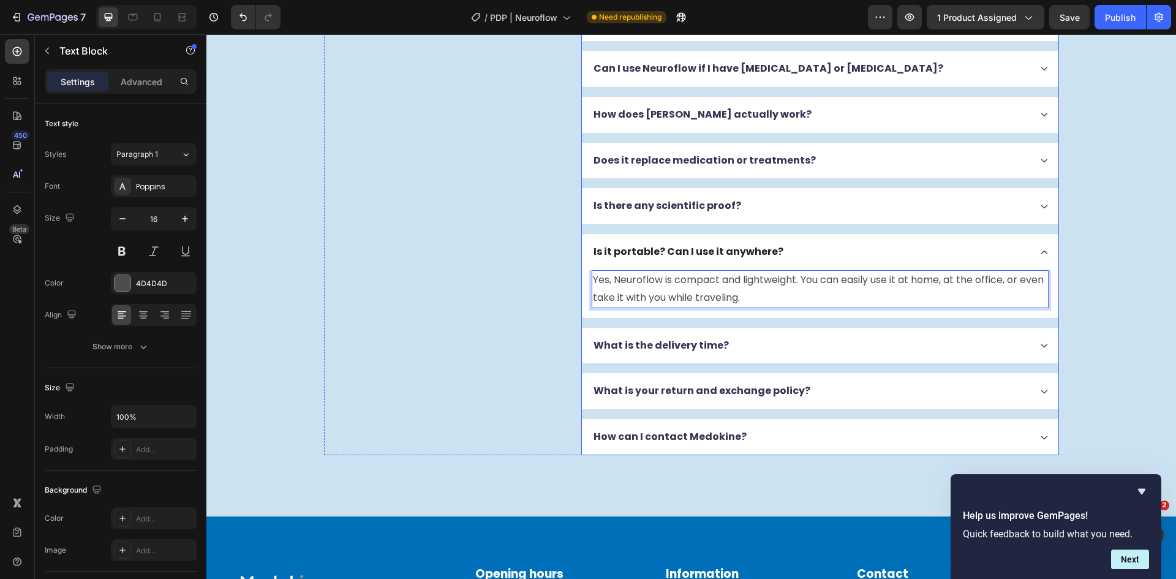
click at [582, 174] on div "Does it replace medication or treatments?" at bounding box center [820, 161] width 476 height 36
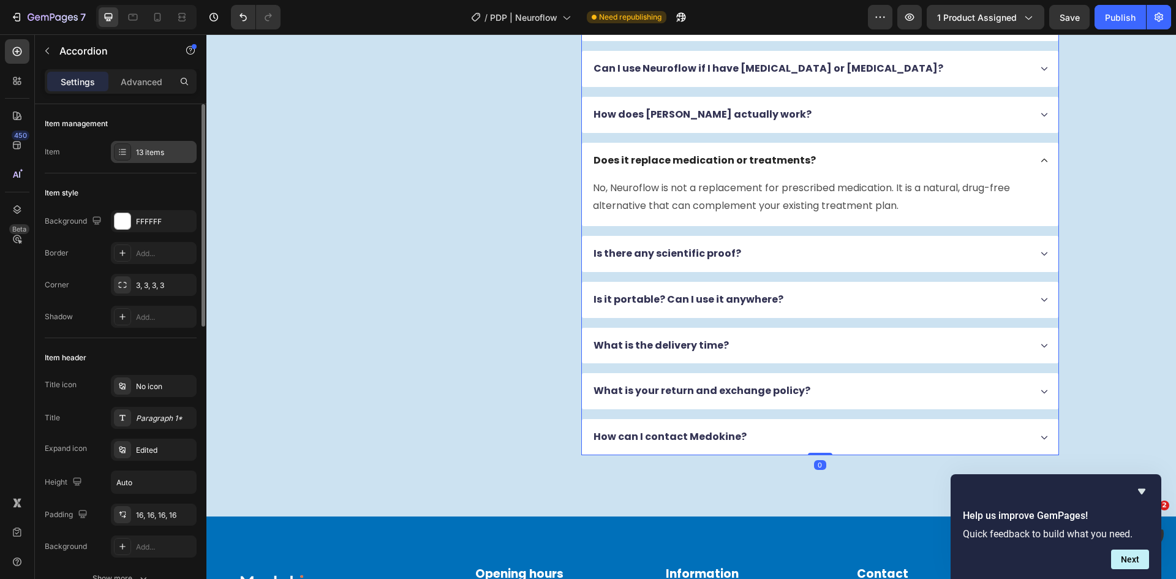
click at [137, 156] on div "13 items" at bounding box center [165, 152] width 58 height 11
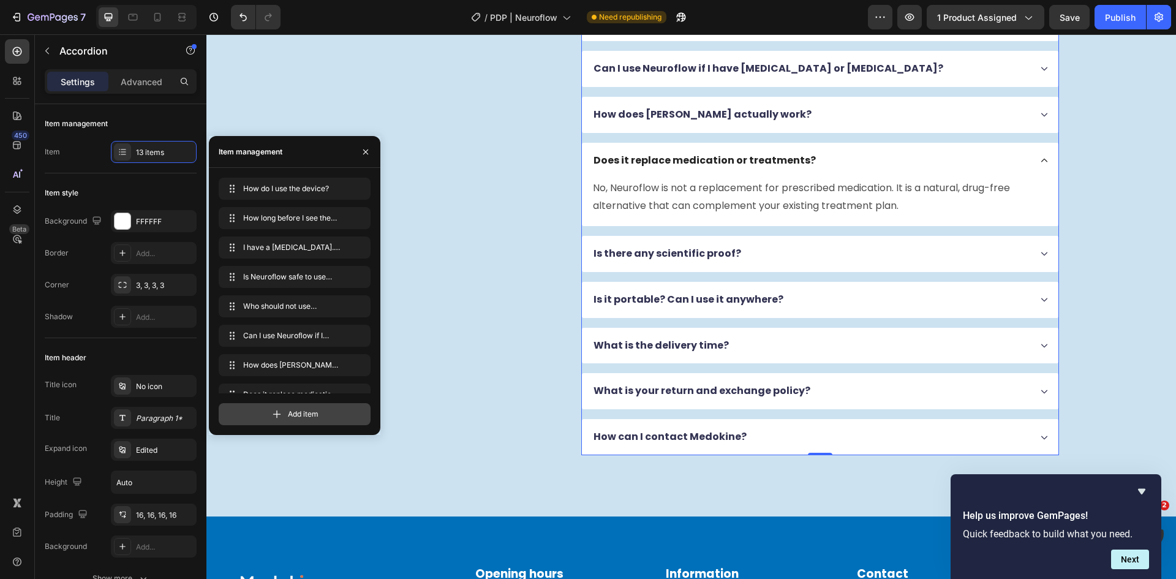
click at [263, 406] on div "Add item" at bounding box center [295, 414] width 152 height 22
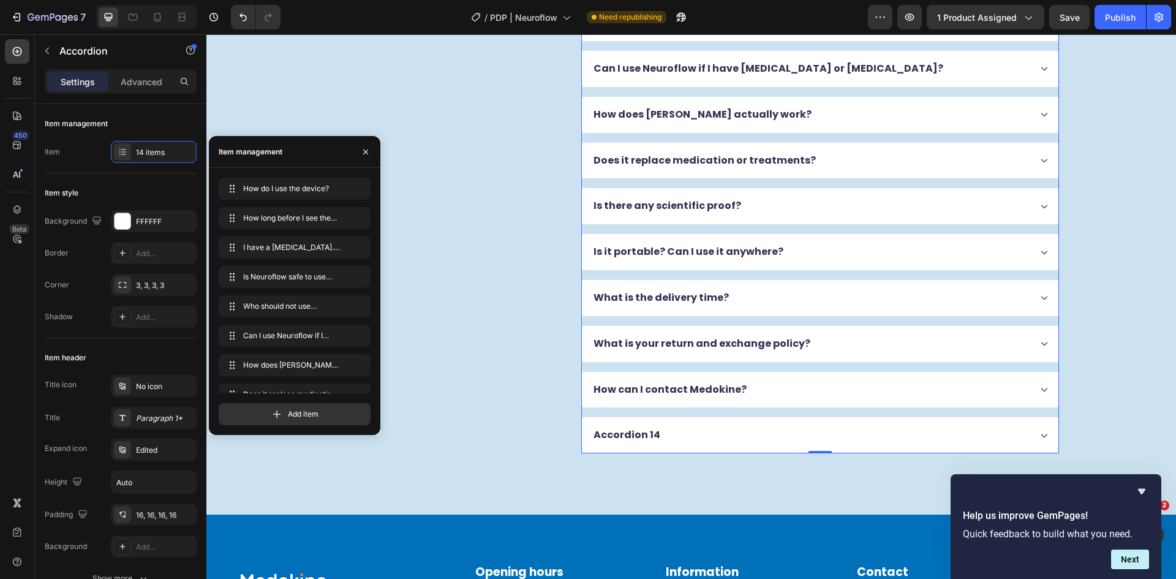
scroll to position [194, 0]
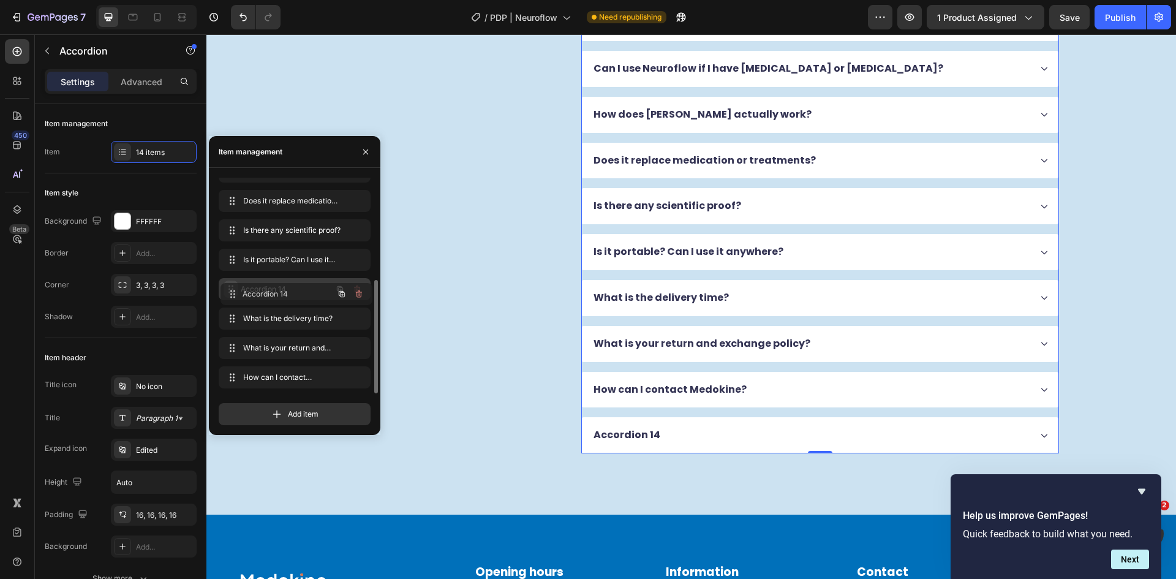
drag, startPoint x: 228, startPoint y: 380, endPoint x: 455, endPoint y: 337, distance: 230.6
click at [649, 291] on div "Accordion 14" at bounding box center [627, 298] width 70 height 17
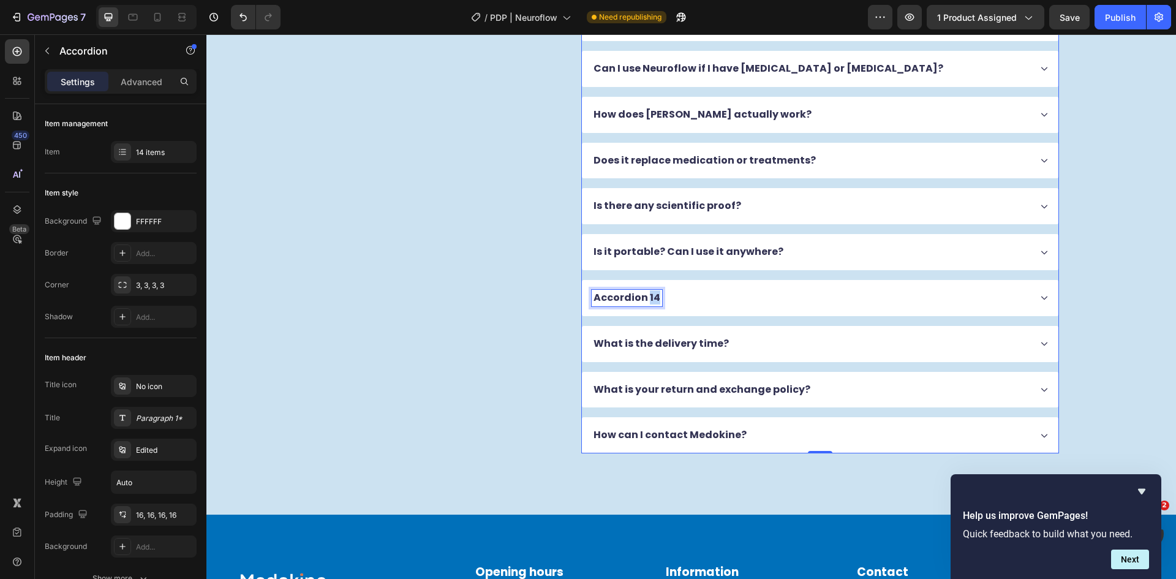
click at [649, 292] on p "Accordion 14" at bounding box center [626, 298] width 67 height 13
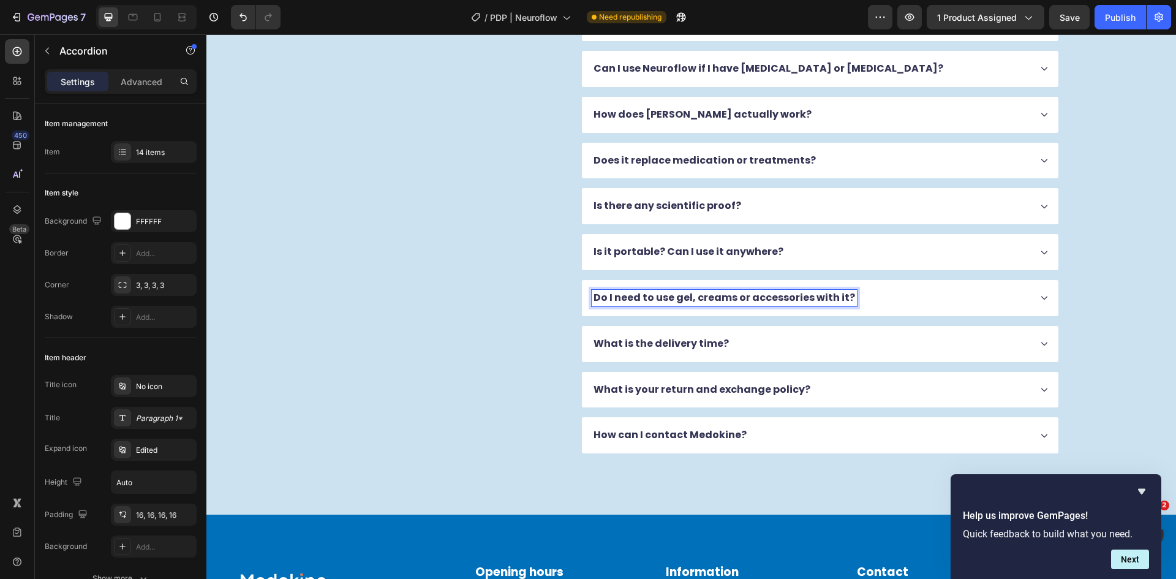
click at [882, 303] on div "Do I need to use gel, creams or accessories with it?" at bounding box center [811, 298] width 438 height 17
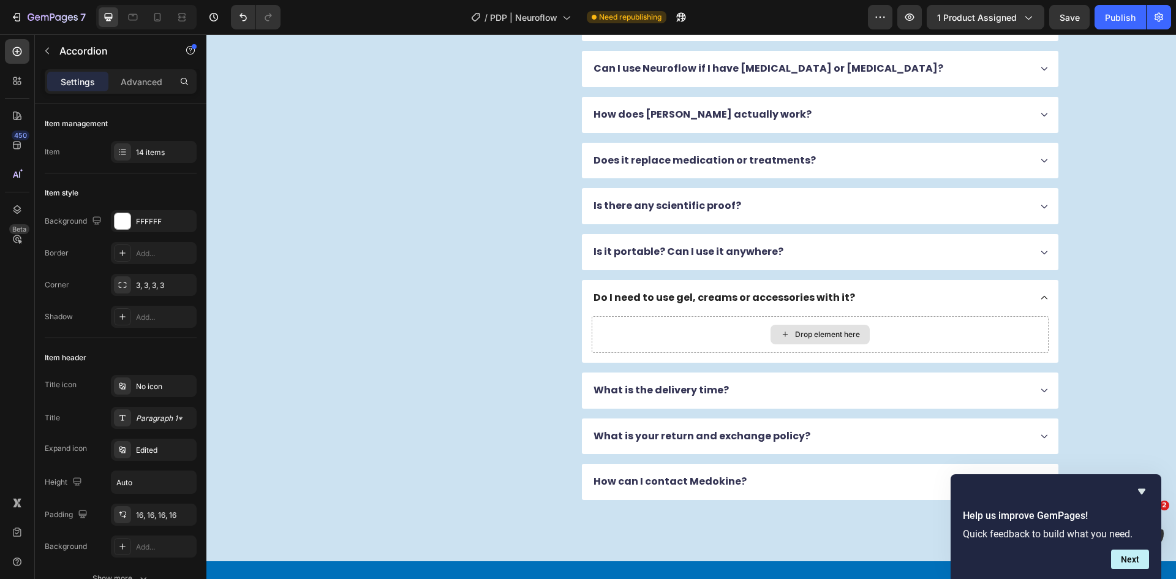
click at [846, 331] on div "Drop element here" at bounding box center [827, 334] width 65 height 10
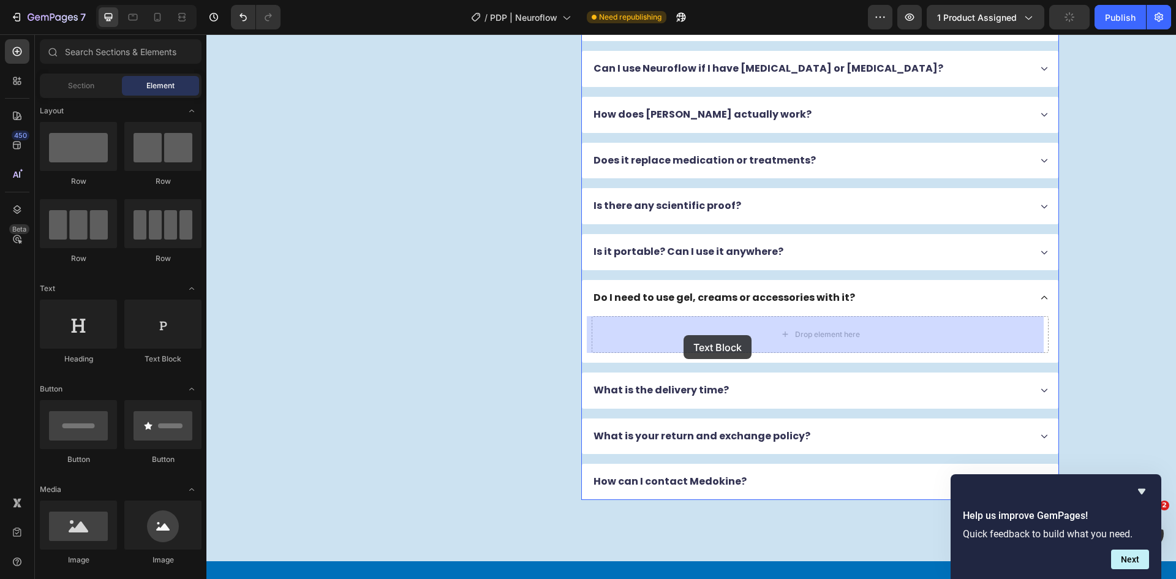
drag, startPoint x: 373, startPoint y: 378, endPoint x: 683, endPoint y: 335, distance: 313.4
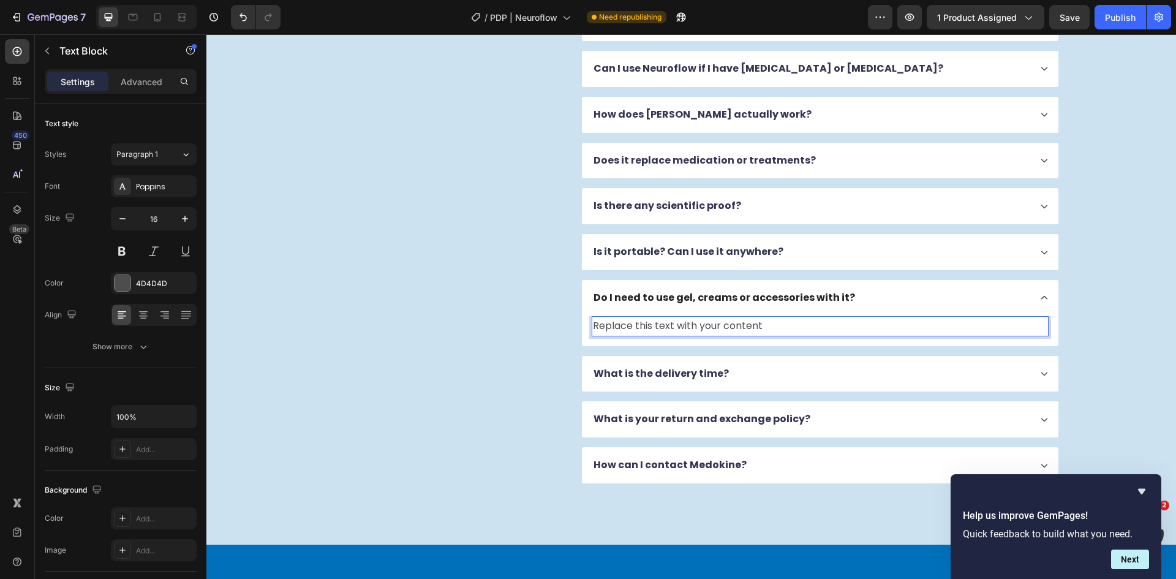
click at [672, 320] on div "Replace this text with your content" at bounding box center [820, 326] width 457 height 20
click at [672, 320] on p "Replace this text with your content" at bounding box center [820, 326] width 454 height 18
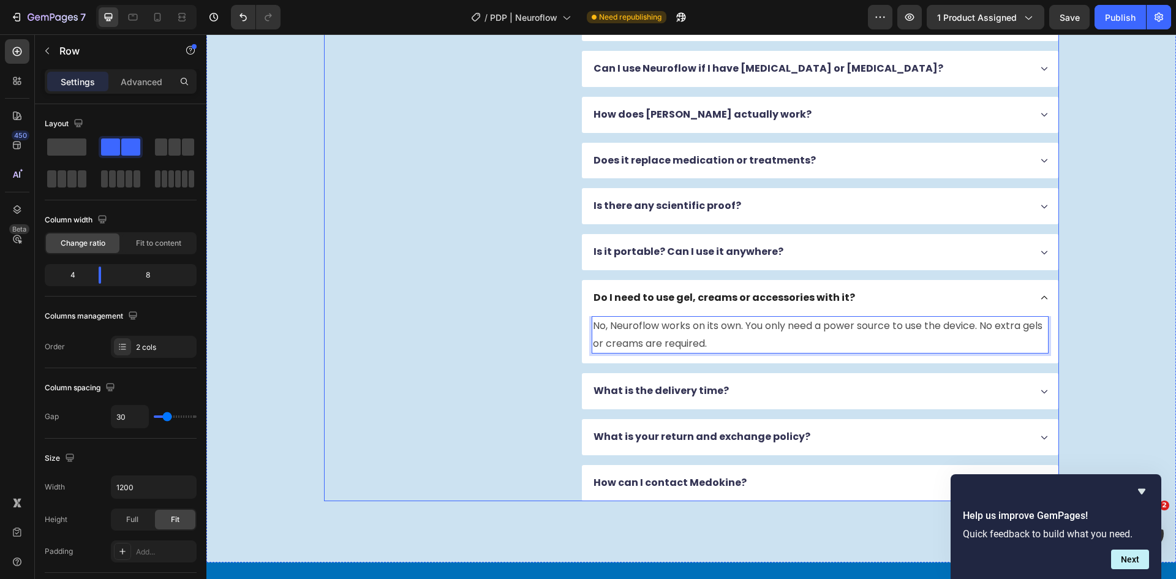
click at [521, 355] on div "FAQs Heading Got questions? We’ve got answer... Text Block" at bounding box center [443, 161] width 239 height 679
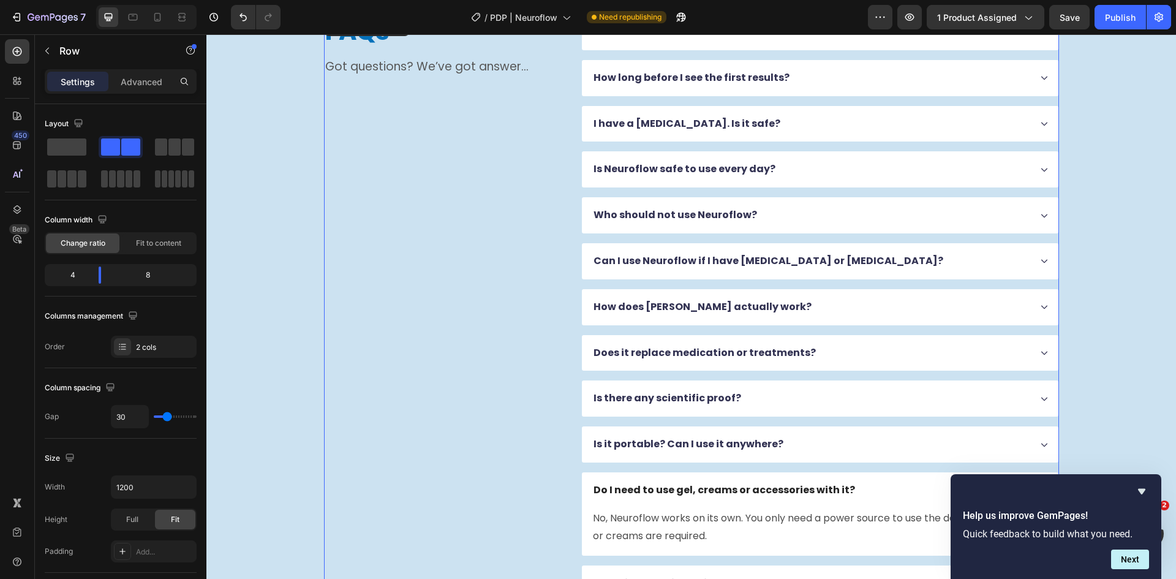
scroll to position [3488, 0]
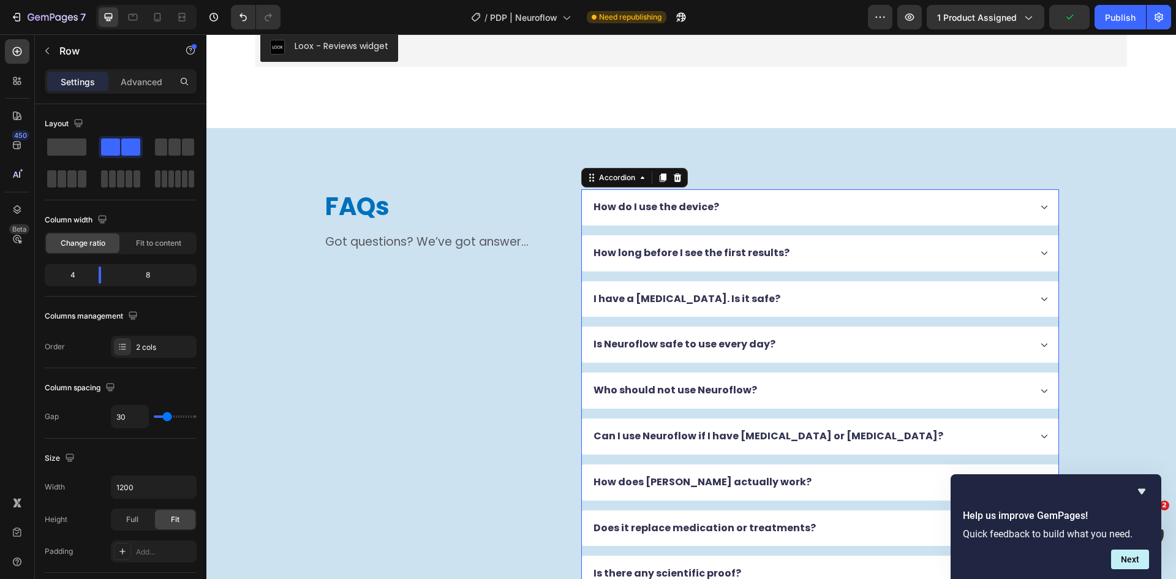
click at [582, 229] on div "How do I use the device? How long before I see the first results? I have a [MED…" at bounding box center [820, 528] width 478 height 679
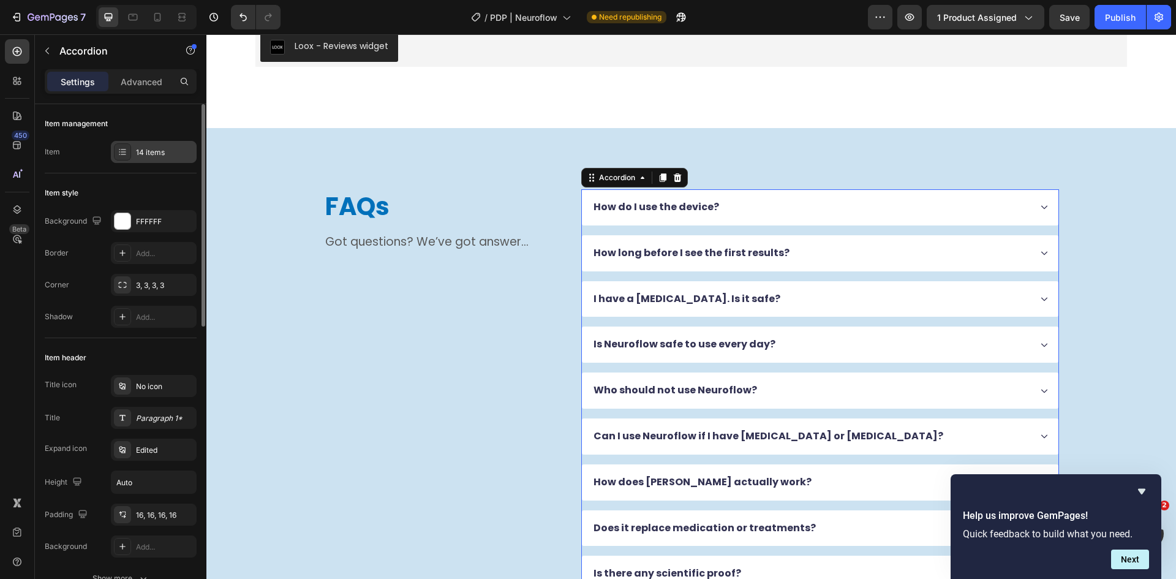
click at [125, 147] on icon at bounding box center [123, 152] width 10 height 10
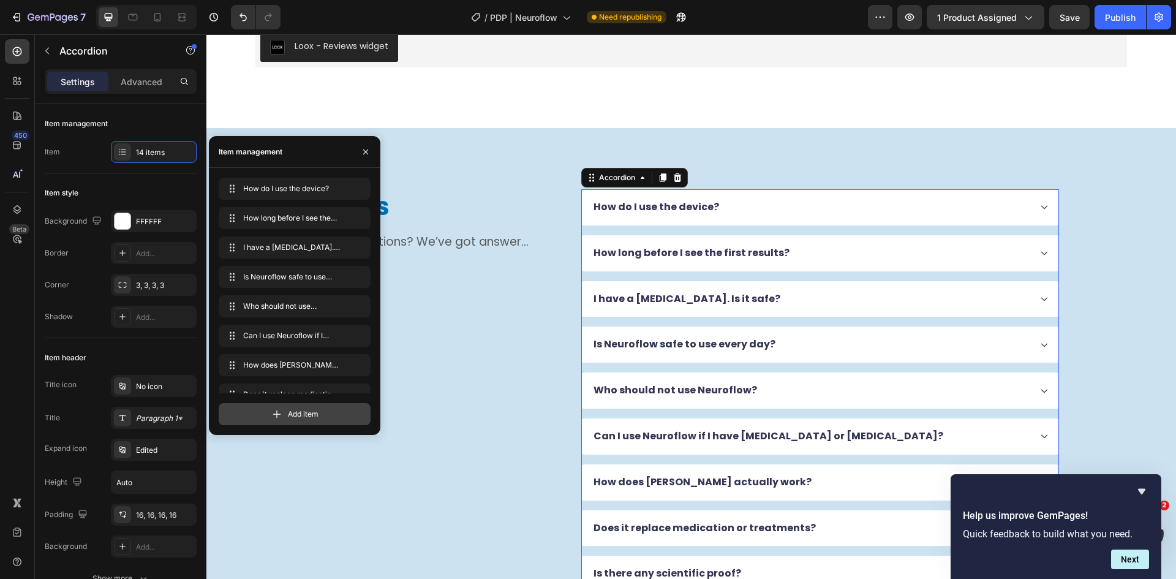
click at [299, 415] on span "Add item" at bounding box center [303, 413] width 31 height 11
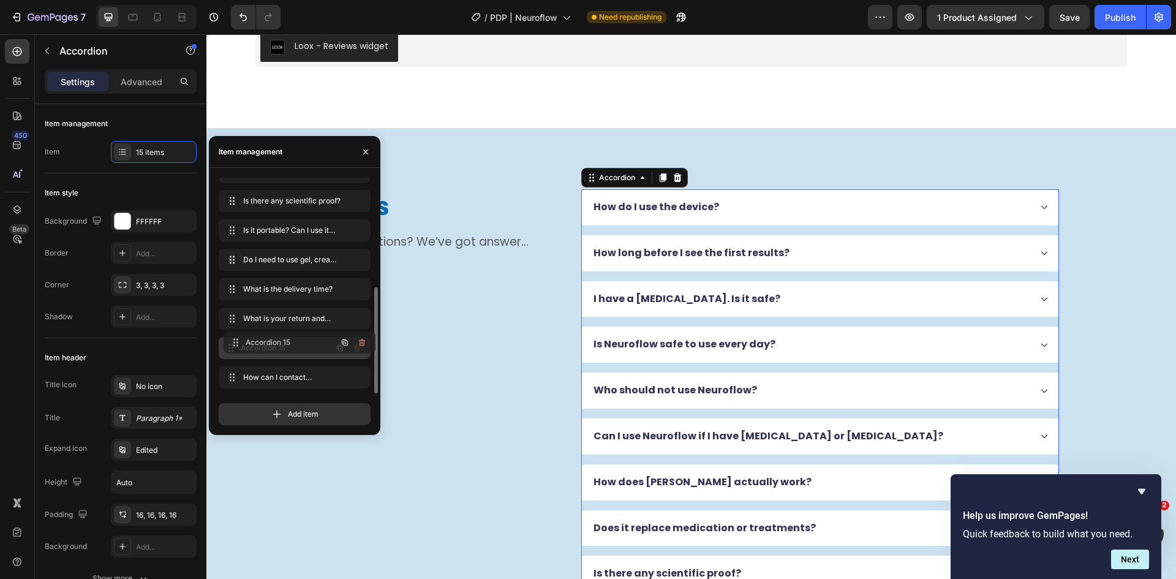
drag, startPoint x: 236, startPoint y: 375, endPoint x: 241, endPoint y: 340, distance: 35.2
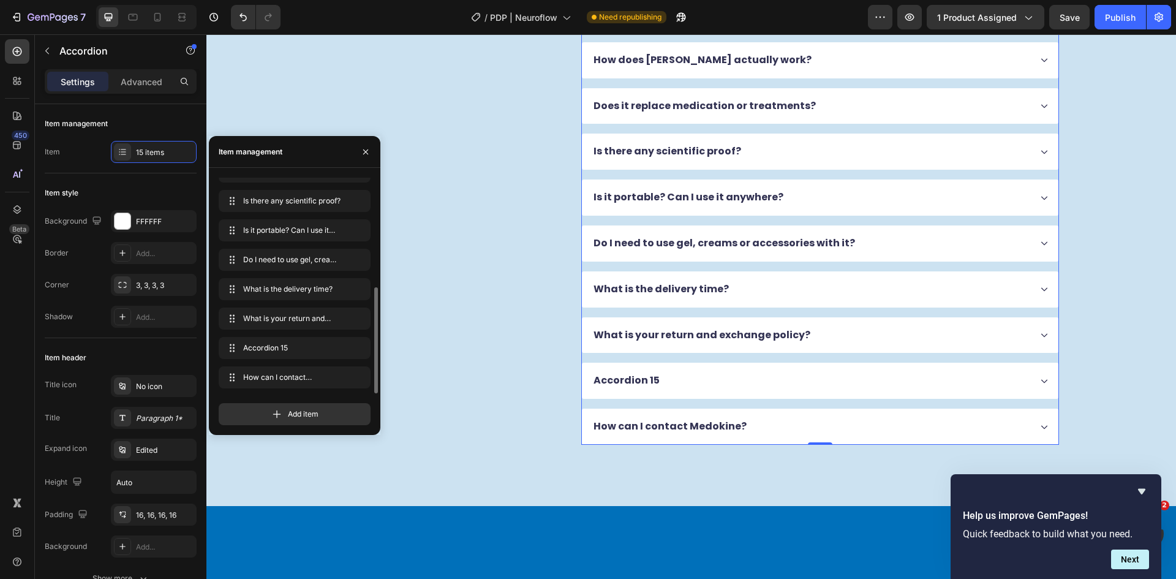
scroll to position [4039, 0]
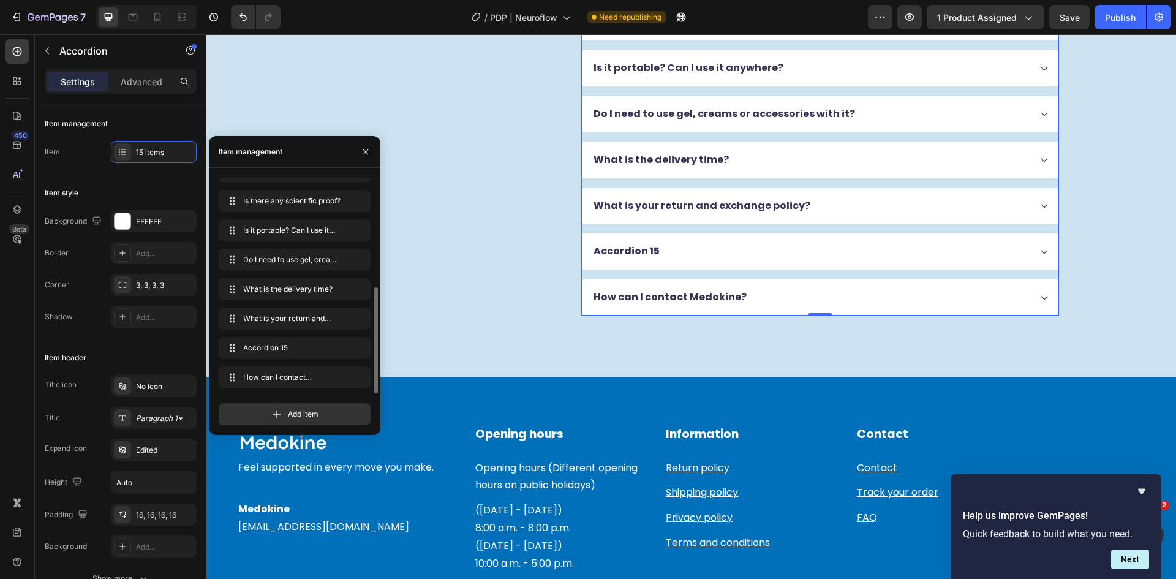
click at [702, 248] on div "Accordion 15" at bounding box center [811, 251] width 438 height 17
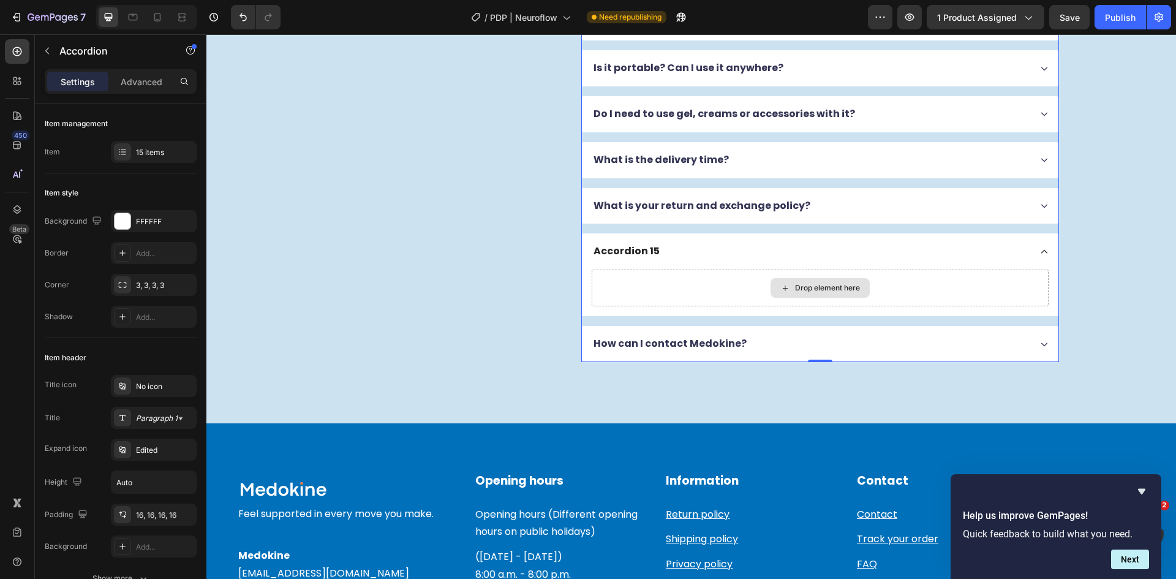
click at [807, 288] on div "Drop element here" at bounding box center [827, 288] width 65 height 10
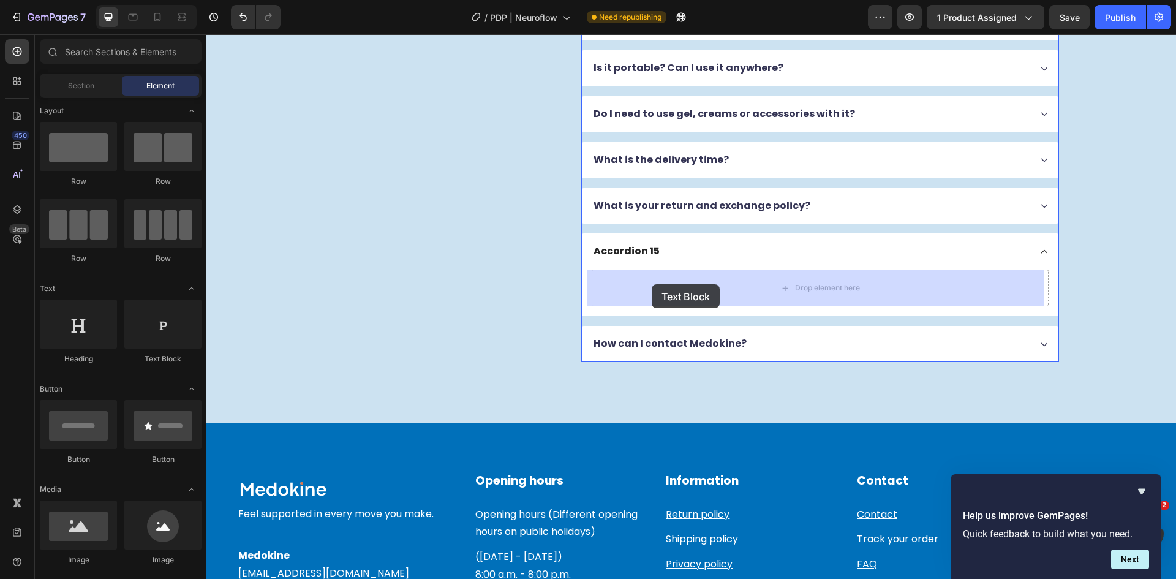
drag, startPoint x: 367, startPoint y: 357, endPoint x: 652, endPoint y: 284, distance: 293.4
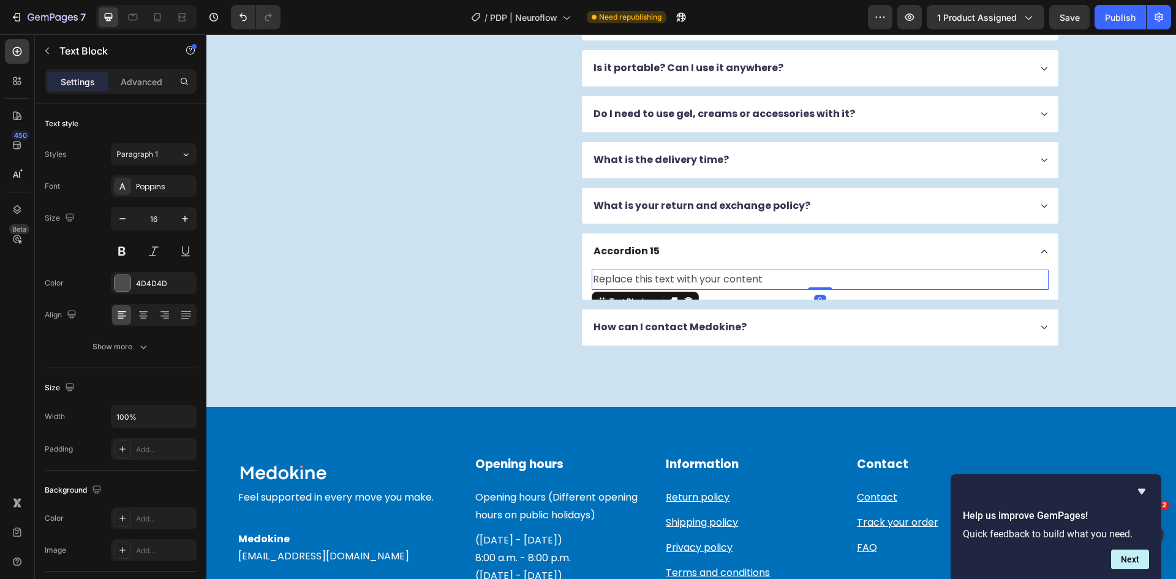
click at [649, 284] on div "Replace this text with your content" at bounding box center [820, 279] width 457 height 20
click at [649, 282] on p "Replace this text with your content" at bounding box center [820, 280] width 454 height 18
click at [649, 281] on p "Replace this text with your content" at bounding box center [820, 280] width 454 height 18
click at [652, 281] on p "Replace this text with your content" at bounding box center [820, 280] width 454 height 18
click at [652, 280] on p "Replace this text with your content" at bounding box center [820, 280] width 454 height 18
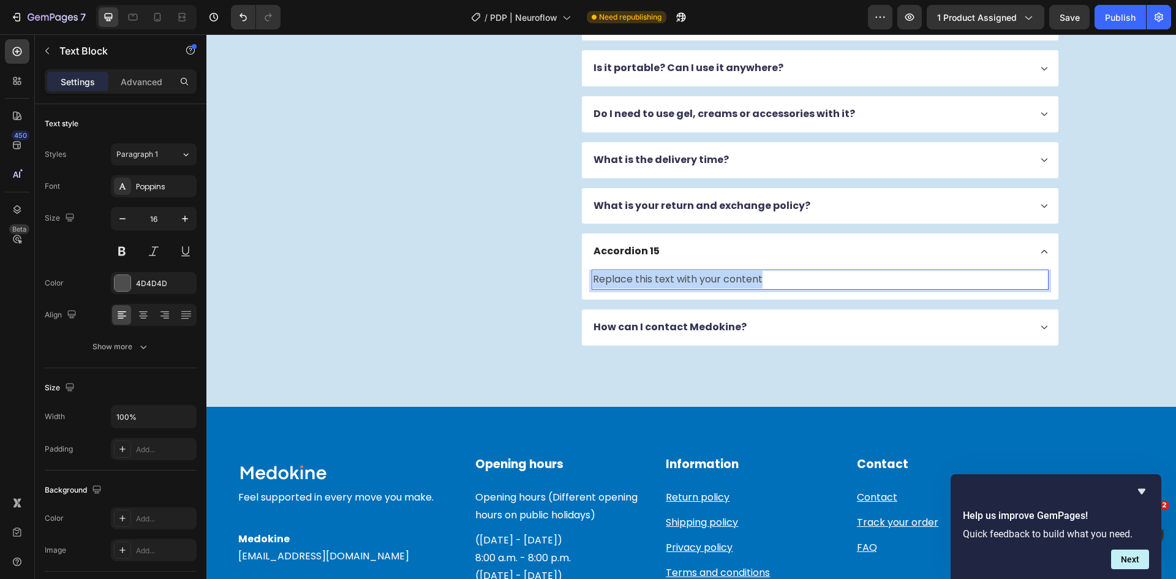
click at [652, 280] on p "Replace this text with your content" at bounding box center [820, 280] width 454 height 18
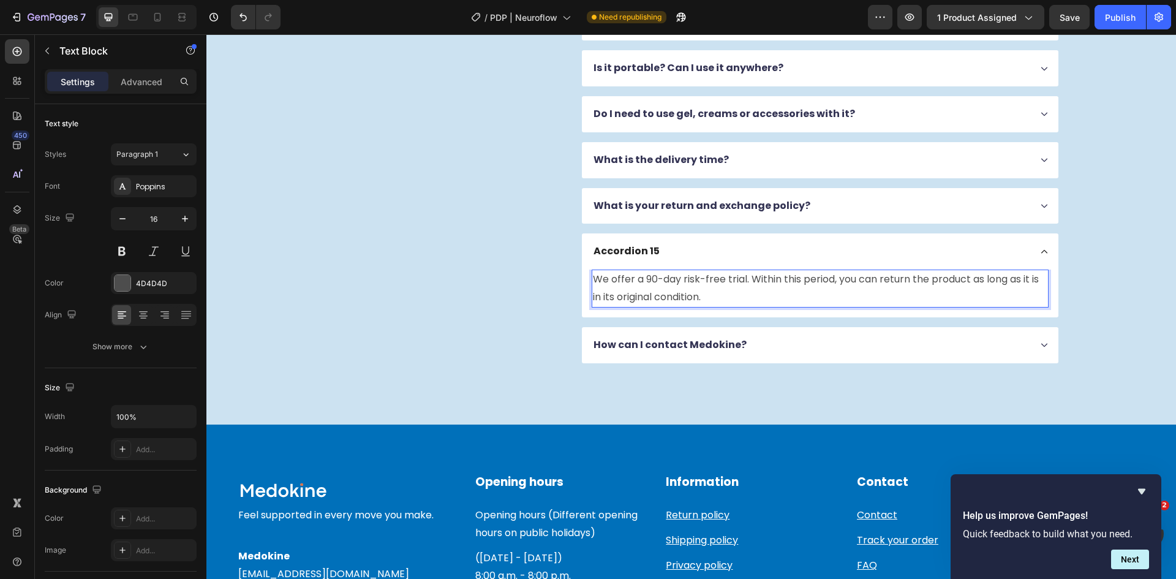
click at [646, 279] on p "We offer a 90-day risk-free trial. Within this period, you can return the produ…" at bounding box center [820, 289] width 454 height 36
click at [634, 241] on div "Accordion 15" at bounding box center [820, 251] width 476 height 36
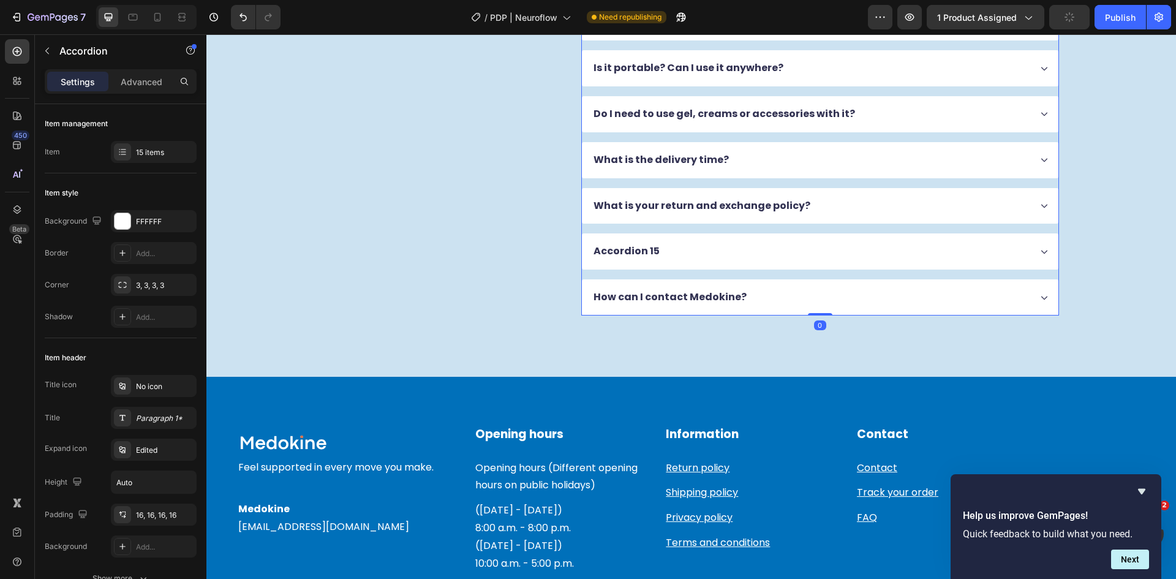
click at [634, 241] on div "Accordion 15" at bounding box center [820, 251] width 476 height 36
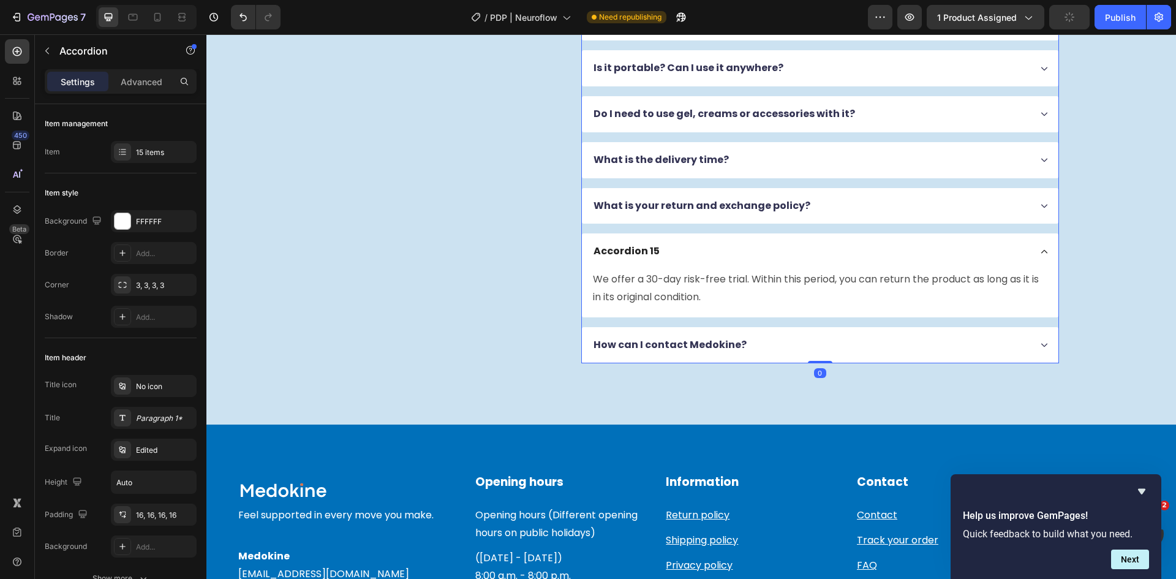
click at [635, 255] on div "Accordion 15" at bounding box center [627, 251] width 70 height 17
click at [635, 255] on p "Accordion 15" at bounding box center [626, 251] width 66 height 13
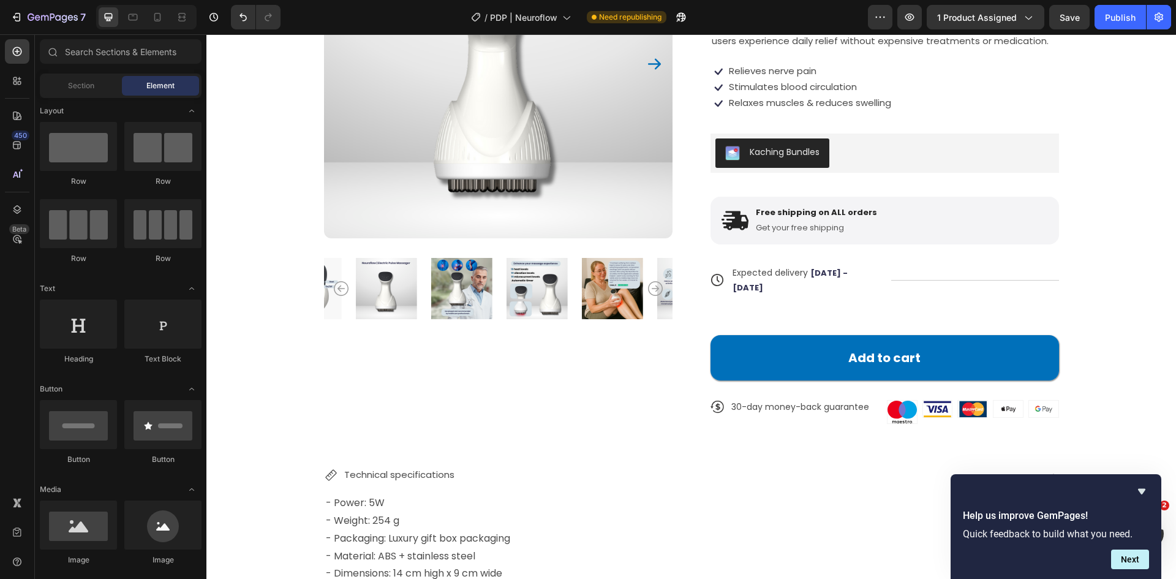
scroll to position [0, 0]
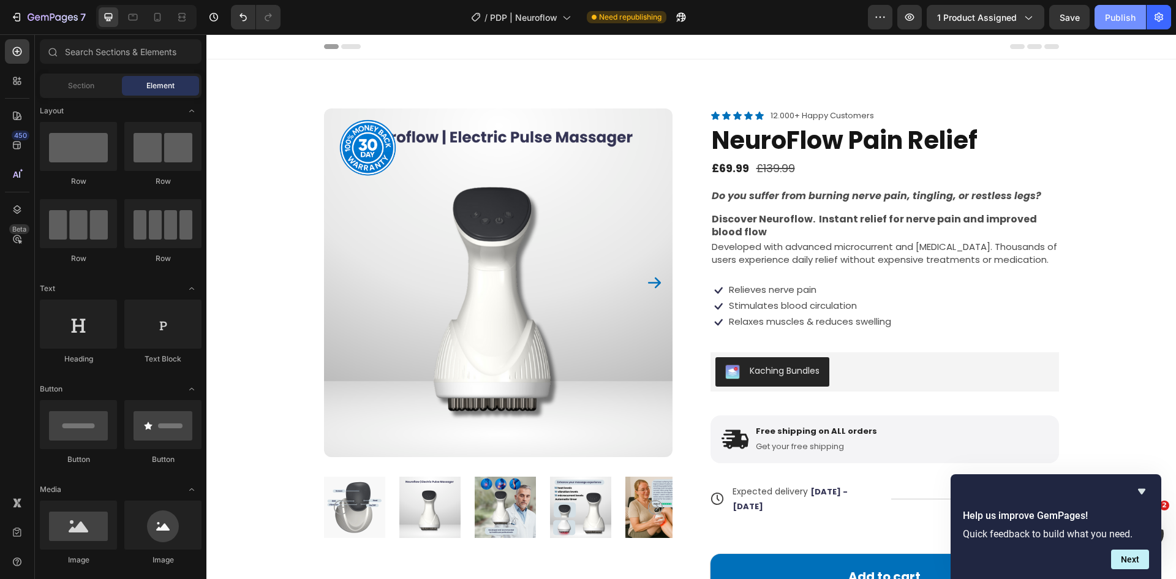
click at [1115, 17] on div "Publish" at bounding box center [1120, 17] width 31 height 13
